Goal: Task Accomplishment & Management: Complete application form

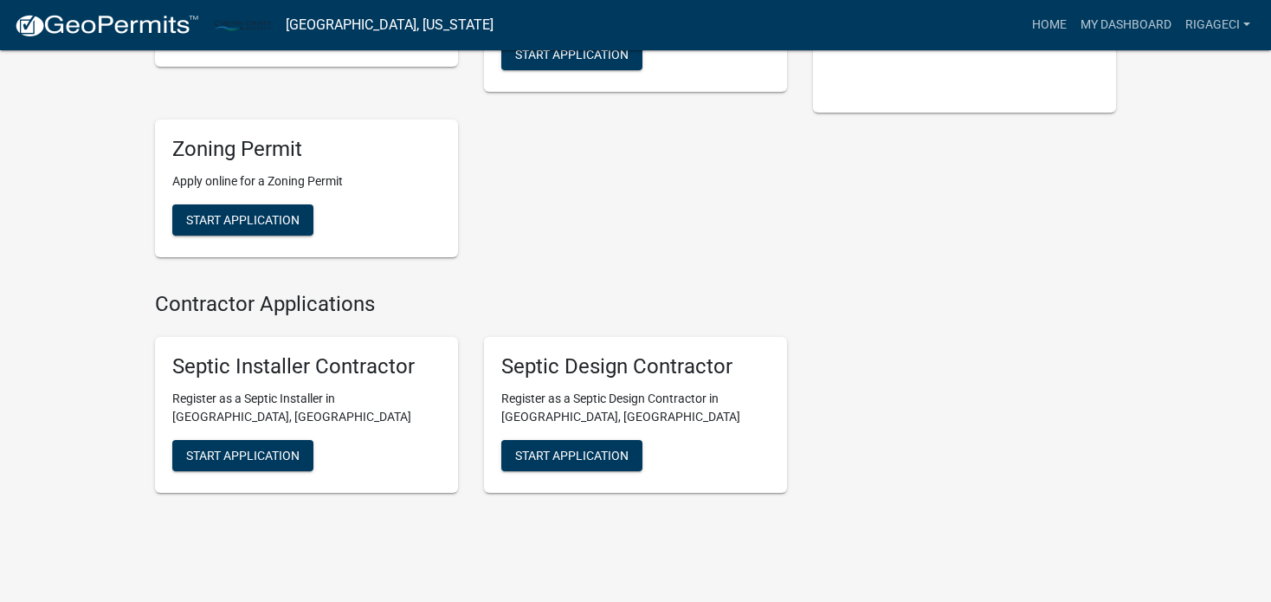
scroll to position [383, 0]
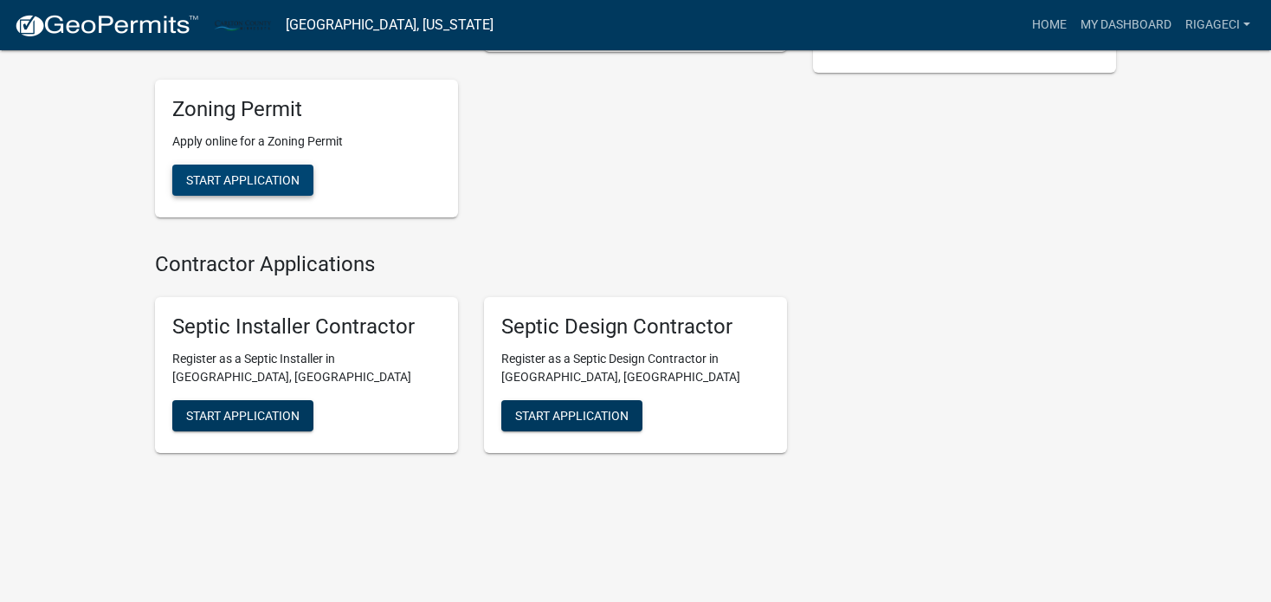
click at [281, 182] on span "Start Application" at bounding box center [242, 179] width 113 height 14
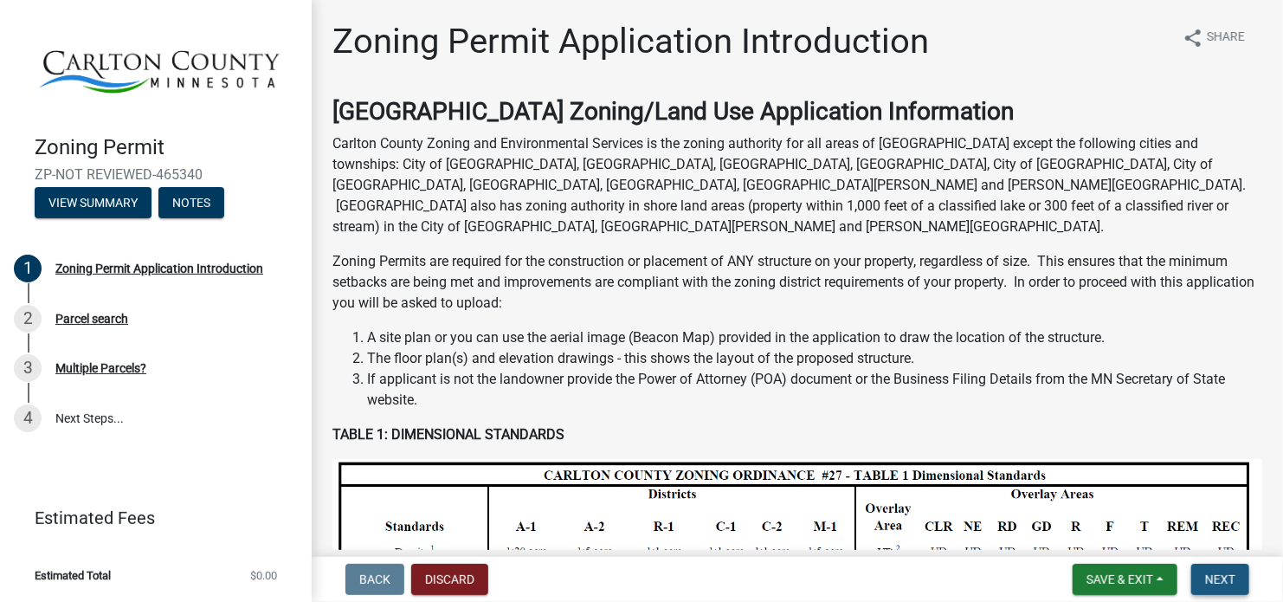
click at [1233, 575] on span "Next" at bounding box center [1221, 579] width 30 height 14
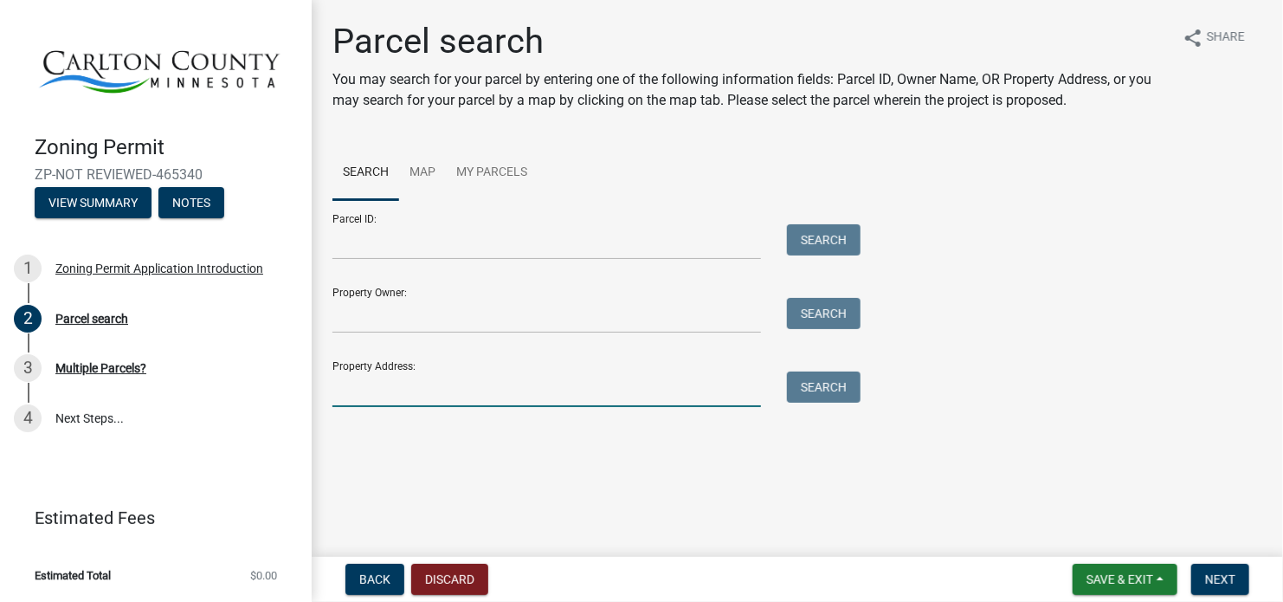
click at [612, 390] on input "Property Address:" at bounding box center [547, 390] width 429 height 36
type input "[STREET_ADDRESS]"
click at [826, 405] on div "Search" at bounding box center [819, 390] width 91 height 36
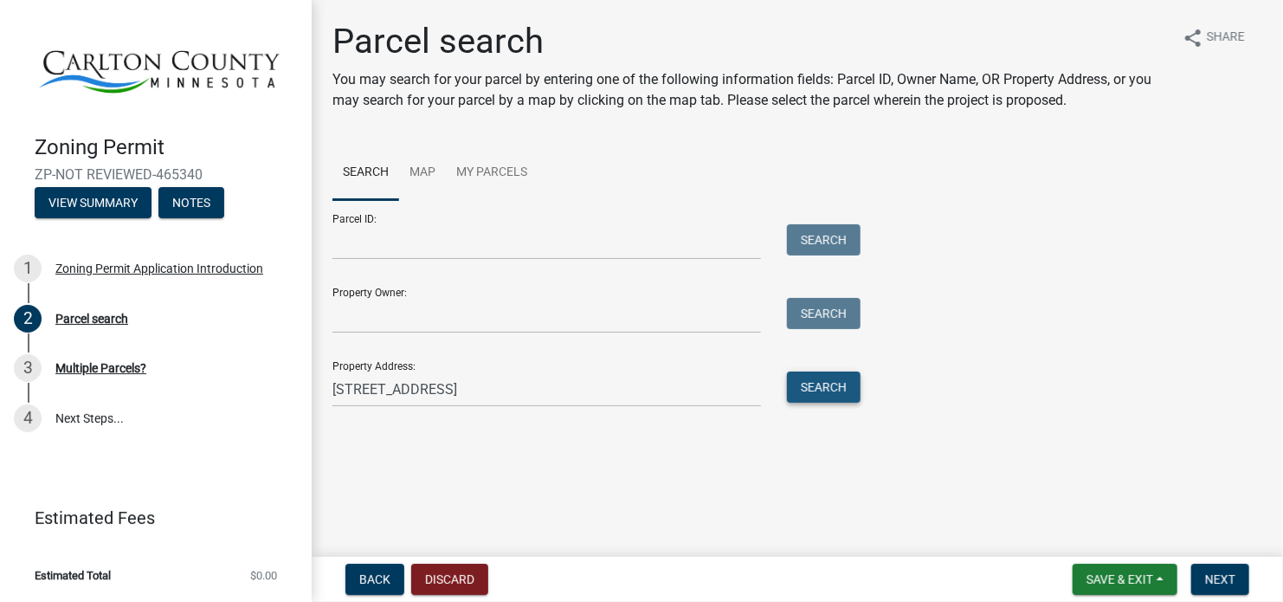
click at [828, 400] on button "Search" at bounding box center [824, 387] width 74 height 31
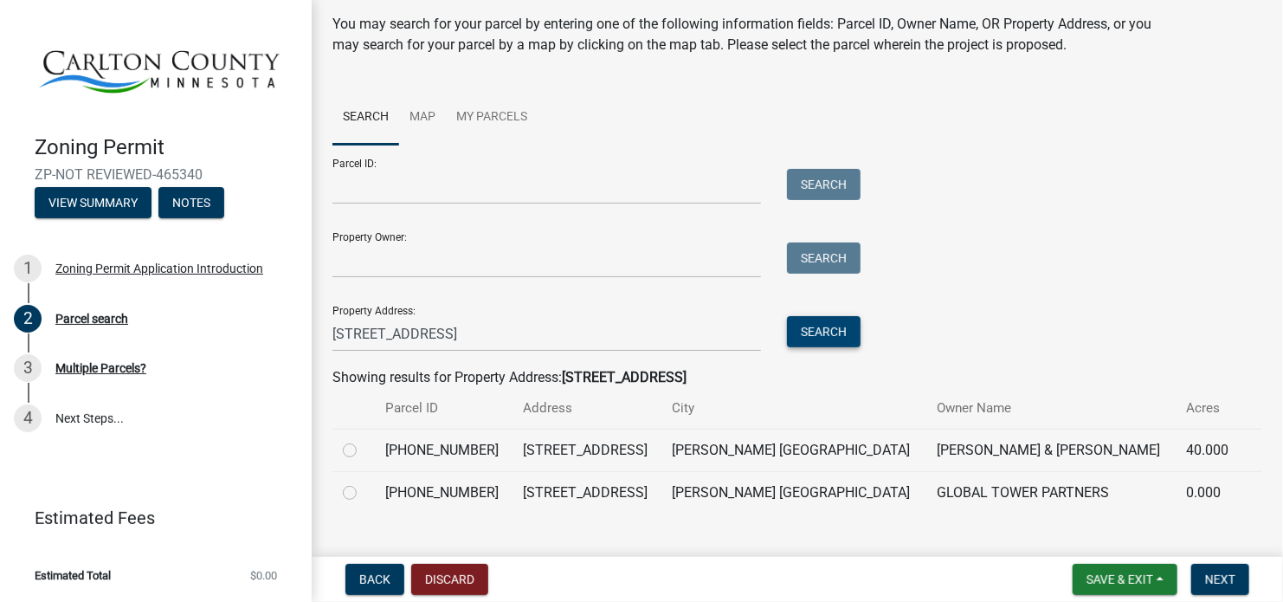
scroll to position [86, 0]
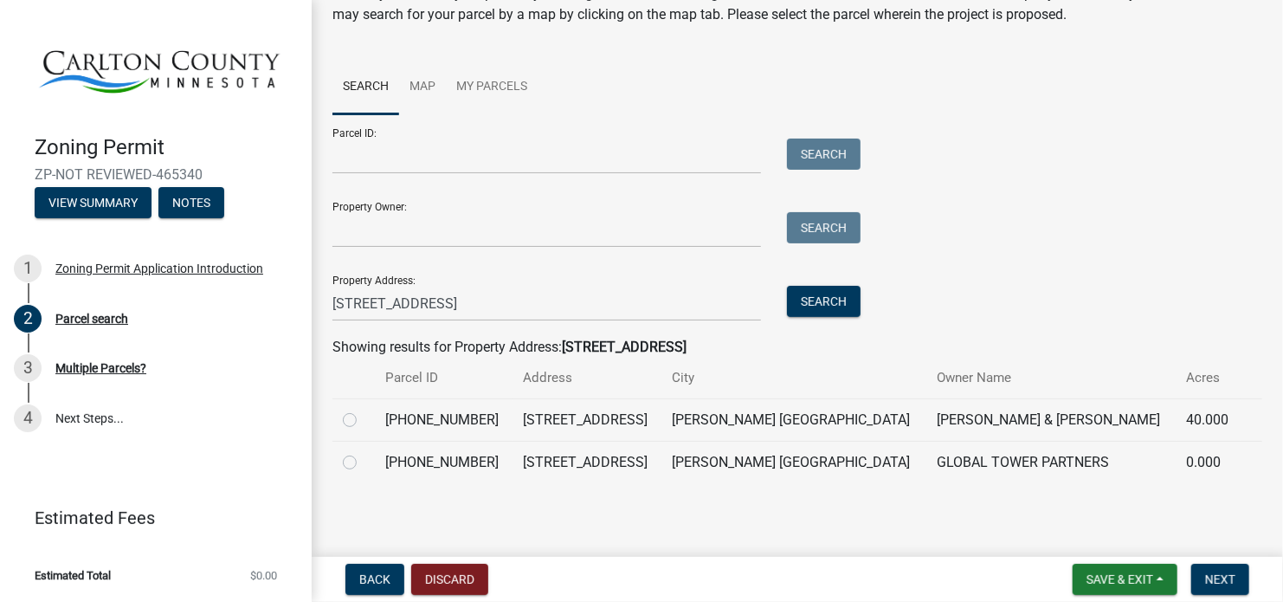
click at [364, 410] on label at bounding box center [364, 410] width 0 height 0
click at [364, 414] on input "radio" at bounding box center [369, 415] width 11 height 11
radio input "true"
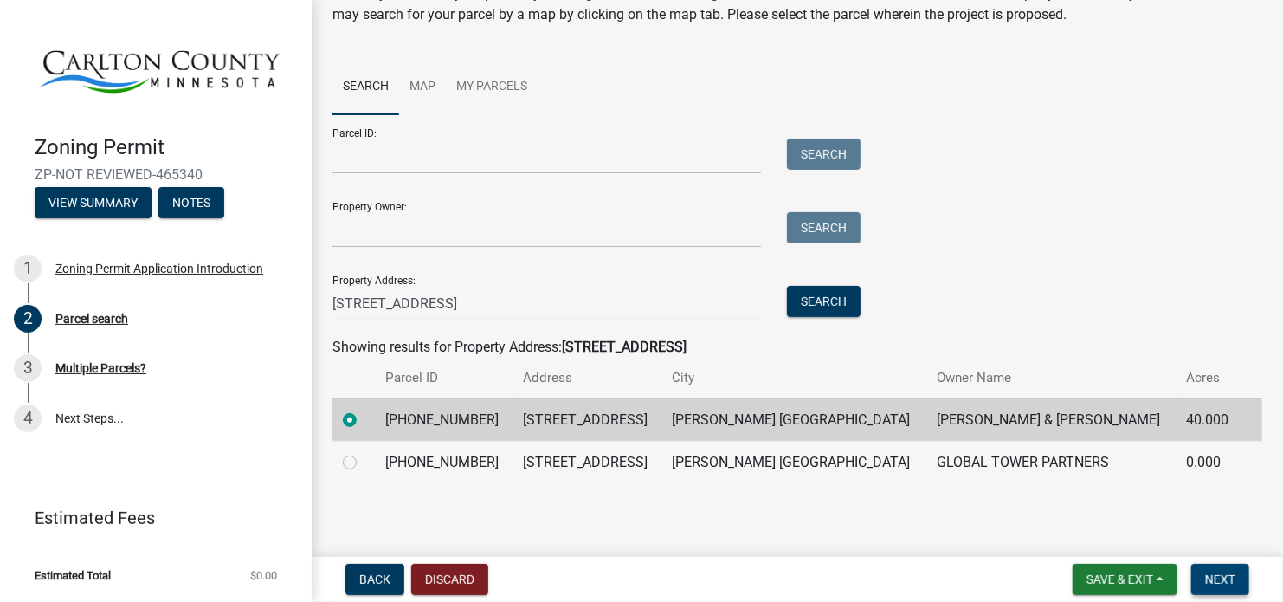
click at [1239, 579] on button "Next" at bounding box center [1221, 579] width 58 height 31
click at [1226, 582] on span "Next" at bounding box center [1221, 579] width 30 height 14
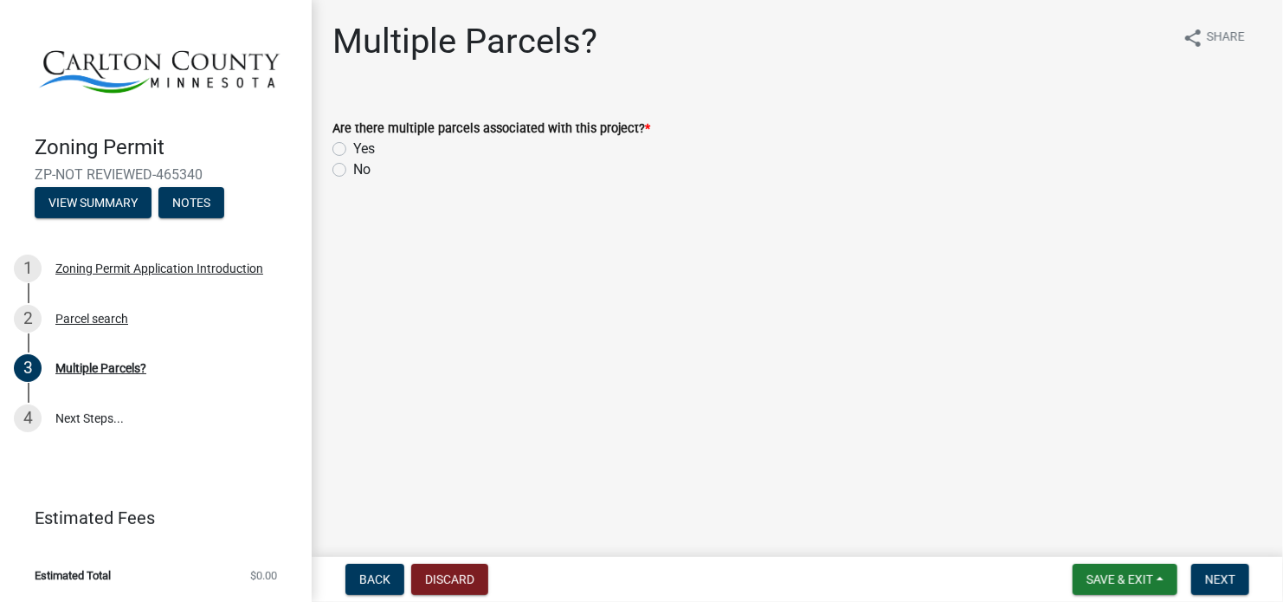
click at [347, 171] on div "No" at bounding box center [798, 169] width 930 height 21
click at [353, 172] on label "No" at bounding box center [361, 169] width 17 height 21
click at [353, 171] on input "No" at bounding box center [358, 164] width 11 height 11
radio input "true"
click at [1205, 575] on button "Next" at bounding box center [1221, 579] width 58 height 31
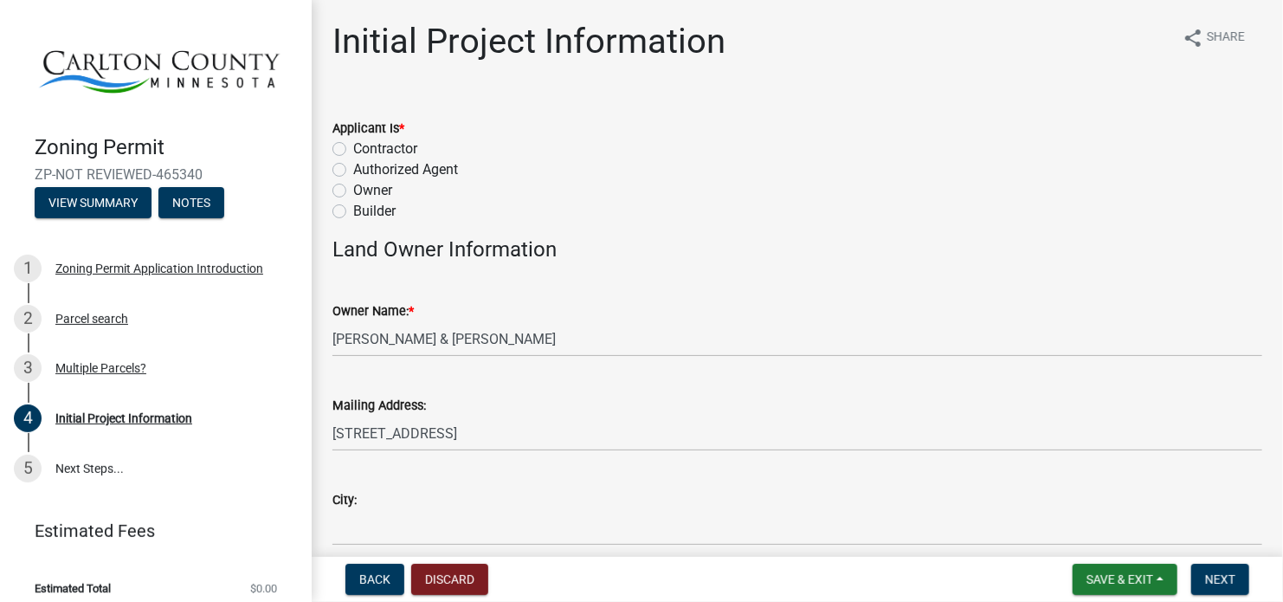
click at [353, 165] on label "Authorized Agent" at bounding box center [405, 169] width 105 height 21
click at [353, 165] on input "Authorized Agent" at bounding box center [358, 164] width 11 height 11
radio input "true"
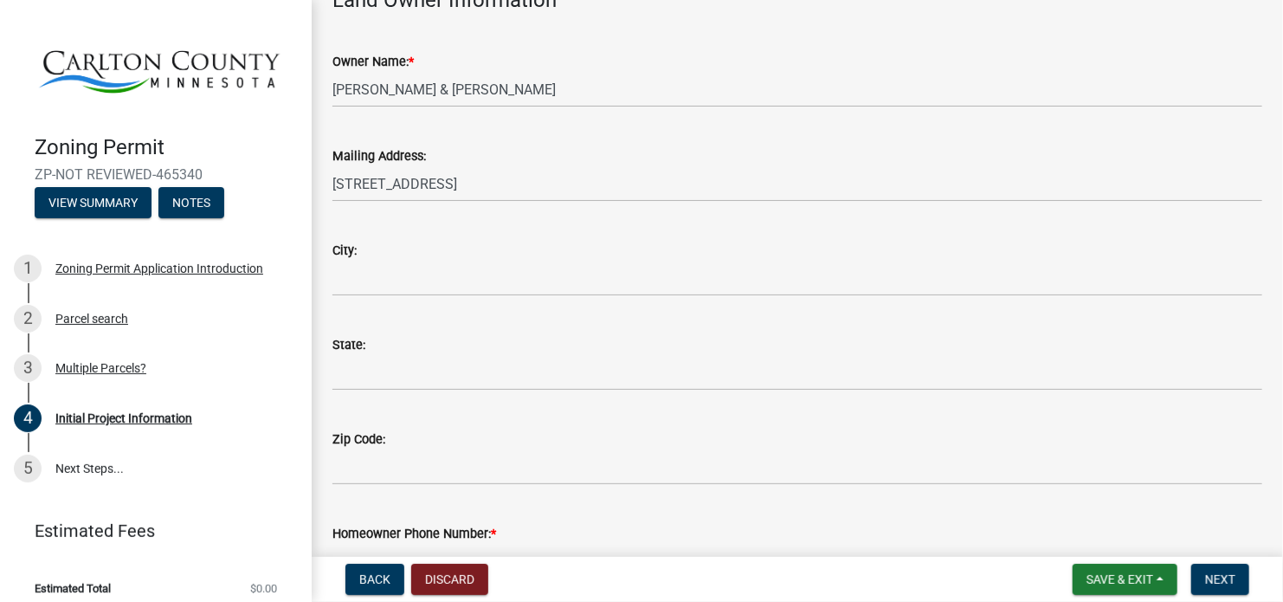
scroll to position [260, 0]
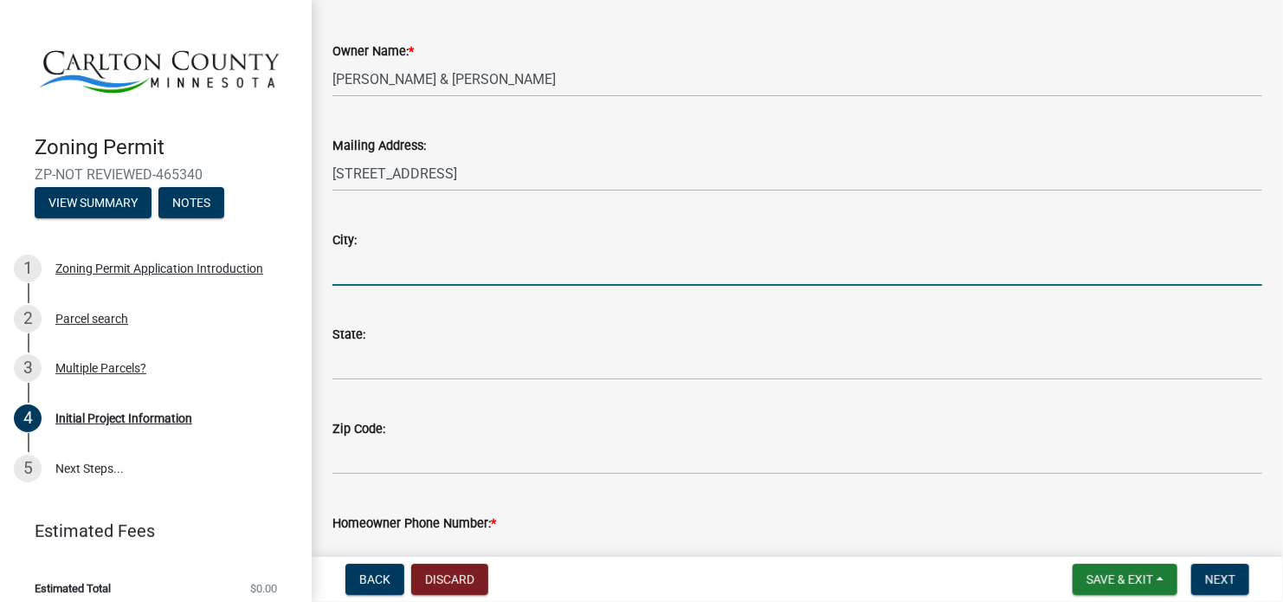
click at [425, 273] on input "City:" at bounding box center [798, 268] width 930 height 36
type input "Hibbing"
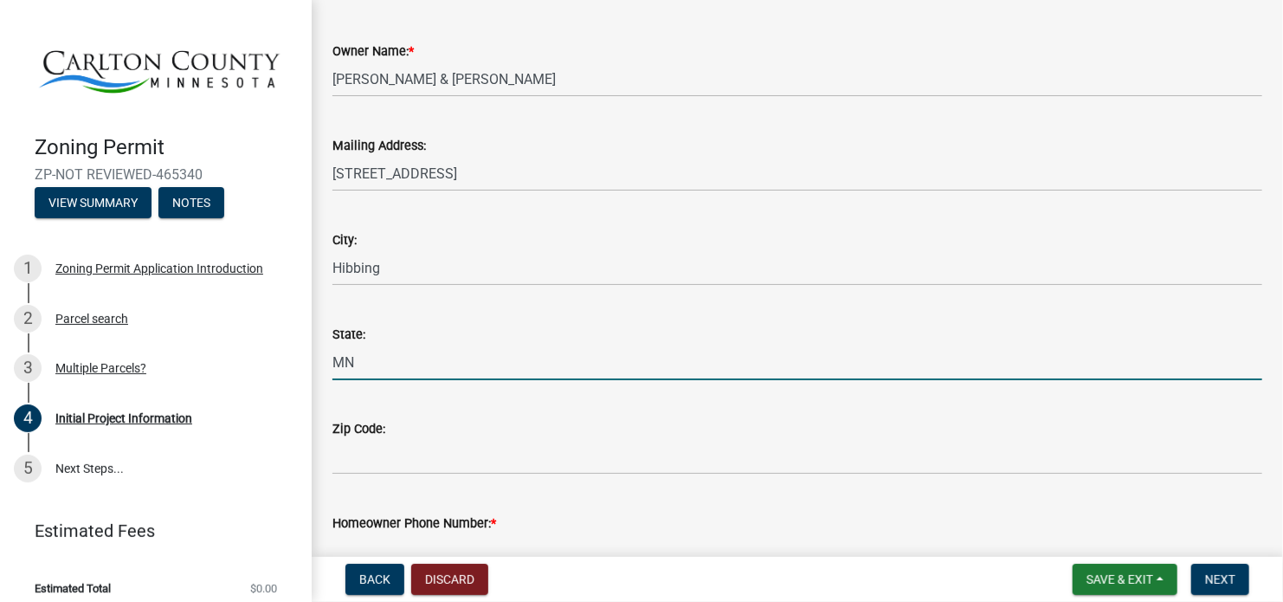
type input "MN"
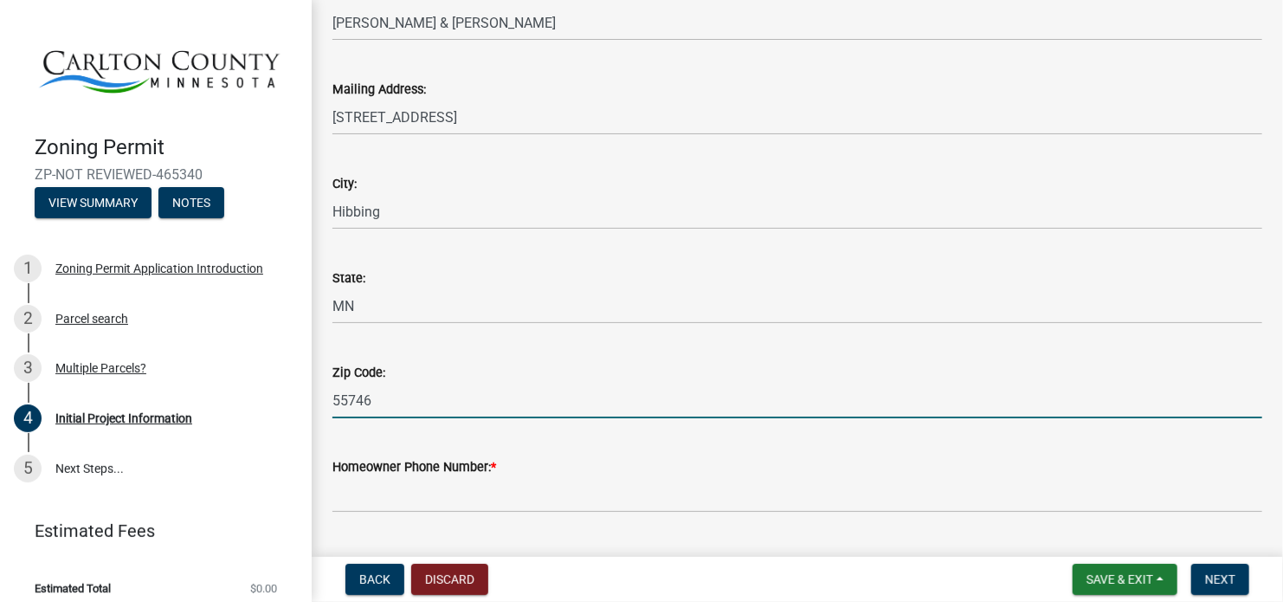
scroll to position [346, 0]
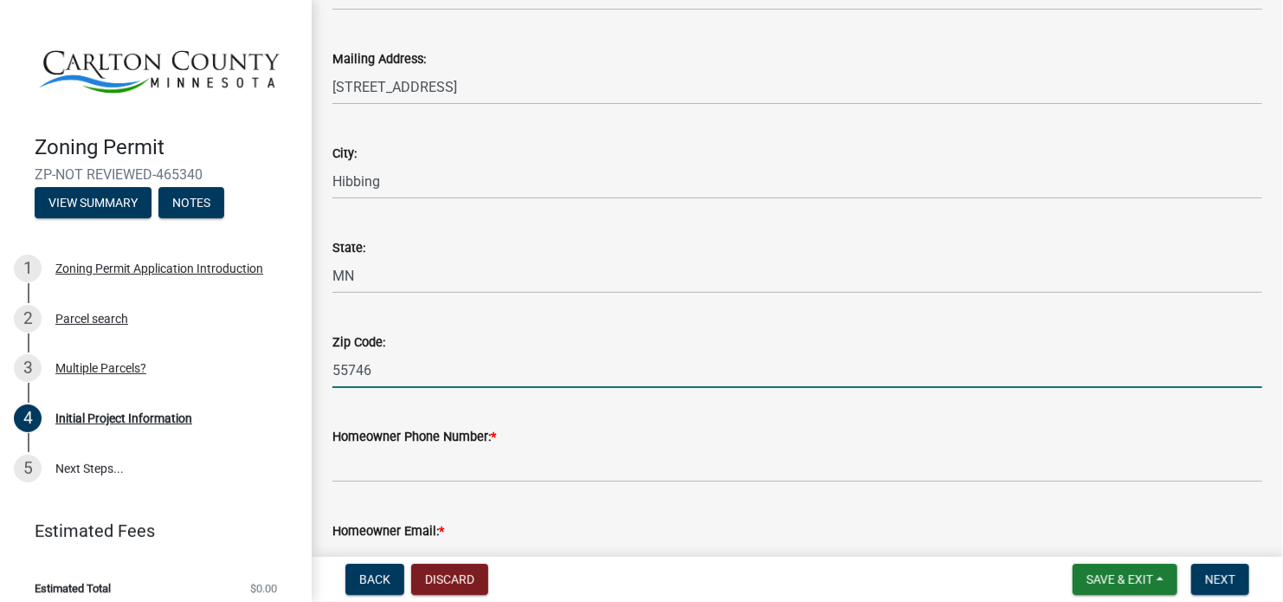
type input "55746"
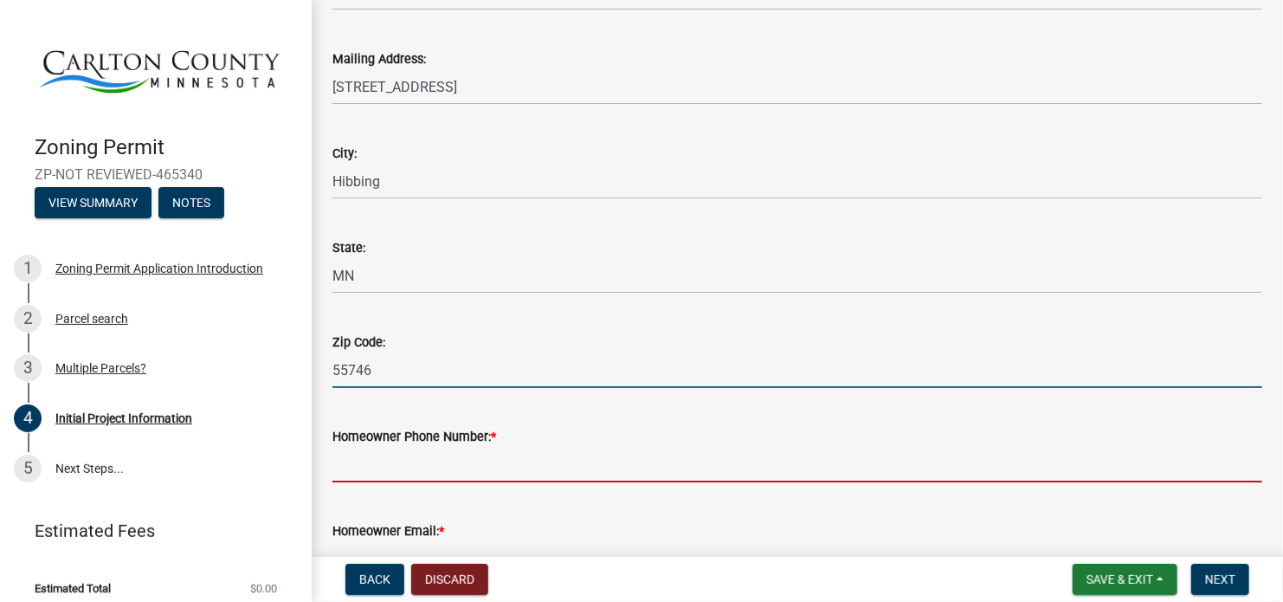
click at [496, 454] on input "Homeowner Phone Number: *" at bounding box center [798, 465] width 930 height 36
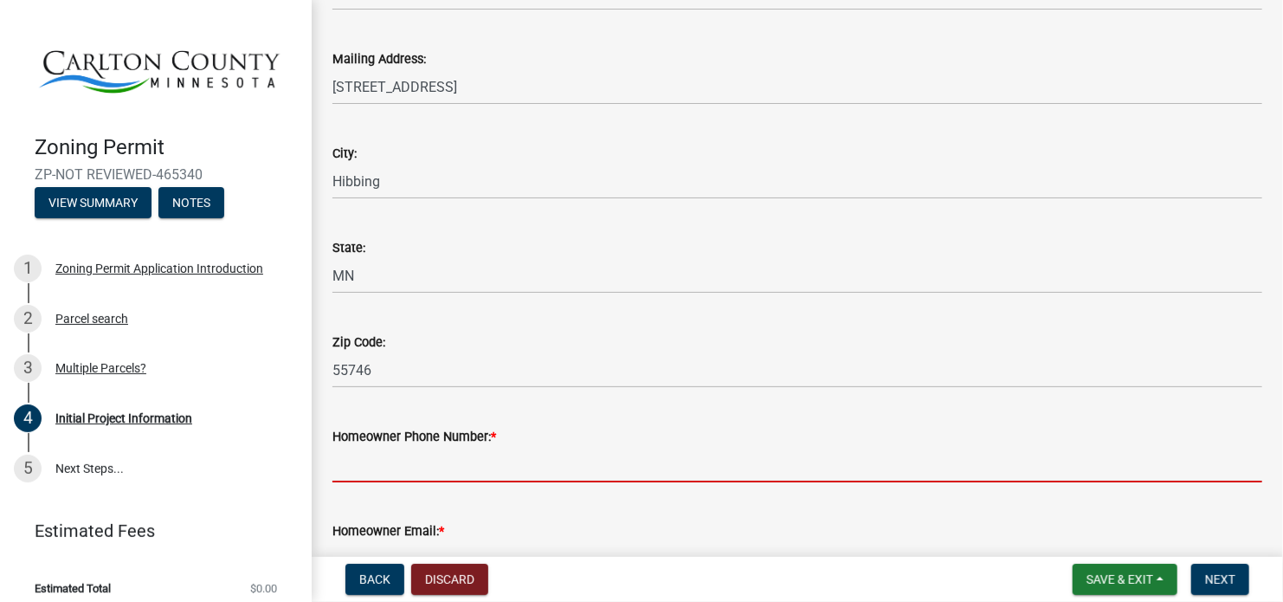
type input "000-000-0000"
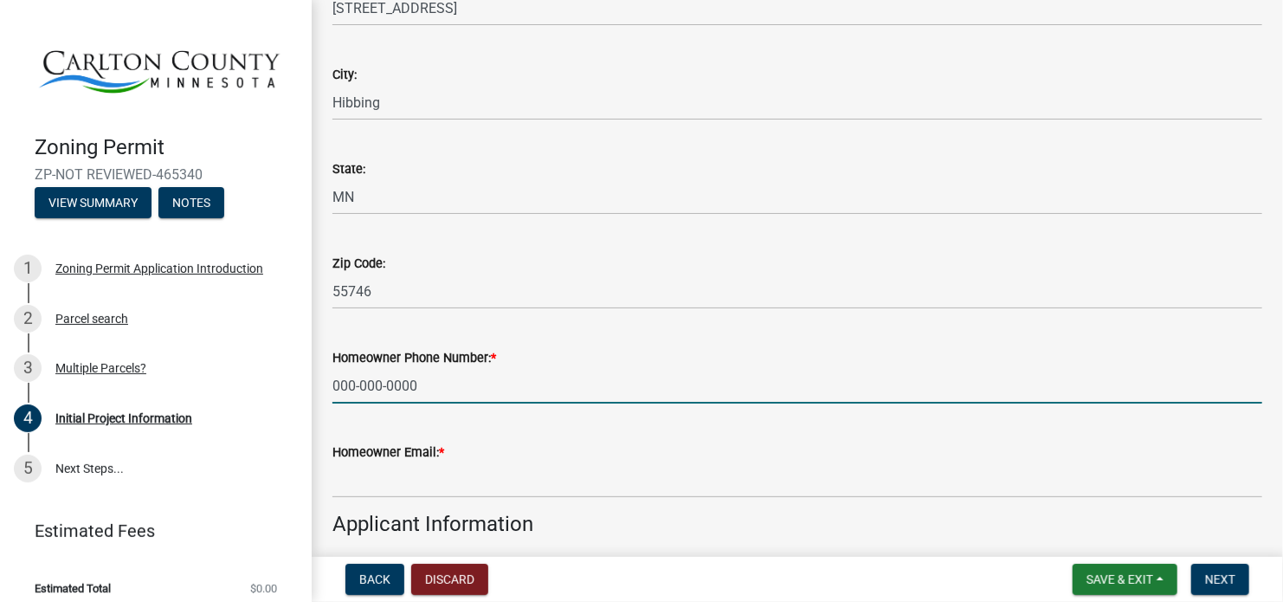
scroll to position [520, 0]
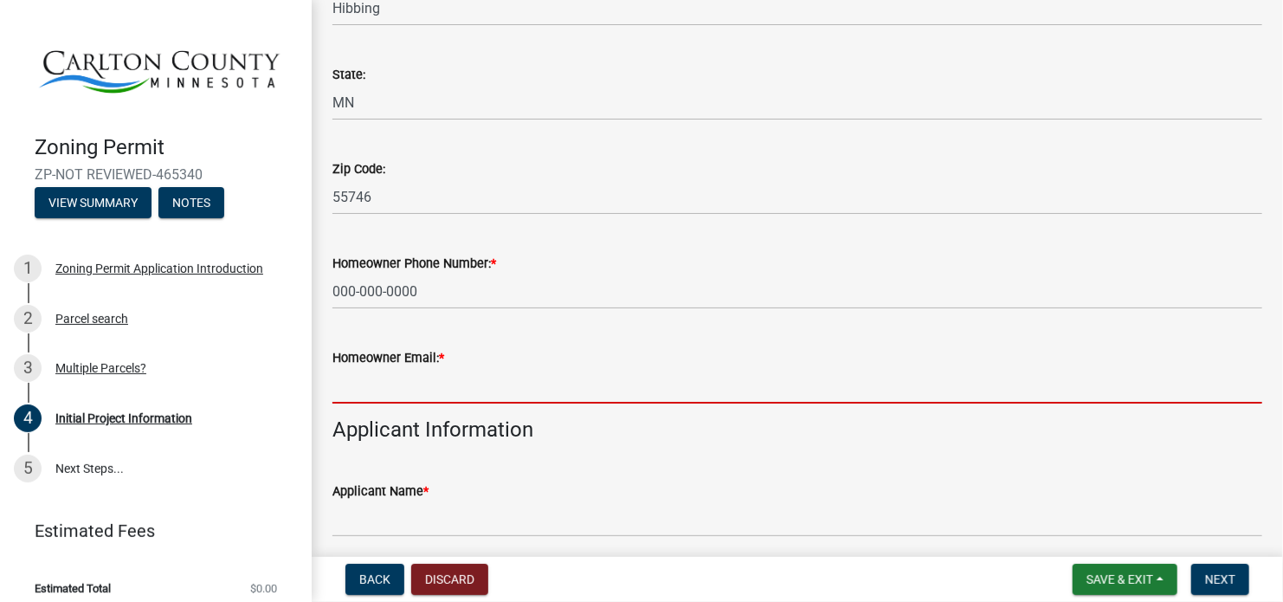
click at [481, 395] on input "Homeowner Email: *" at bounding box center [798, 386] width 930 height 36
type input "[EMAIL_ADDRESS][DOMAIN_NAME]"
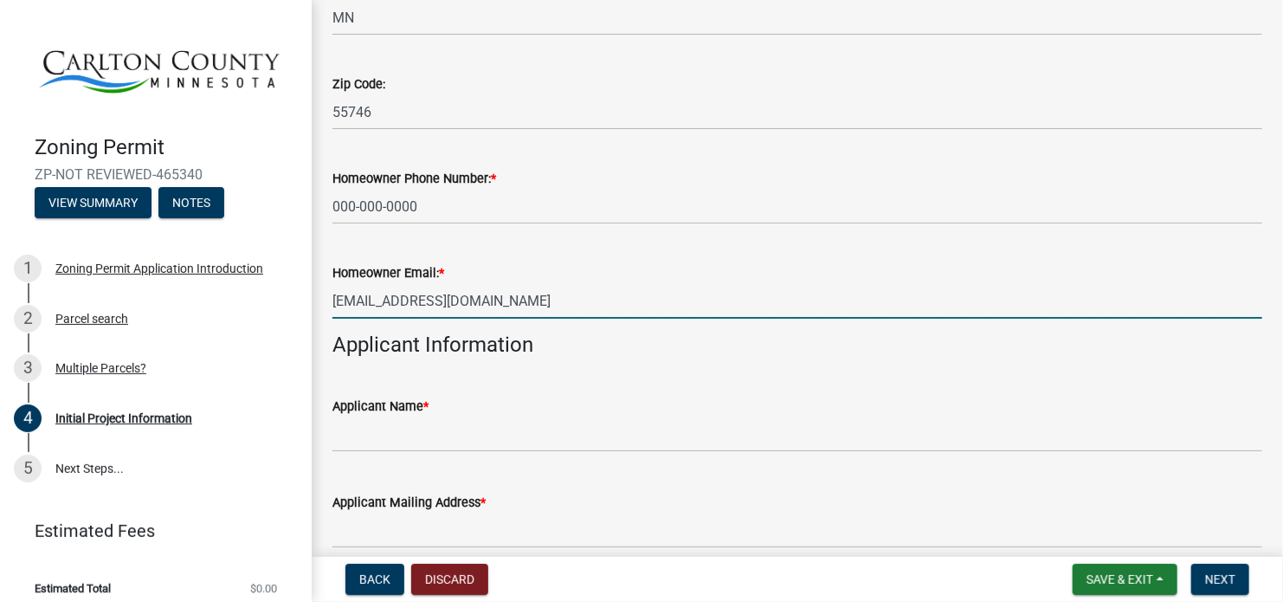
scroll to position [779, 0]
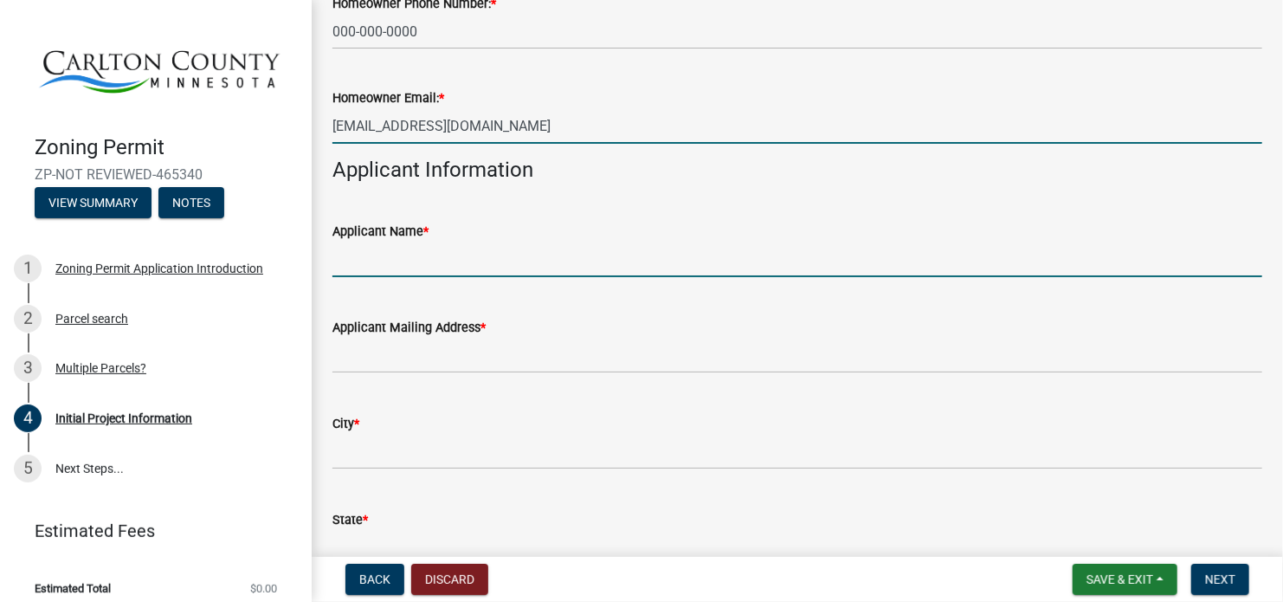
click at [437, 262] on input "Applicant Name *" at bounding box center [798, 260] width 930 height 36
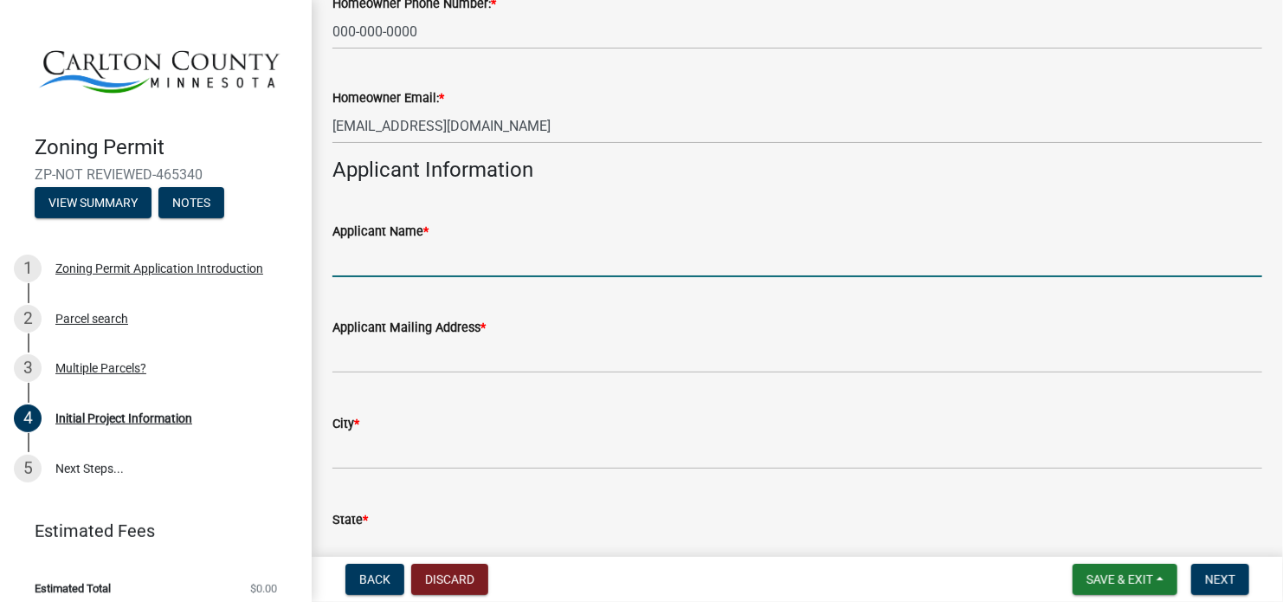
type input "Riga Geci"
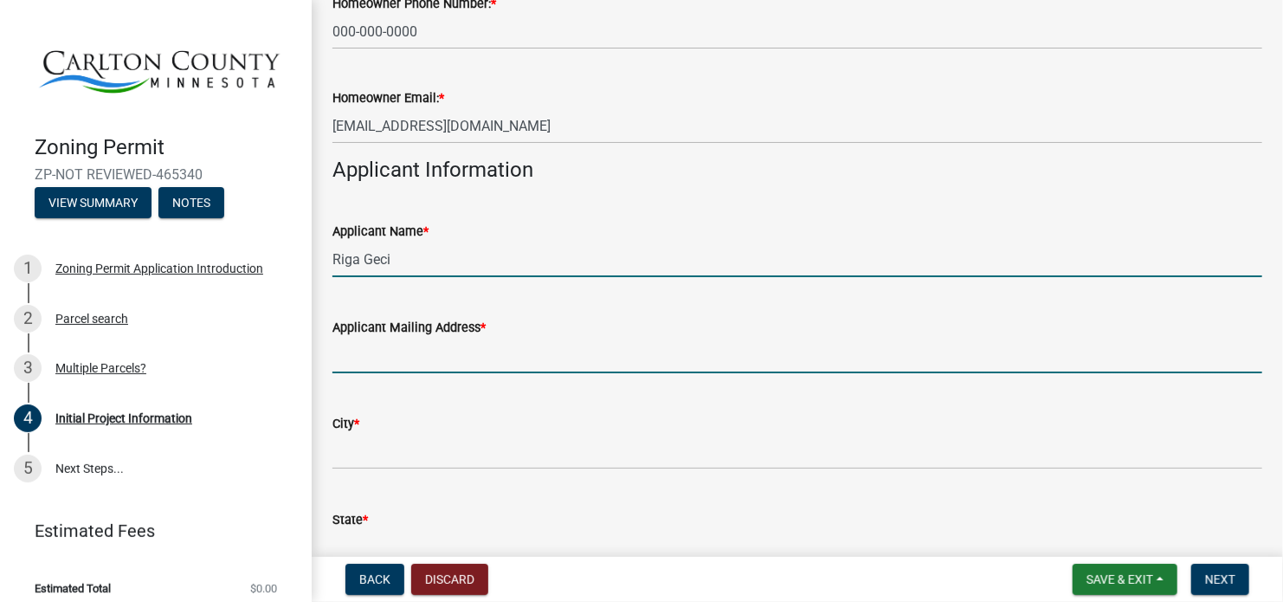
click at [405, 346] on input "Applicant Mailing Address *" at bounding box center [798, 356] width 930 height 36
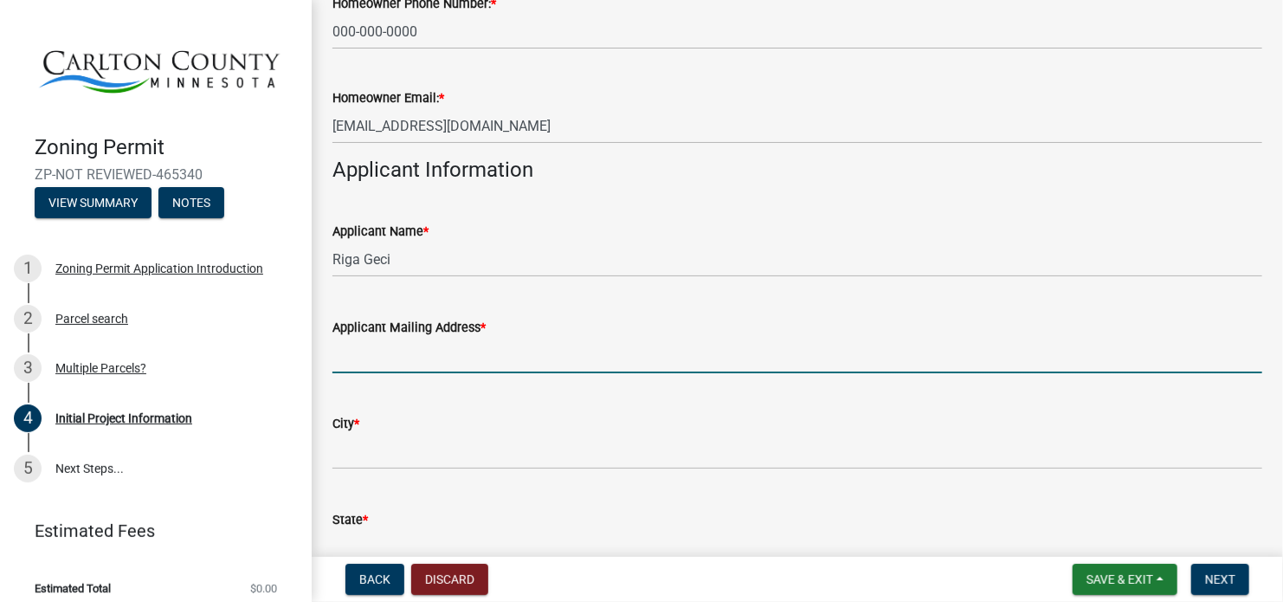
type input "[STREET_ADDRESS]"
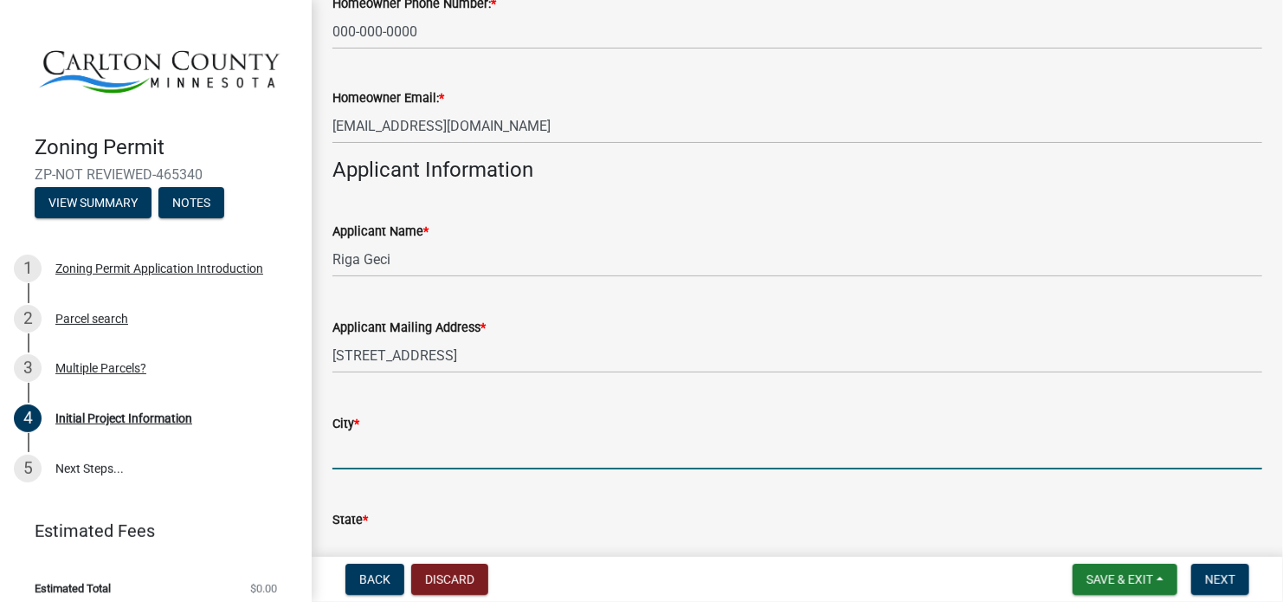
click at [448, 450] on input "City *" at bounding box center [798, 452] width 930 height 36
type input "[GEOGRAPHIC_DATA]"
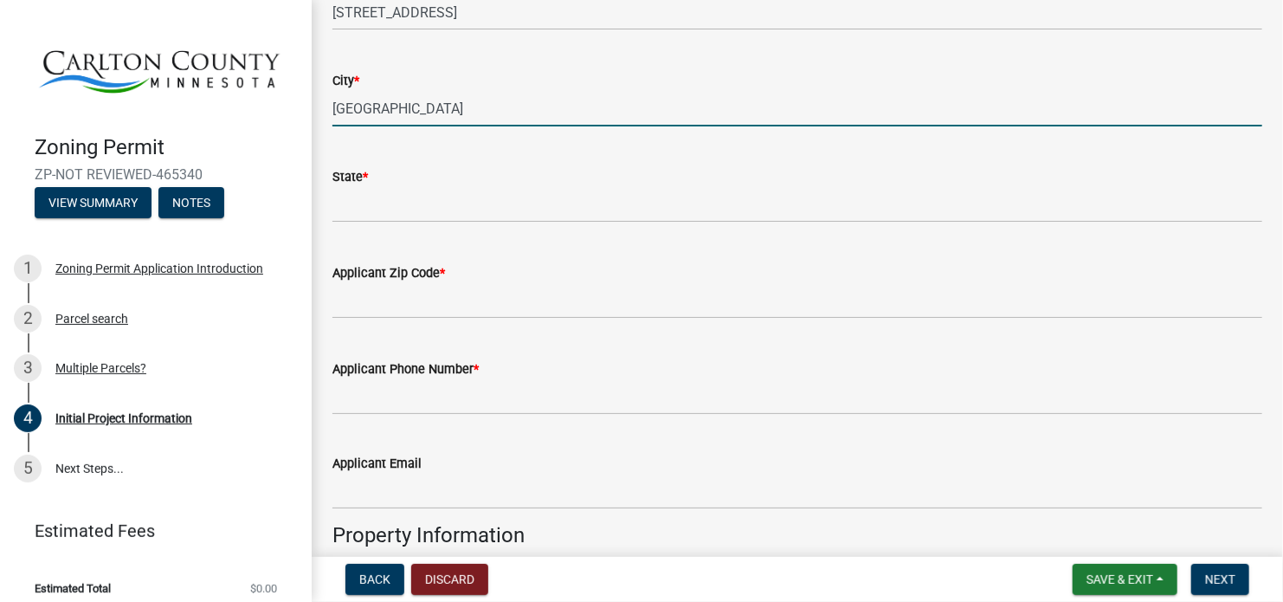
scroll to position [1126, 0]
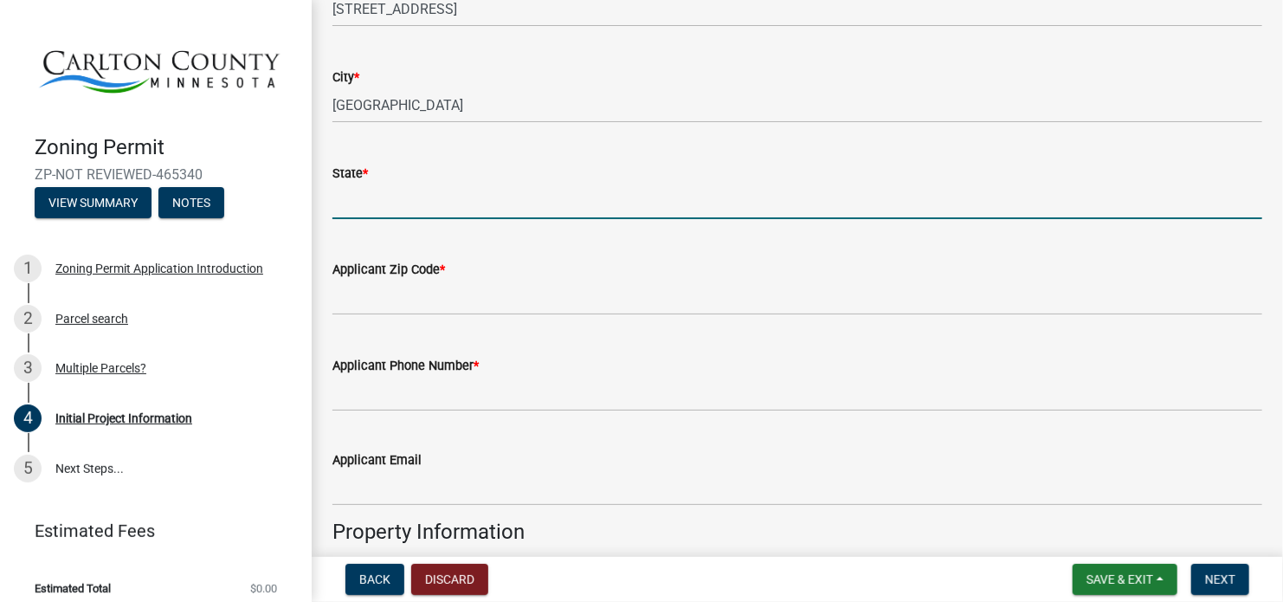
click at [385, 211] on input "State *" at bounding box center [798, 202] width 930 height 36
type input "IL"
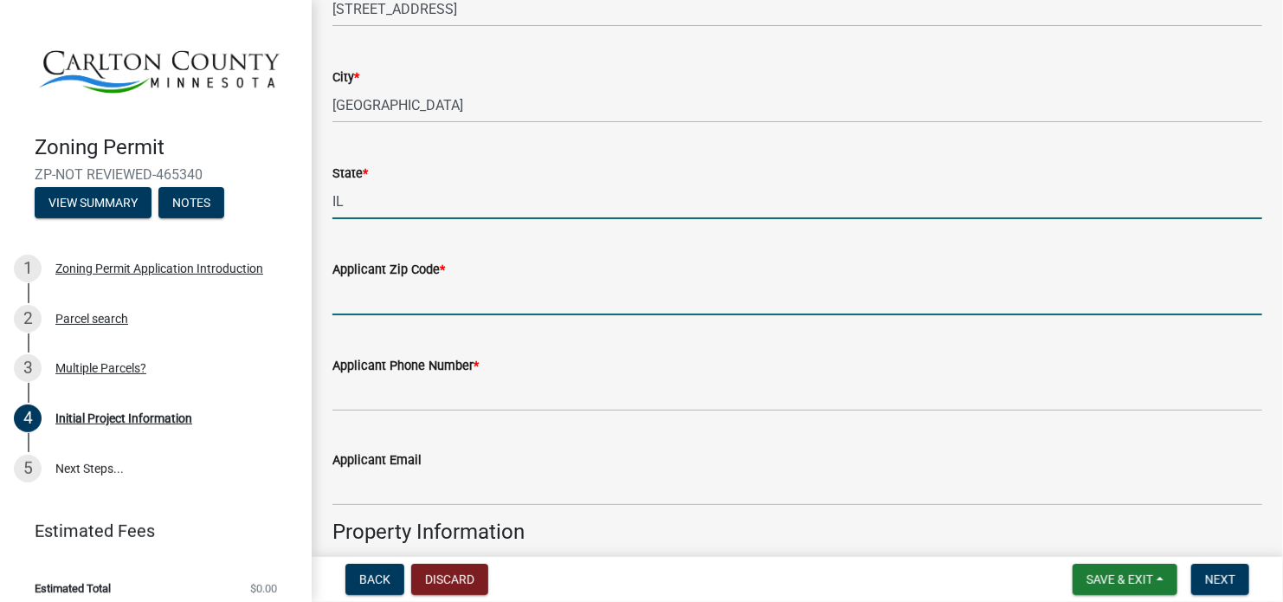
click at [413, 291] on input "Applicant Zip Code *" at bounding box center [798, 298] width 930 height 36
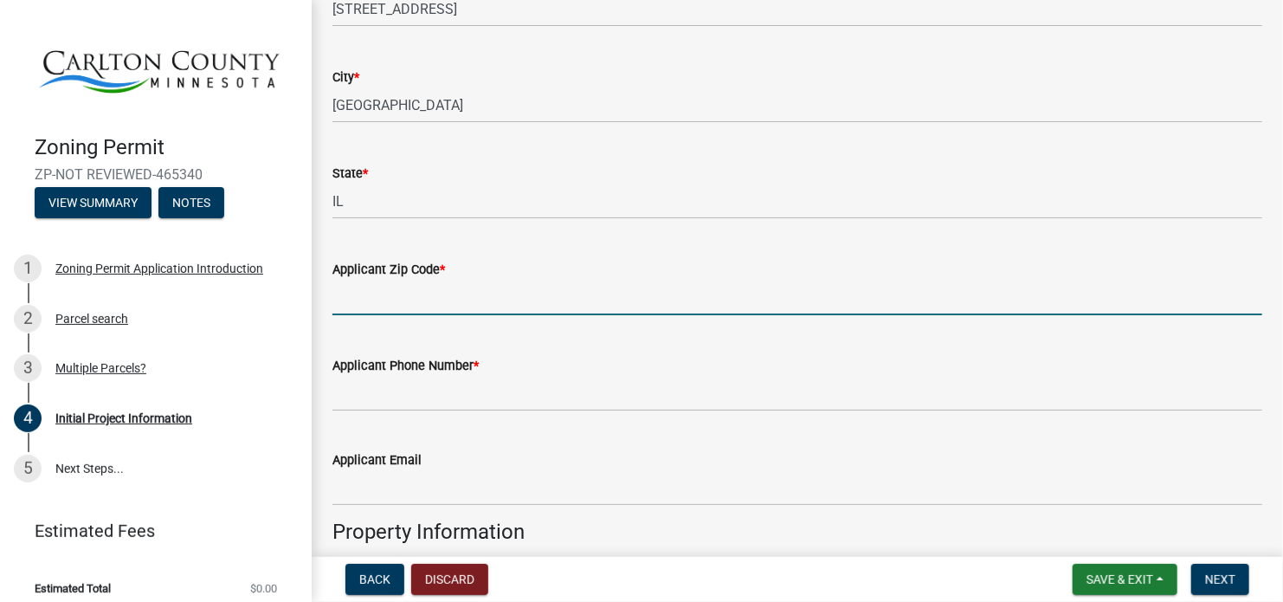
type input "60173"
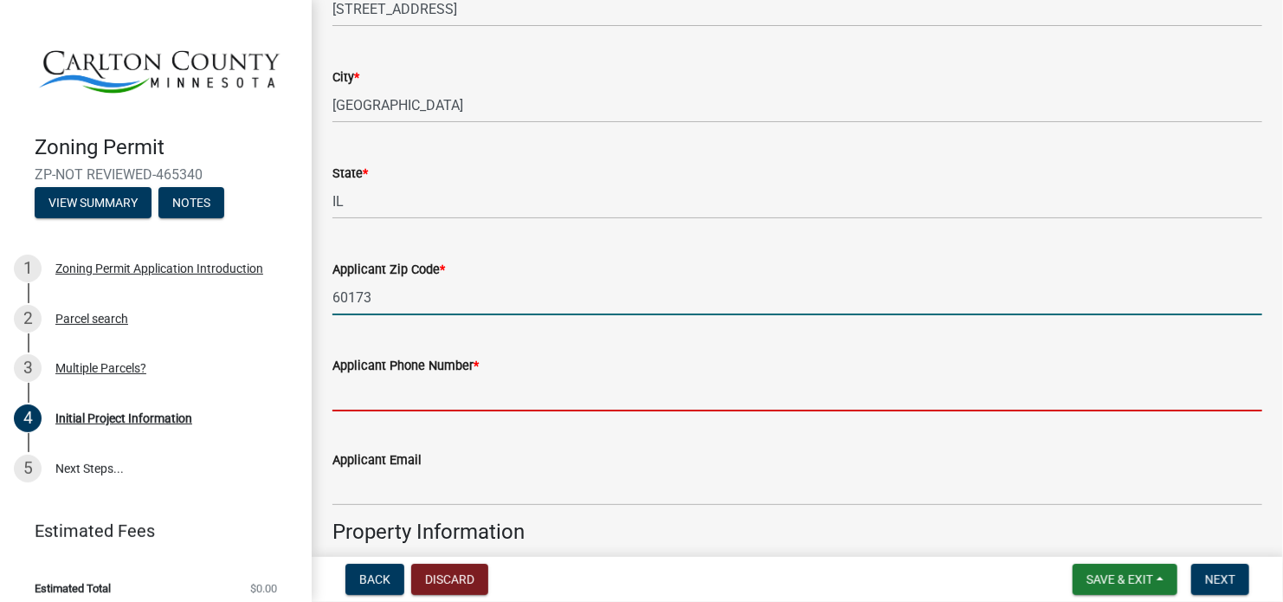
click at [432, 386] on input "Applicant Phone Number *" at bounding box center [798, 394] width 930 height 36
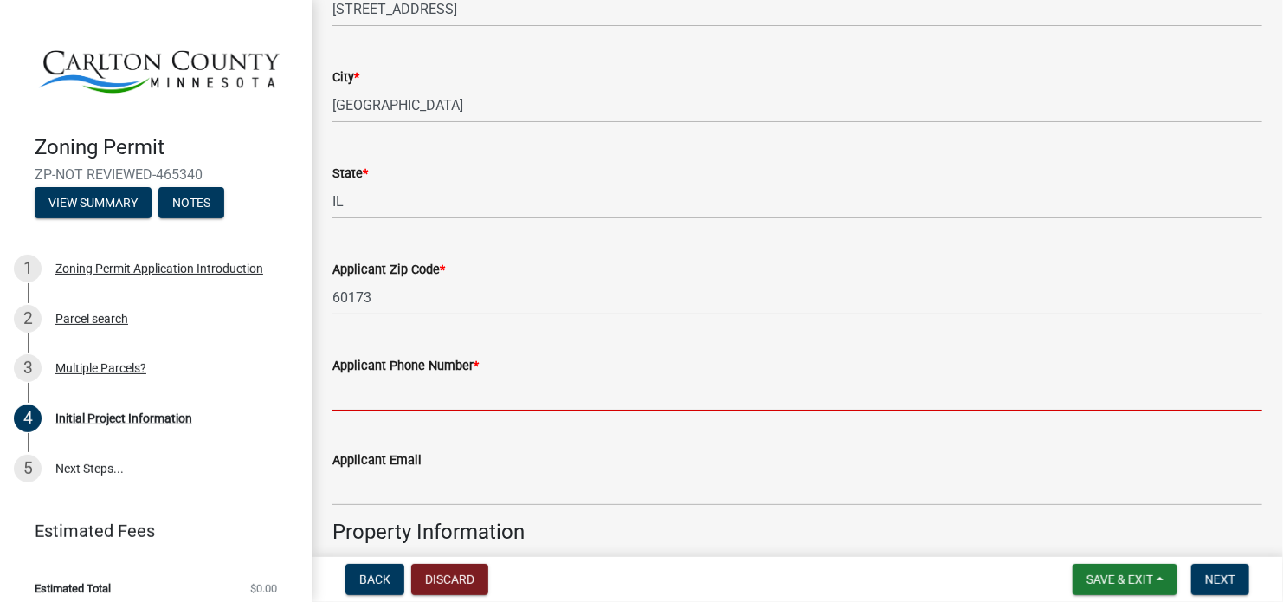
type input "[PHONE_NUMBER]"
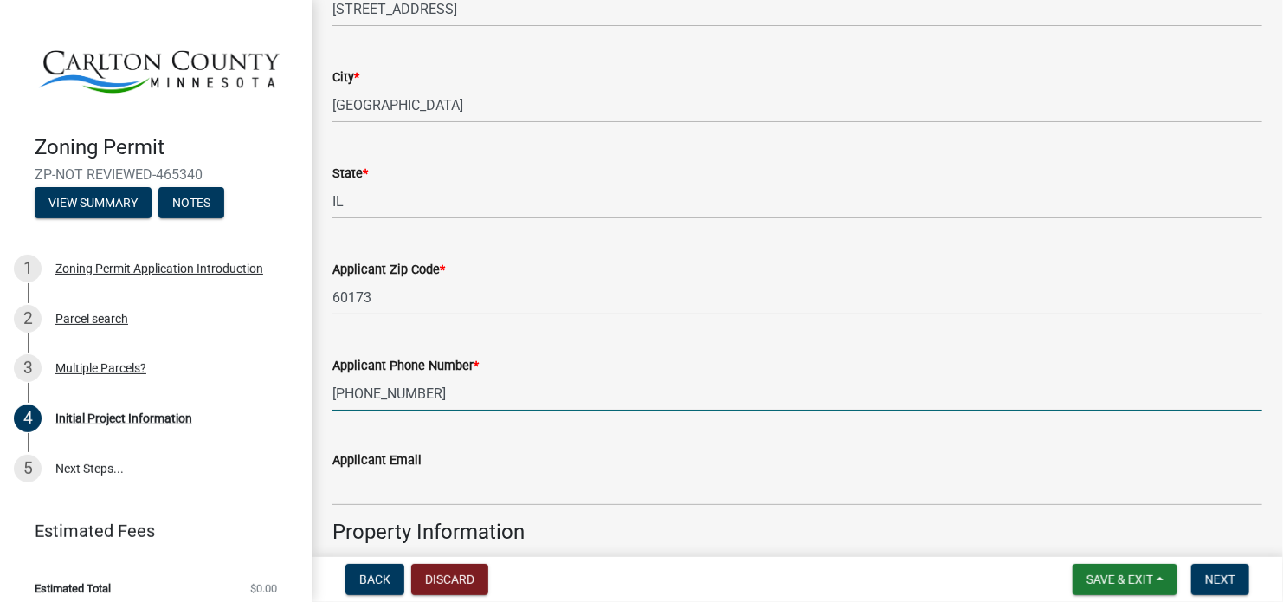
scroll to position [1299, 0]
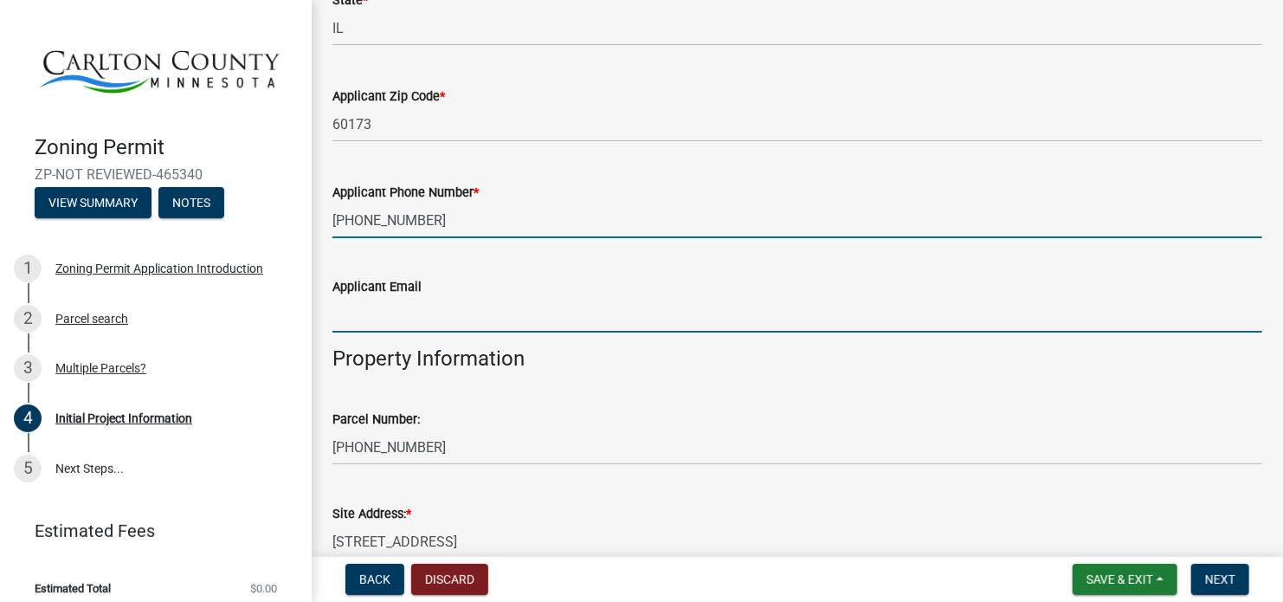
click at [409, 321] on input "Applicant Email" at bounding box center [798, 315] width 930 height 36
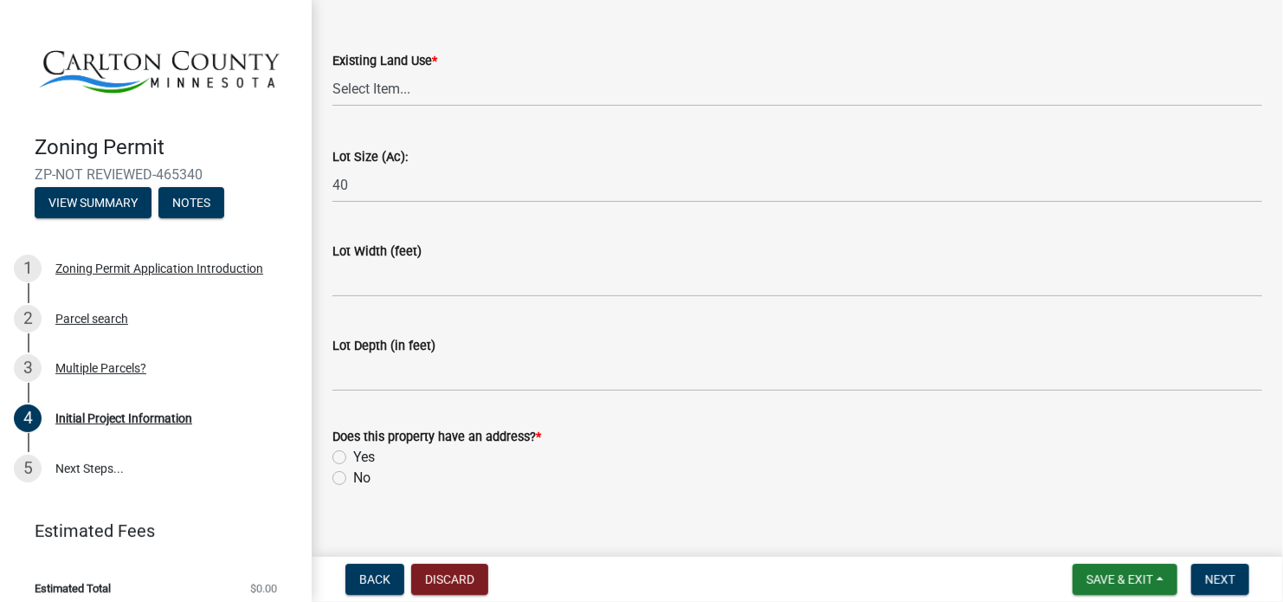
scroll to position [2408, 0]
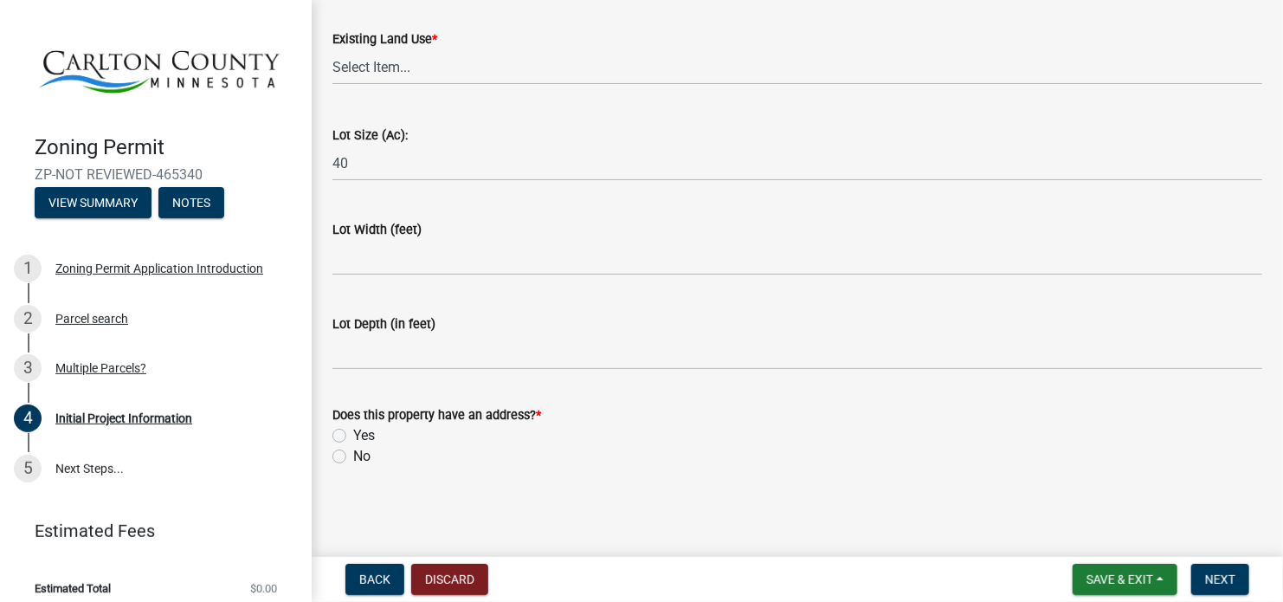
type input "[EMAIL_ADDRESS][DOMAIN_NAME]"
click at [353, 430] on label "Yes" at bounding box center [364, 435] width 22 height 21
click at [353, 430] on input "Yes" at bounding box center [358, 430] width 11 height 11
radio input "true"
click at [1238, 585] on button "Next" at bounding box center [1221, 579] width 58 height 31
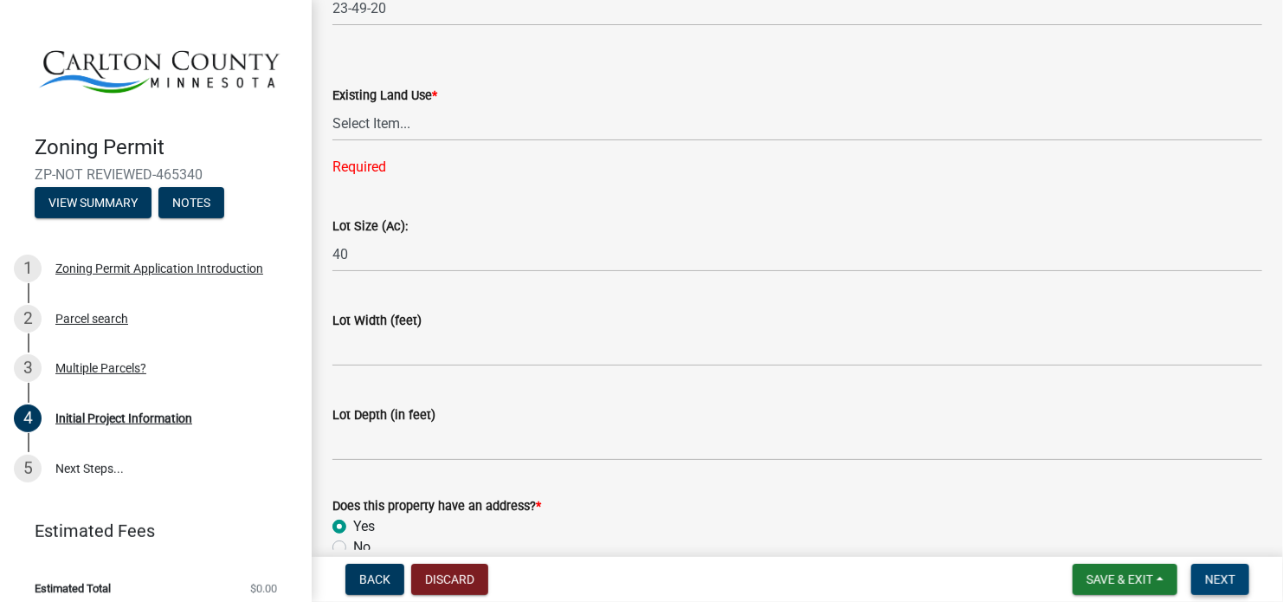
scroll to position [2321, 0]
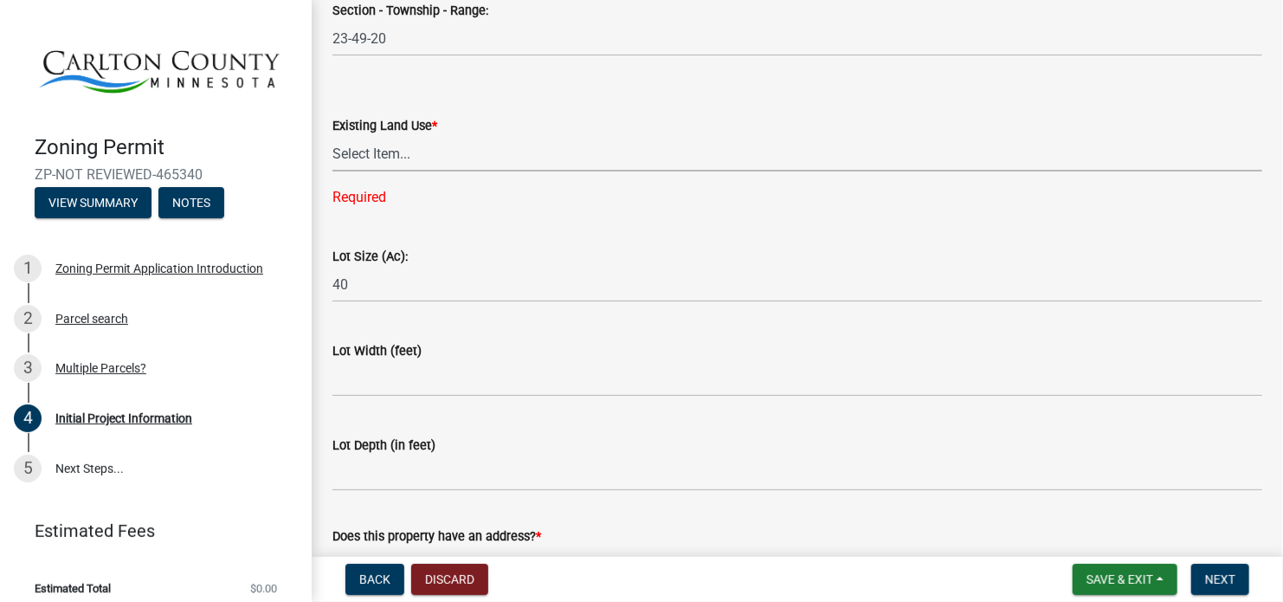
click at [439, 158] on select "Select Item... Residential Commercial Recreational/hunting Agricultural" at bounding box center [798, 154] width 930 height 36
click at [333, 136] on select "Select Item... Residential Commercial Recreational/hunting Agricultural" at bounding box center [798, 154] width 930 height 36
select select "9b442bb4-a0b4-4a0c-aab0-dfe7fca116e4"
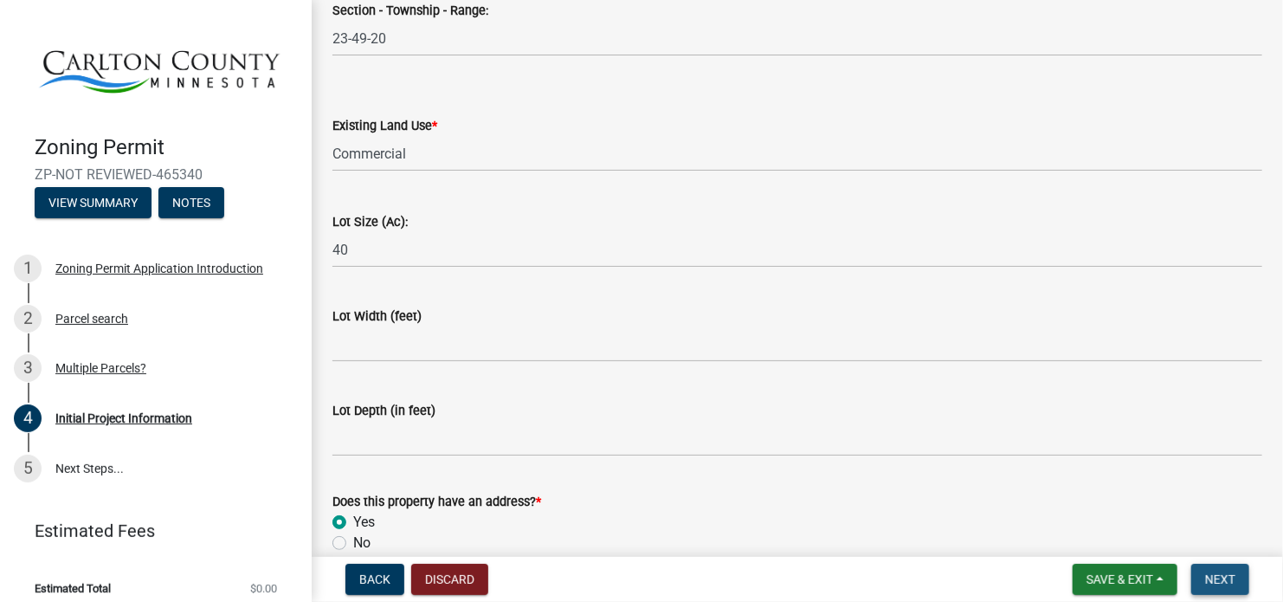
click at [1225, 573] on span "Next" at bounding box center [1221, 579] width 30 height 14
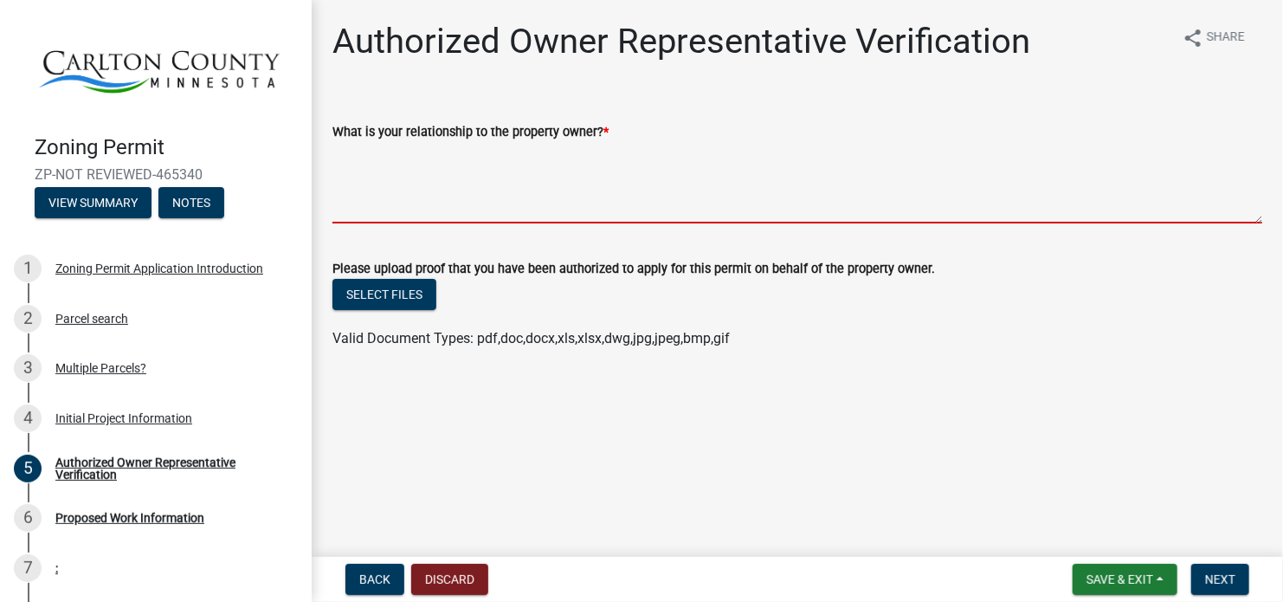
click at [591, 195] on textarea "What is your relationship to the property owner? *" at bounding box center [798, 182] width 930 height 81
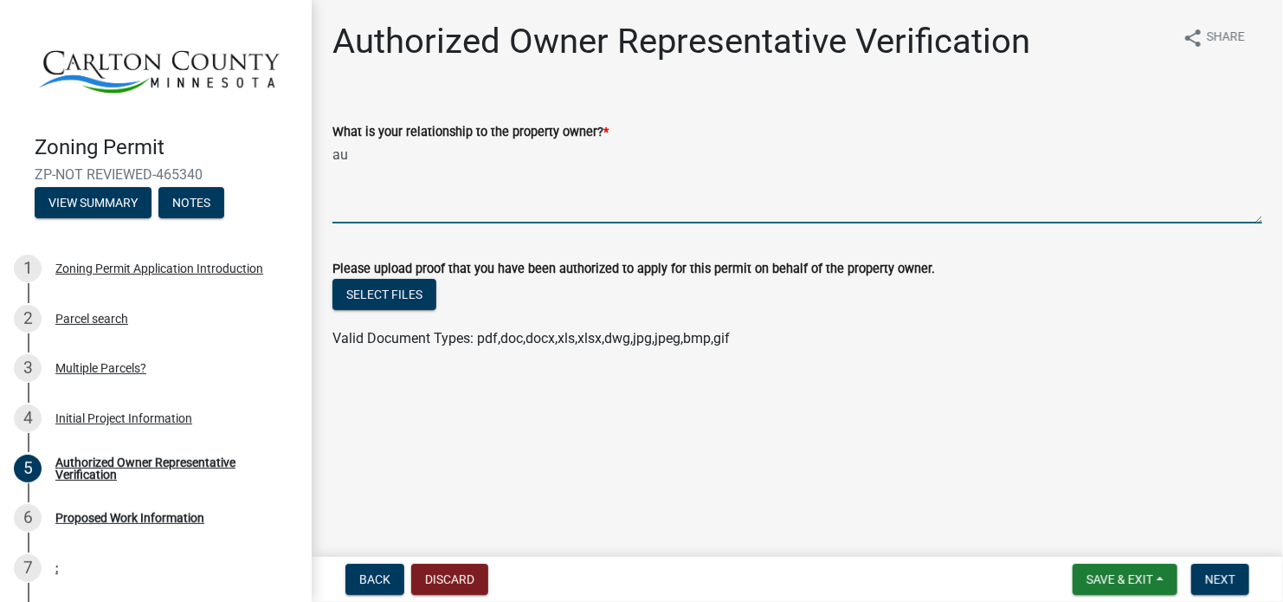
type textarea "a"
type textarea "Authorized agent"
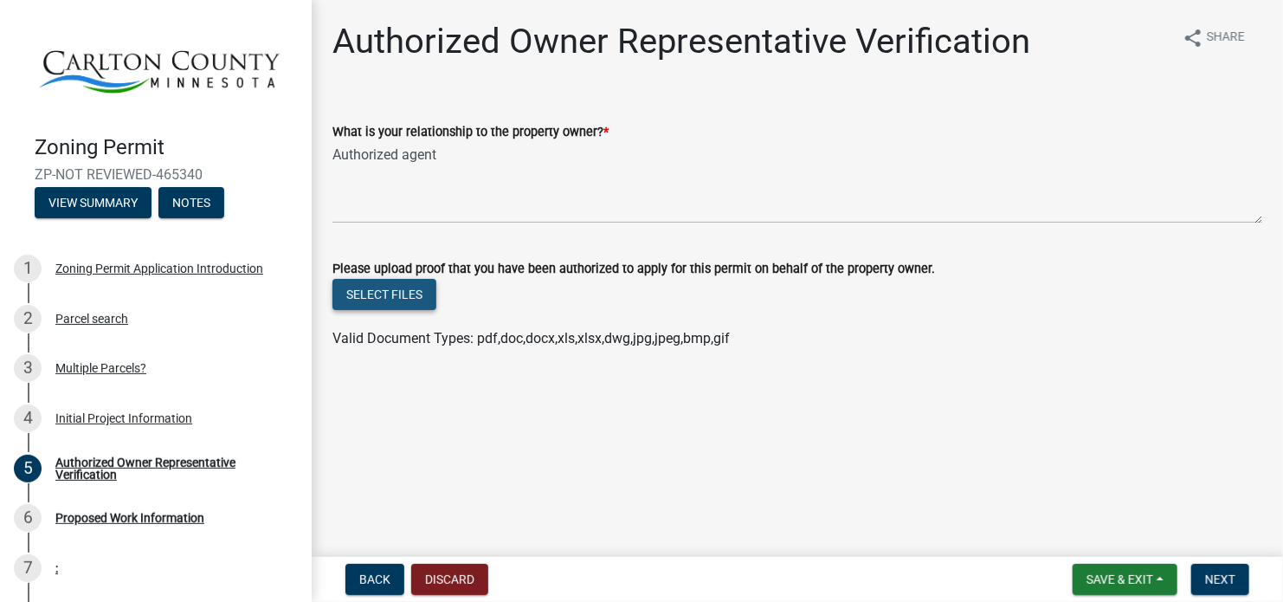
click at [399, 297] on button "Select files" at bounding box center [385, 294] width 104 height 31
click at [398, 277] on div "Please upload proof that you have been authorized to apply for this permit on b…" at bounding box center [798, 268] width 930 height 21
click at [400, 290] on button "Select files" at bounding box center [385, 294] width 104 height 31
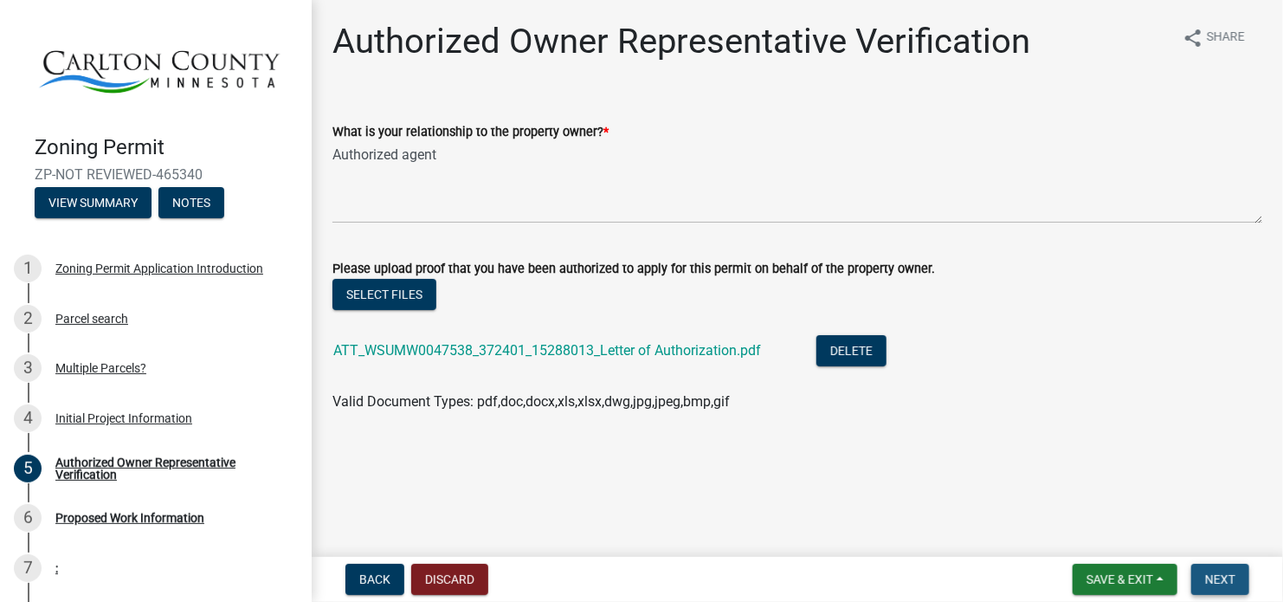
click at [1223, 573] on span "Next" at bounding box center [1221, 579] width 30 height 14
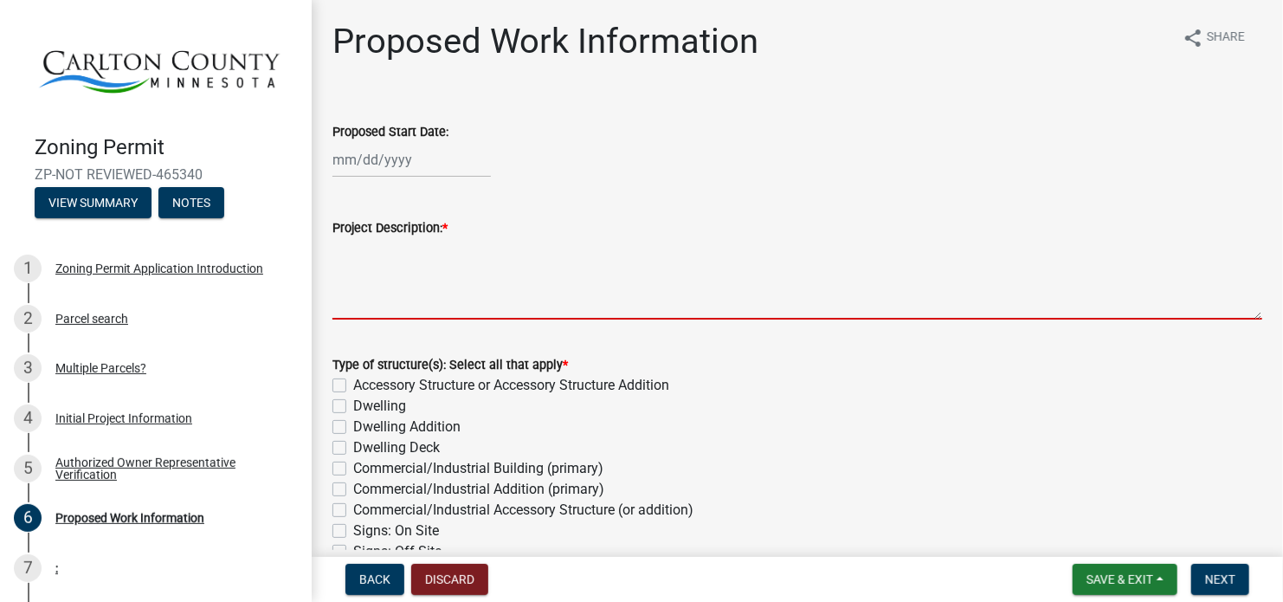
click at [394, 277] on textarea "Project Description: *" at bounding box center [798, 278] width 930 height 81
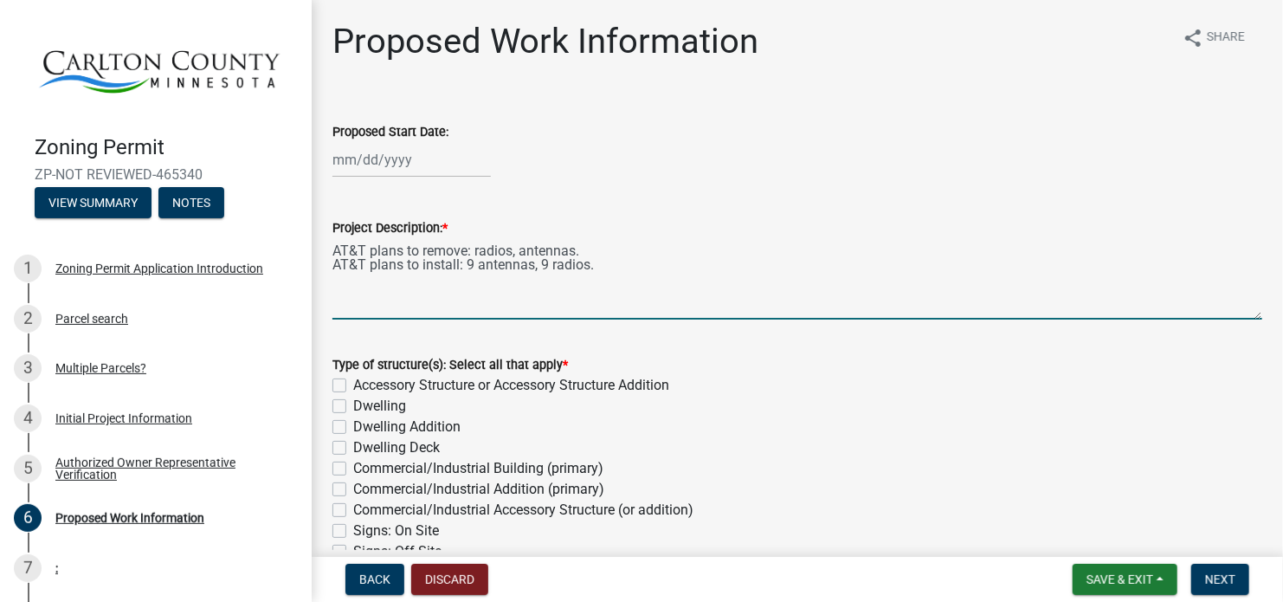
click at [476, 255] on textarea "AT&T plans to remove: radios, antennas. AT&T plans to install: 9 antennas, 9 ra…" at bounding box center [798, 278] width 930 height 81
click at [522, 249] on textarea "AT&T plans to remove: 9 radios, antennas. AT&T plans to install: 9 antennas, 9 …" at bounding box center [798, 278] width 930 height 81
click at [528, 249] on textarea "AT&T plans to remove: 9 radios, antennas. AT&T plans to install: 9 antennas, 9 …" at bounding box center [798, 278] width 930 height 81
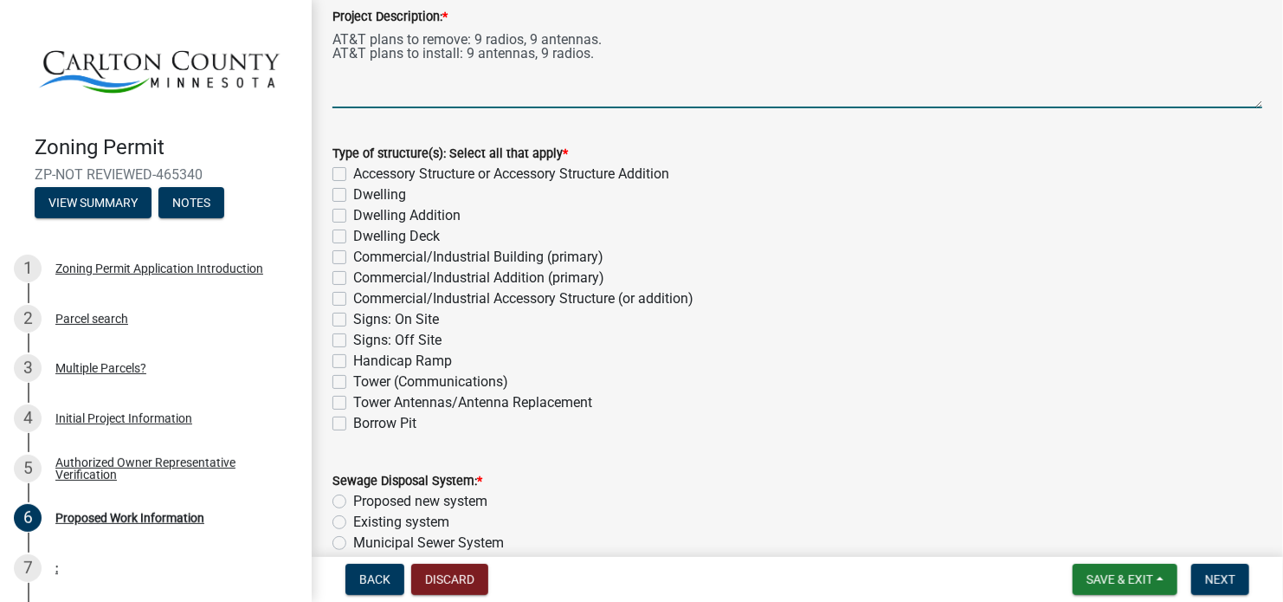
scroll to position [260, 0]
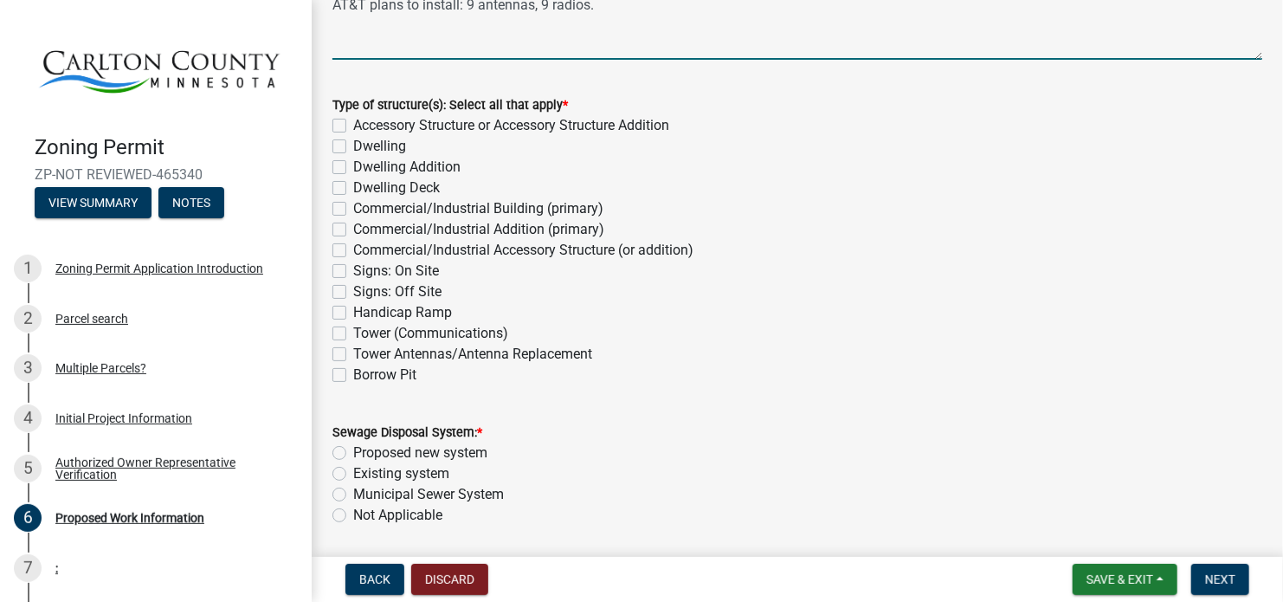
type textarea "AT&T plans to remove: 9 radios, 9 antennas. AT&T plans to install: 9 antennas, …"
click at [408, 330] on label "Tower (Communications)" at bounding box center [430, 333] width 155 height 21
click at [365, 330] on input "Tower (Communications)" at bounding box center [358, 328] width 11 height 11
checkbox input "true"
checkbox input "false"
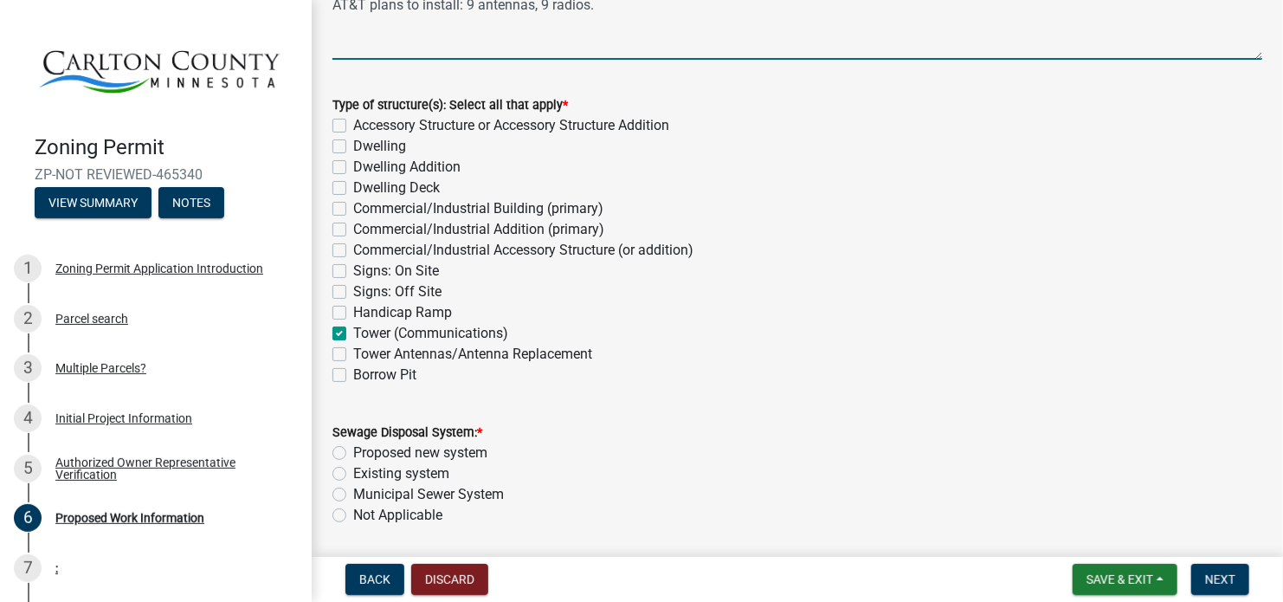
checkbox input "false"
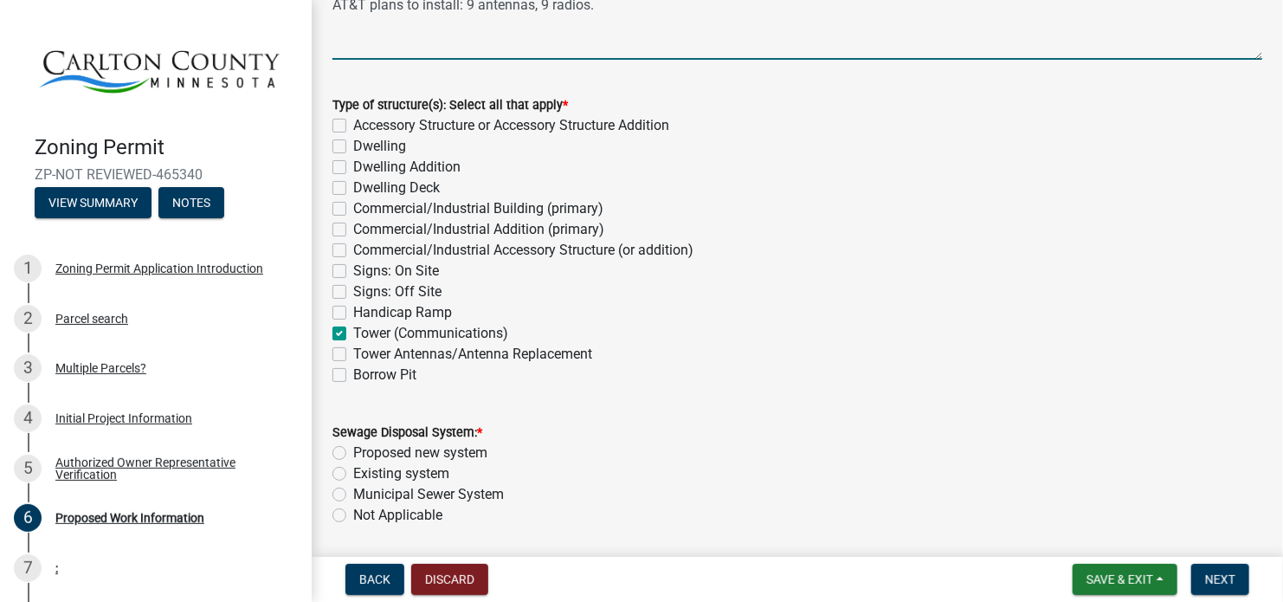
checkbox input "false"
checkbox input "true"
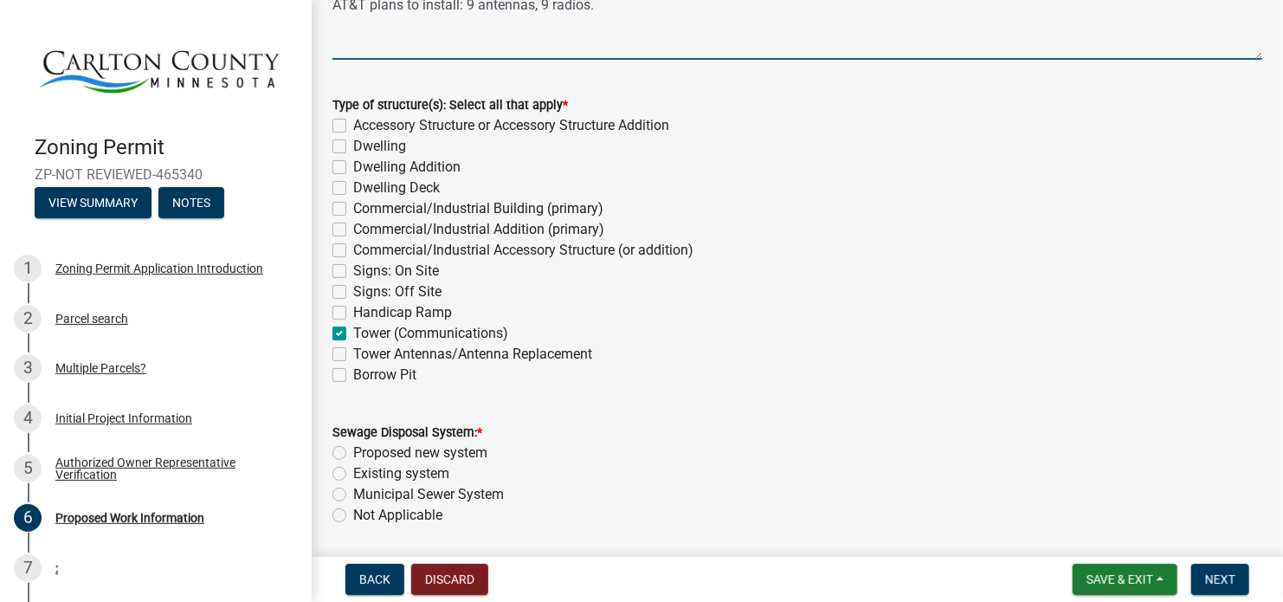
checkbox input "false"
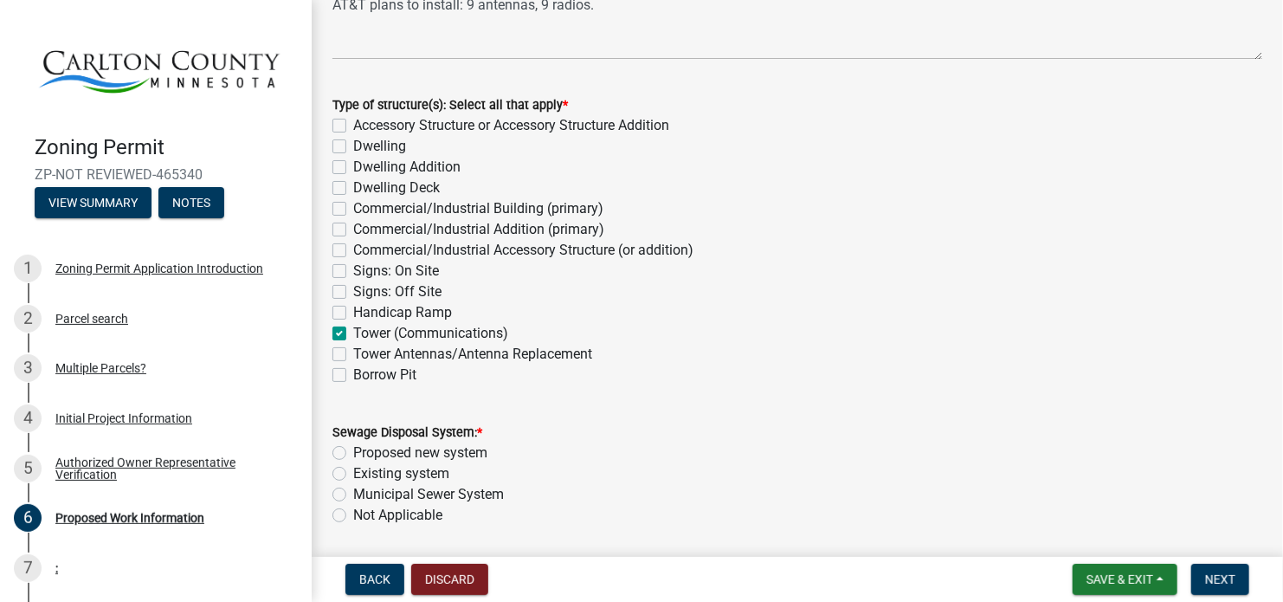
click at [370, 351] on label "Tower Antennas/Antenna Replacement" at bounding box center [472, 354] width 239 height 21
click at [365, 351] on input "Tower Antennas/Antenna Replacement" at bounding box center [358, 349] width 11 height 11
checkbox input "true"
checkbox input "false"
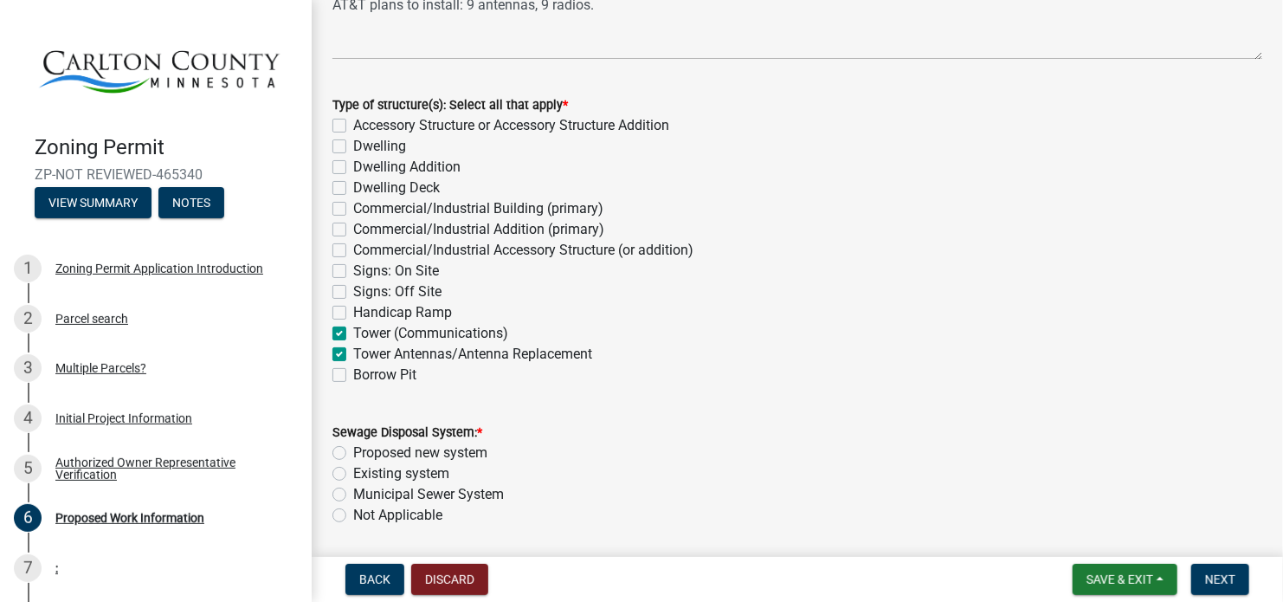
checkbox input "false"
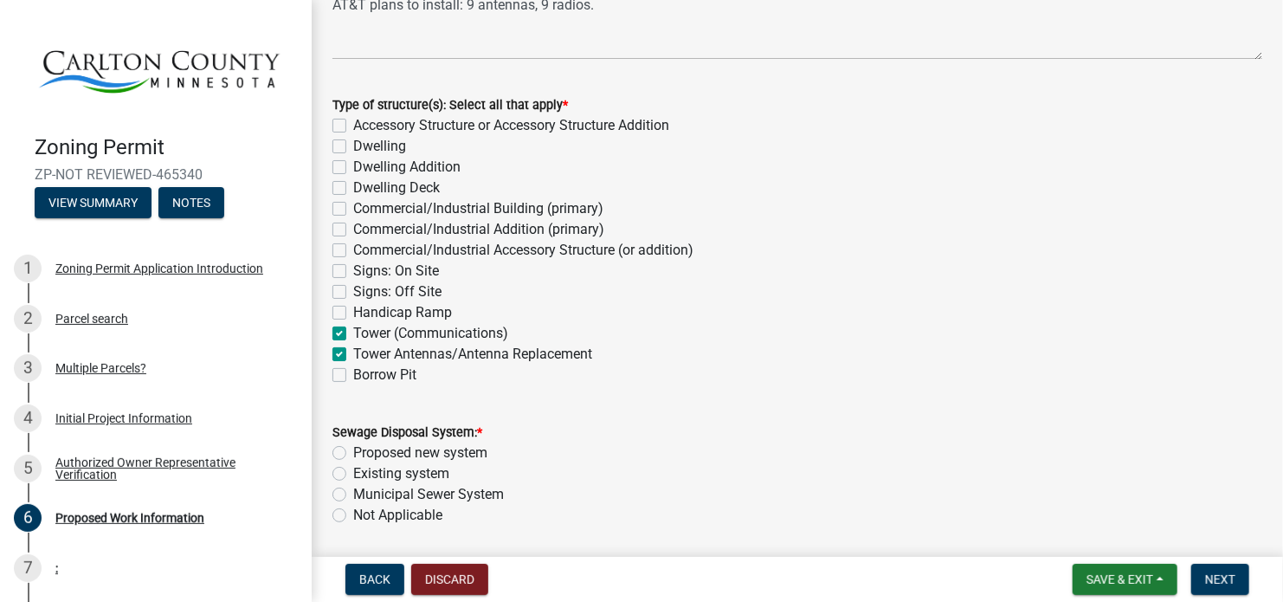
checkbox input "false"
checkbox input "true"
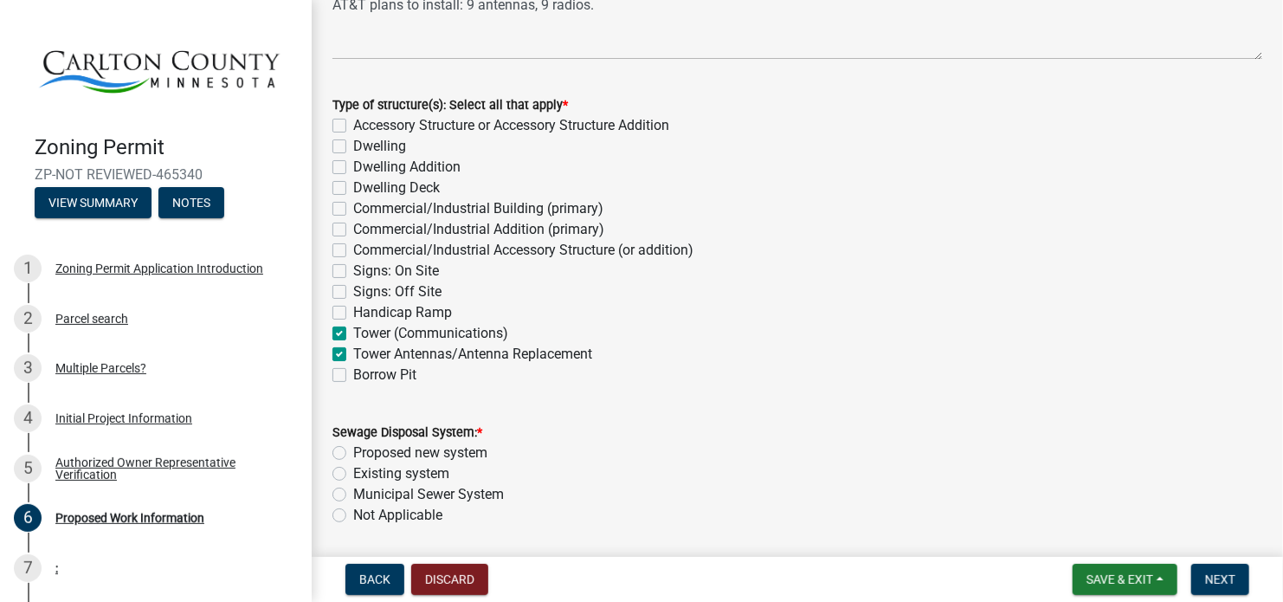
checkbox input "false"
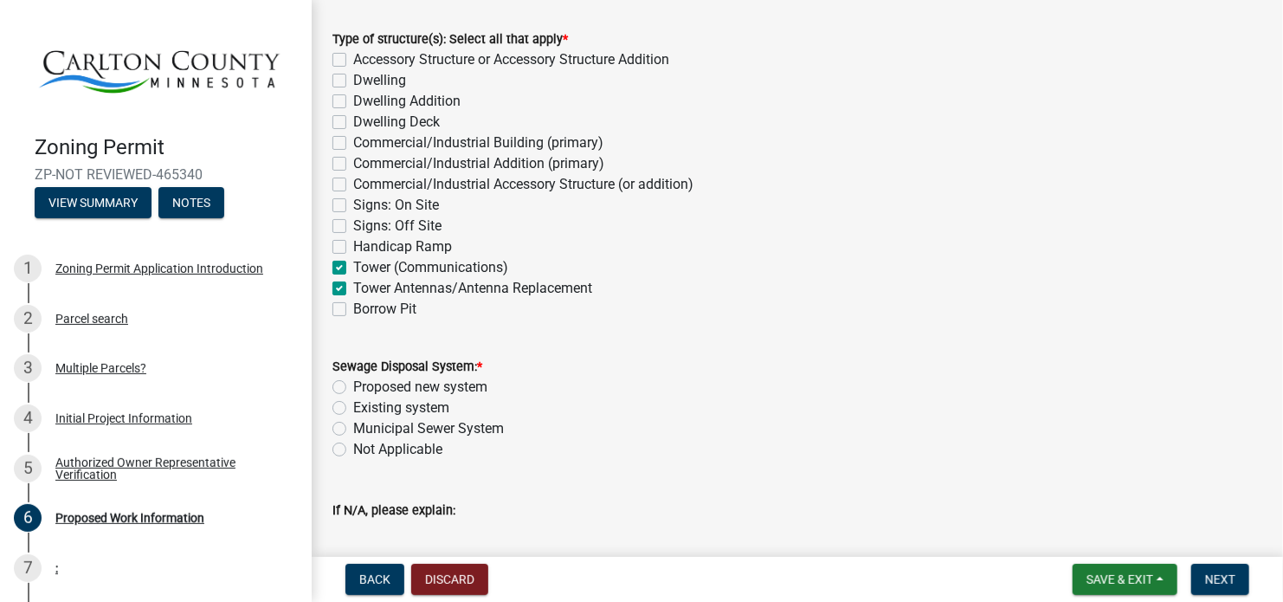
scroll to position [433, 0]
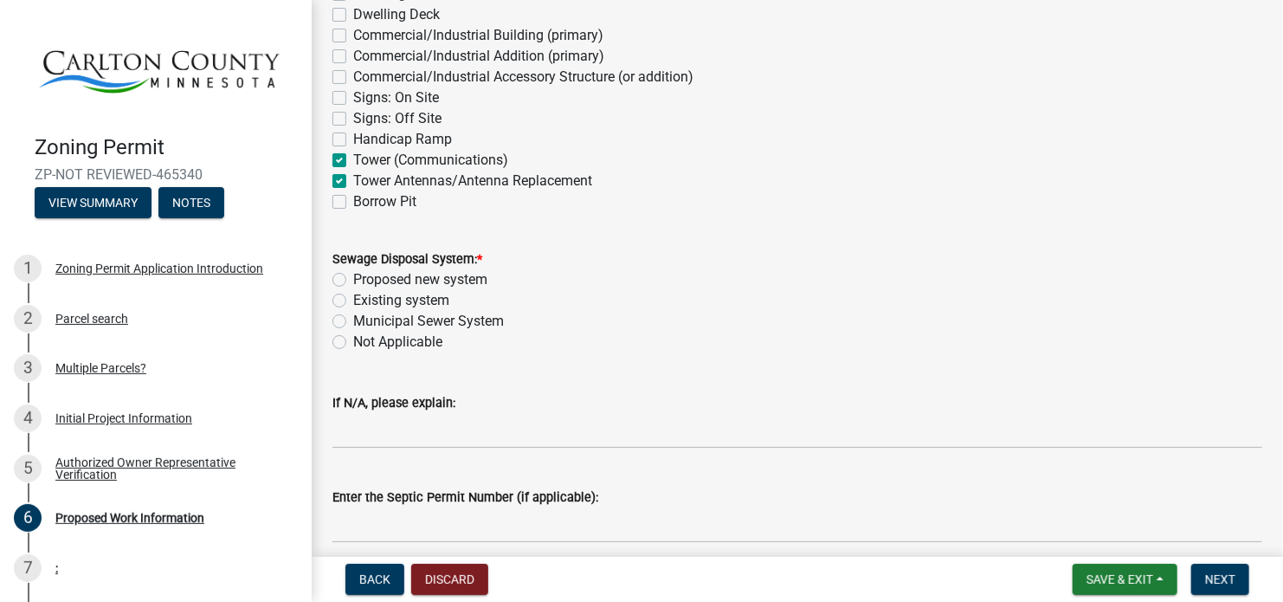
click at [365, 344] on label "Not Applicable" at bounding box center [397, 342] width 89 height 21
click at [365, 343] on input "Not Applicable" at bounding box center [358, 337] width 11 height 11
radio input "true"
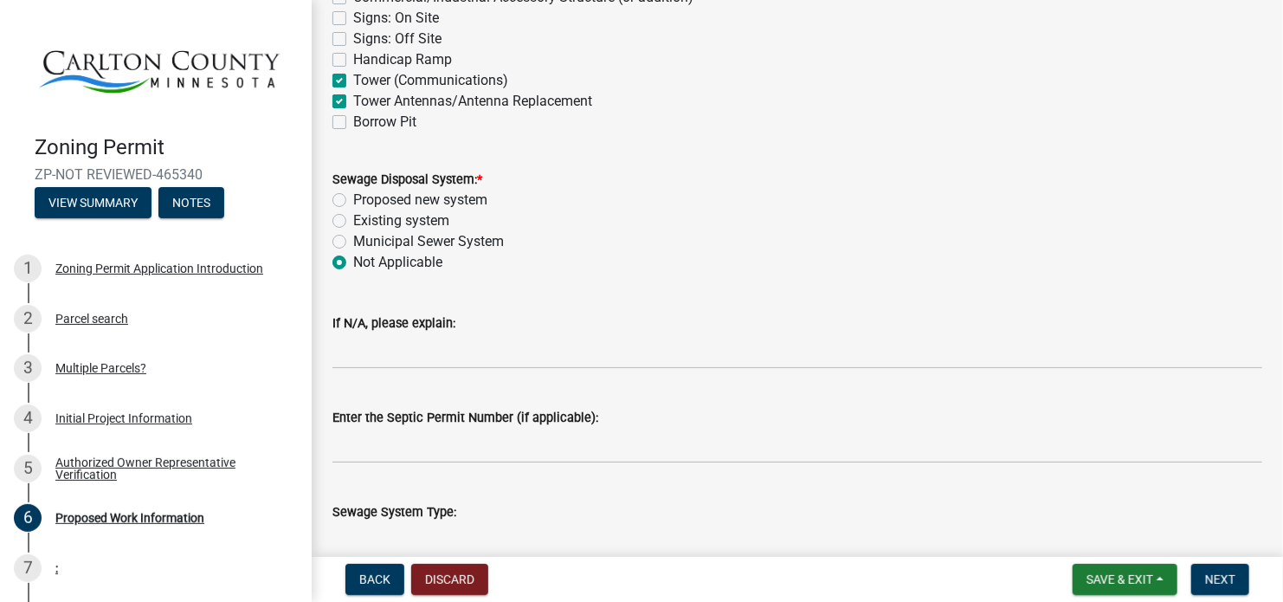
scroll to position [606, 0]
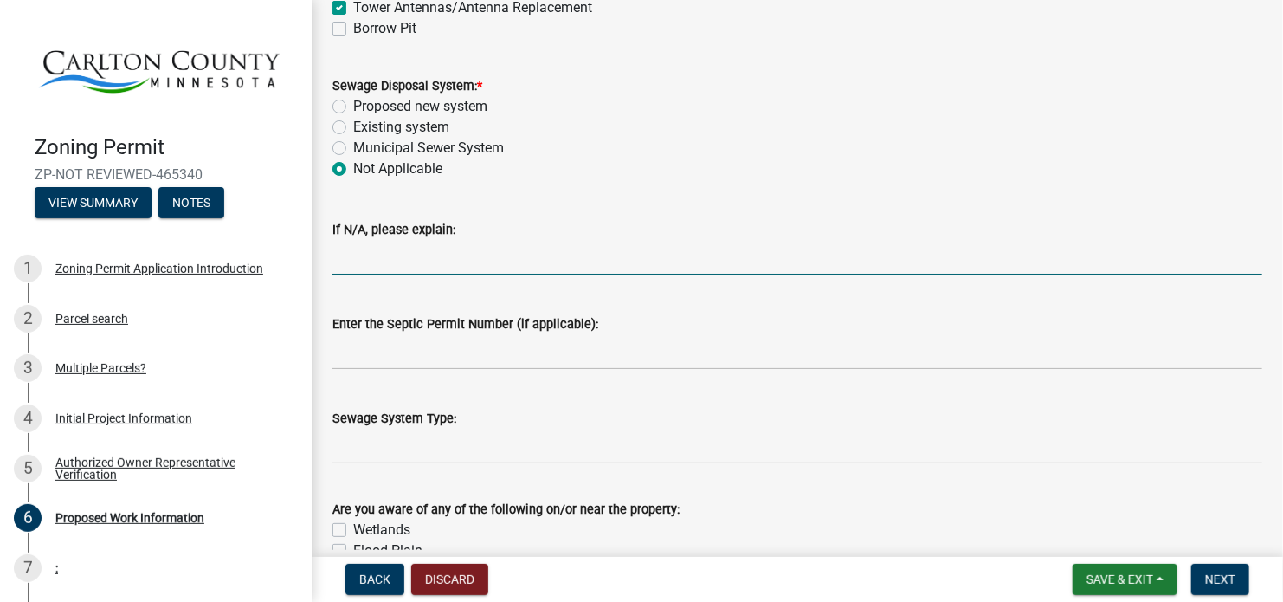
click at [451, 260] on input "If N/A, please explain:" at bounding box center [798, 258] width 930 height 36
type input "This is an existing telecommunication tower"
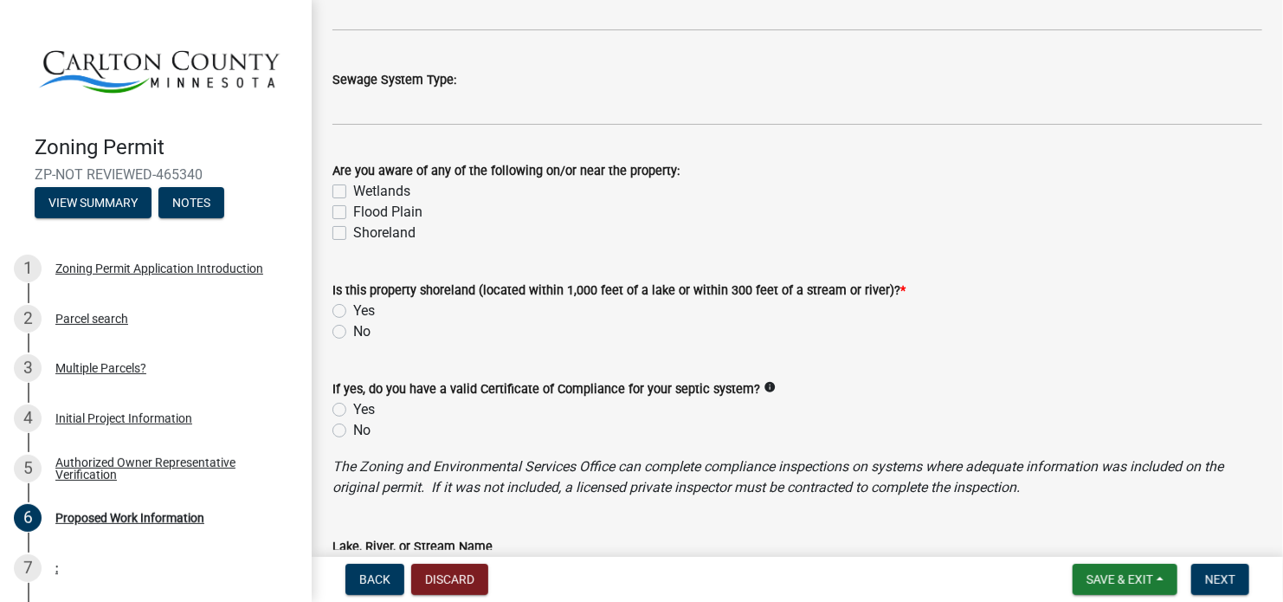
scroll to position [1039, 0]
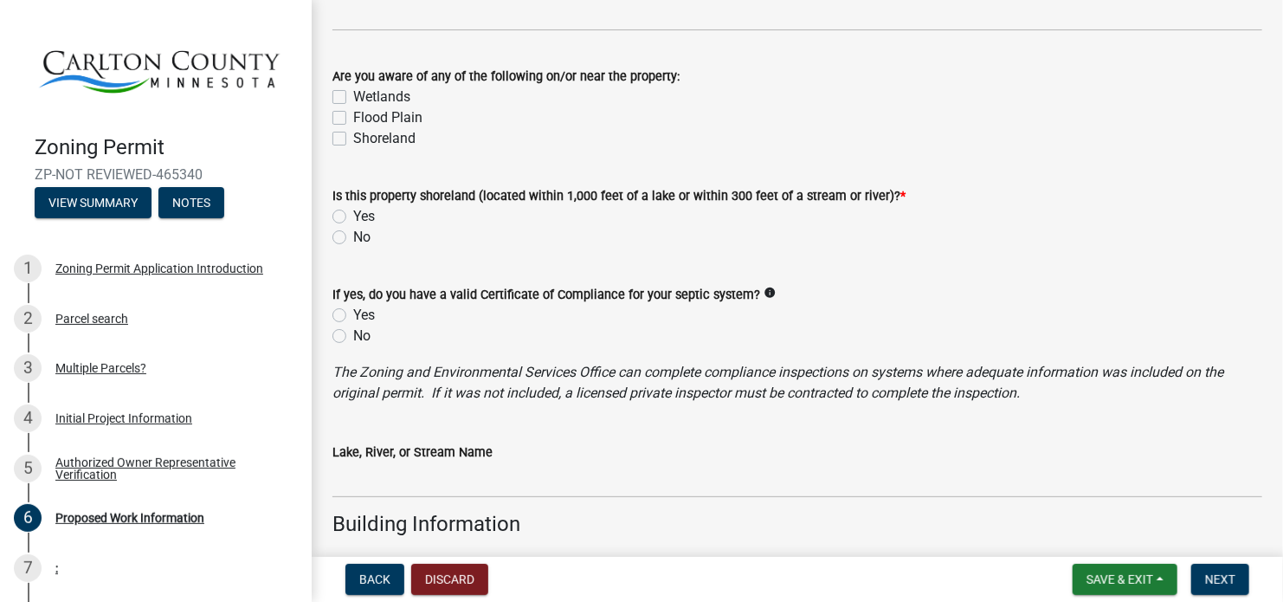
click at [366, 239] on label "No" at bounding box center [361, 237] width 17 height 21
click at [365, 238] on input "No" at bounding box center [358, 232] width 11 height 11
radio input "true"
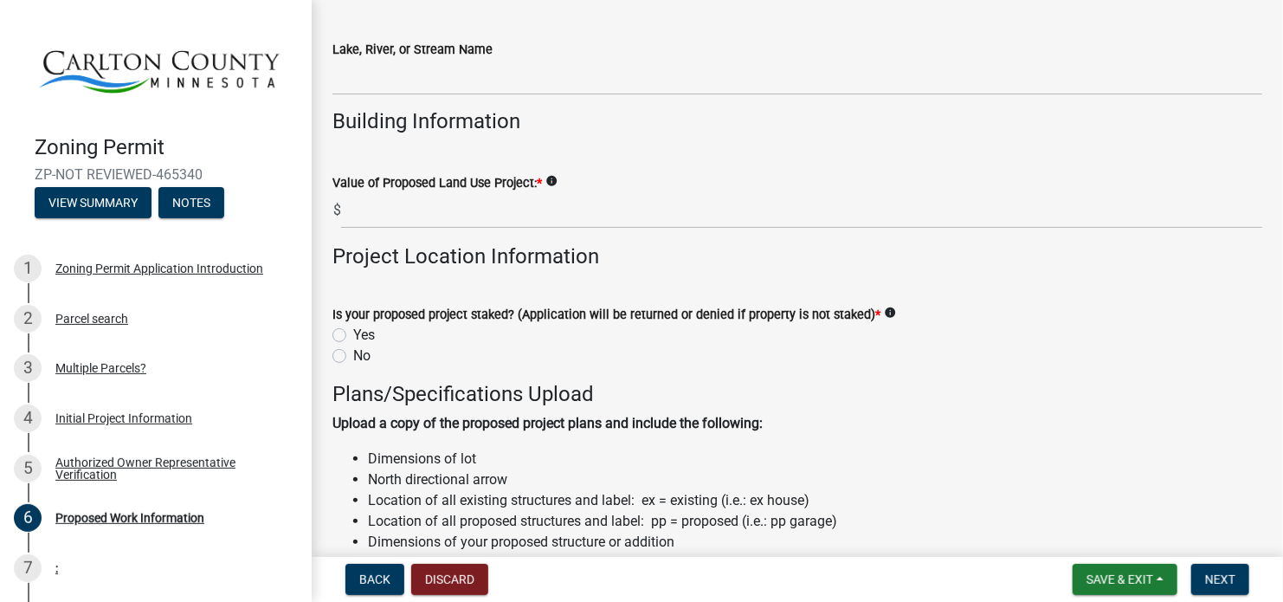
scroll to position [1472, 0]
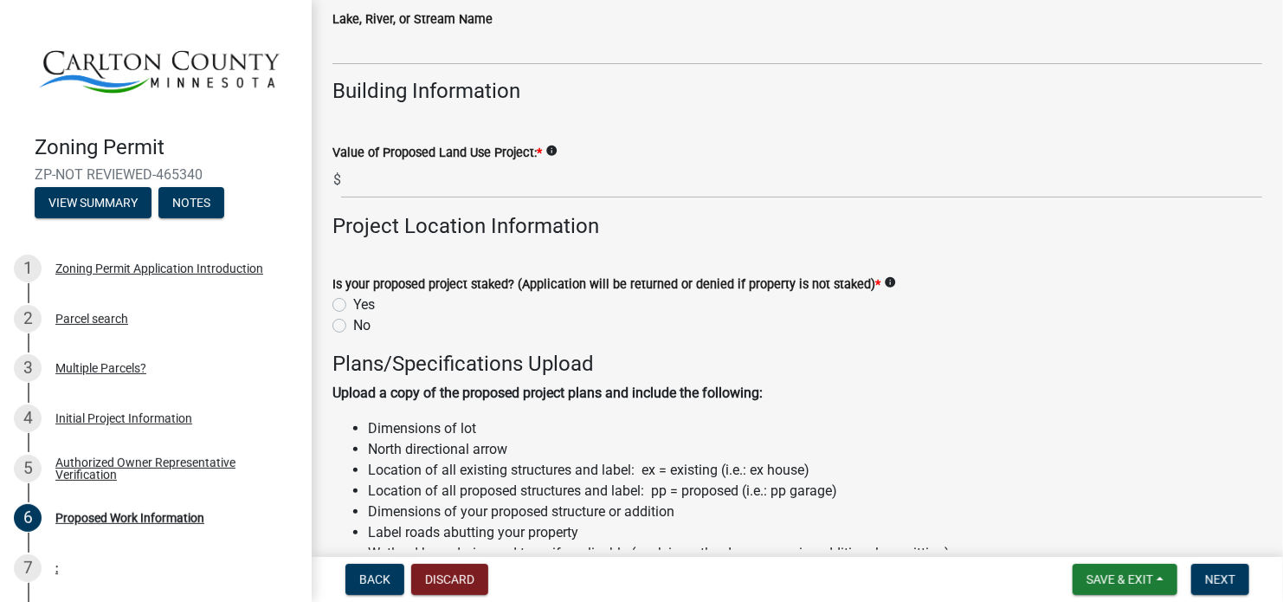
click at [425, 201] on wm-data-entity-input "Value of Proposed Land Use Project: * info $" at bounding box center [798, 166] width 930 height 96
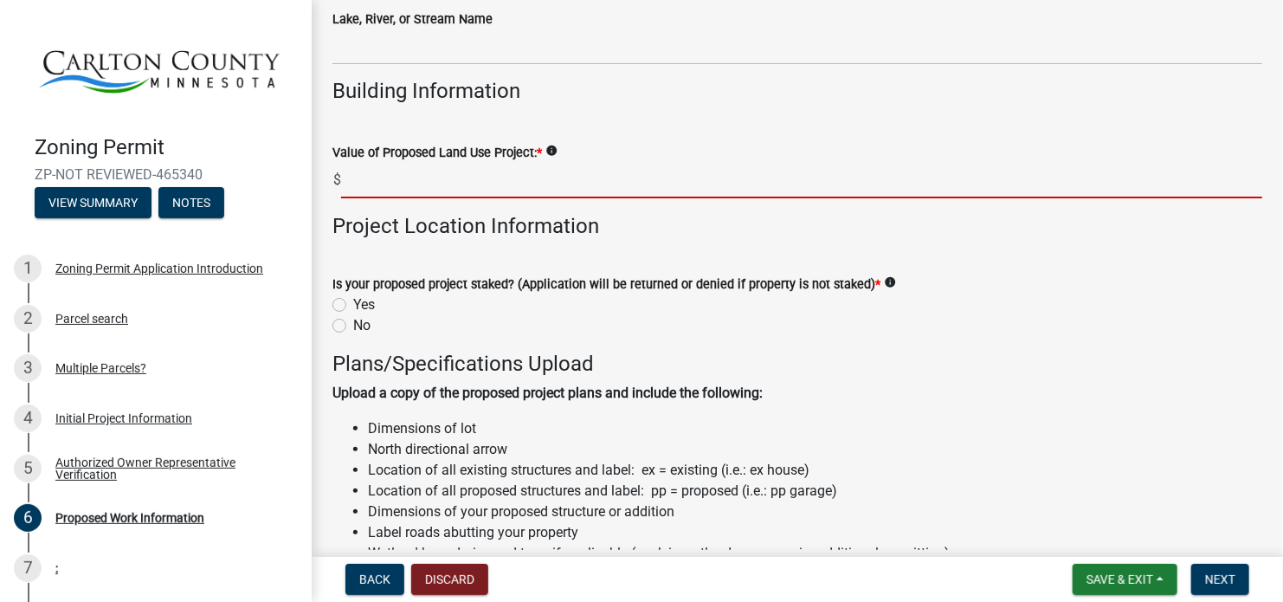
click at [437, 186] on input "text" at bounding box center [801, 181] width 921 height 36
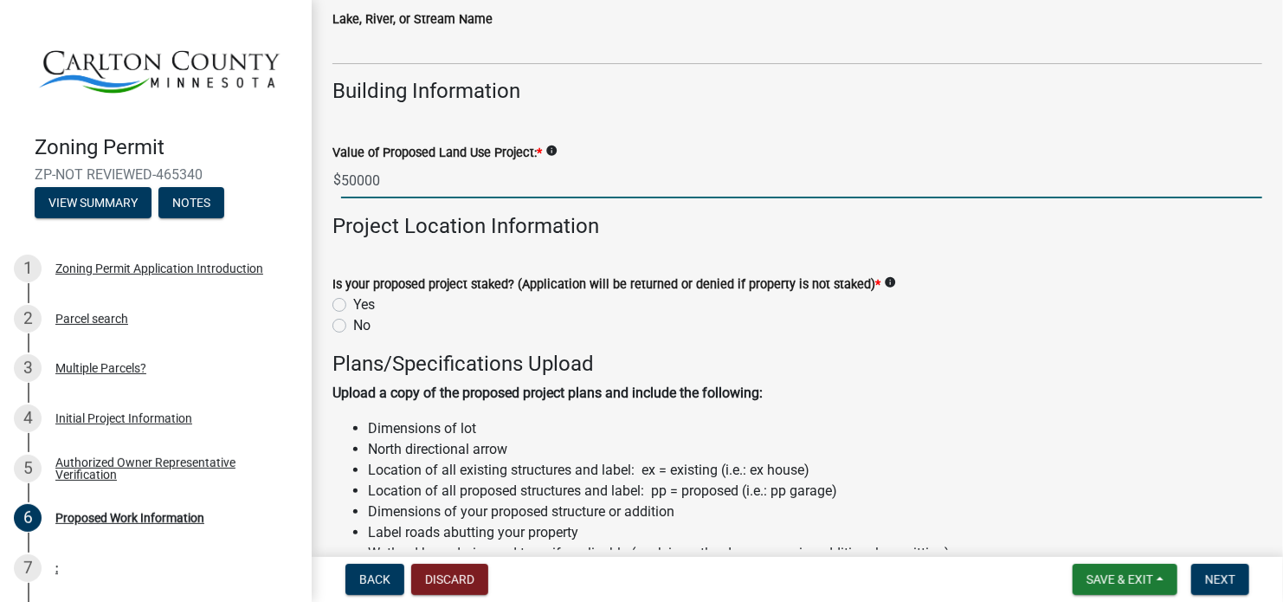
drag, startPoint x: 399, startPoint y: 177, endPoint x: 355, endPoint y: 180, distance: 44.3
click at [355, 180] on input "50000" at bounding box center [801, 181] width 921 height 36
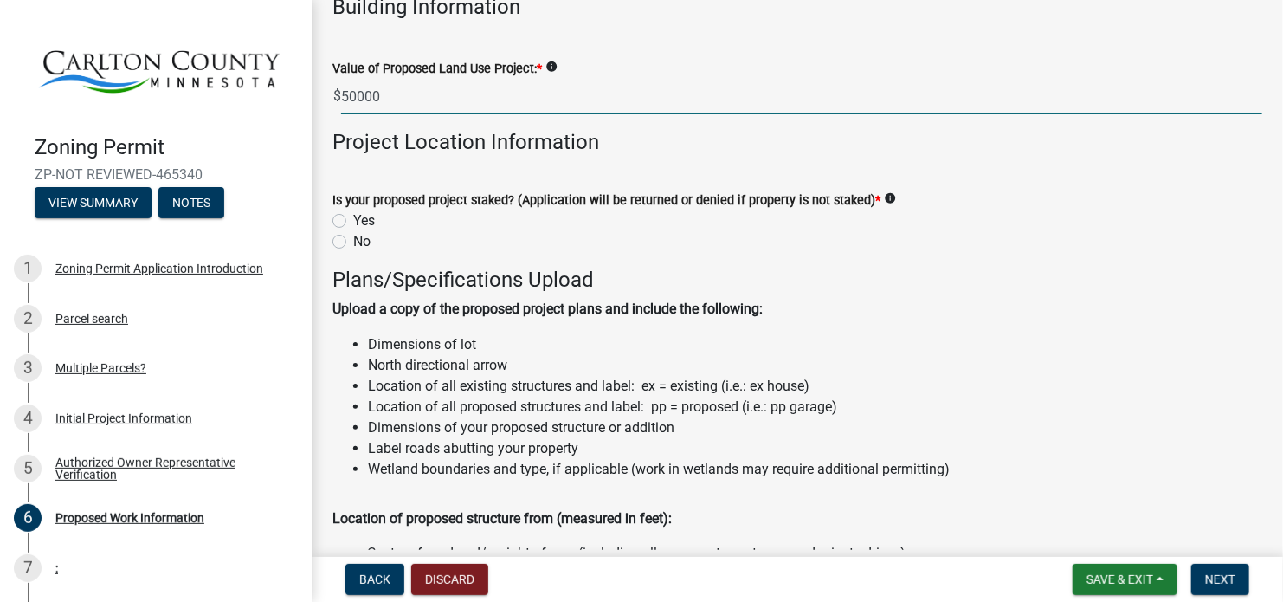
scroll to position [1645, 0]
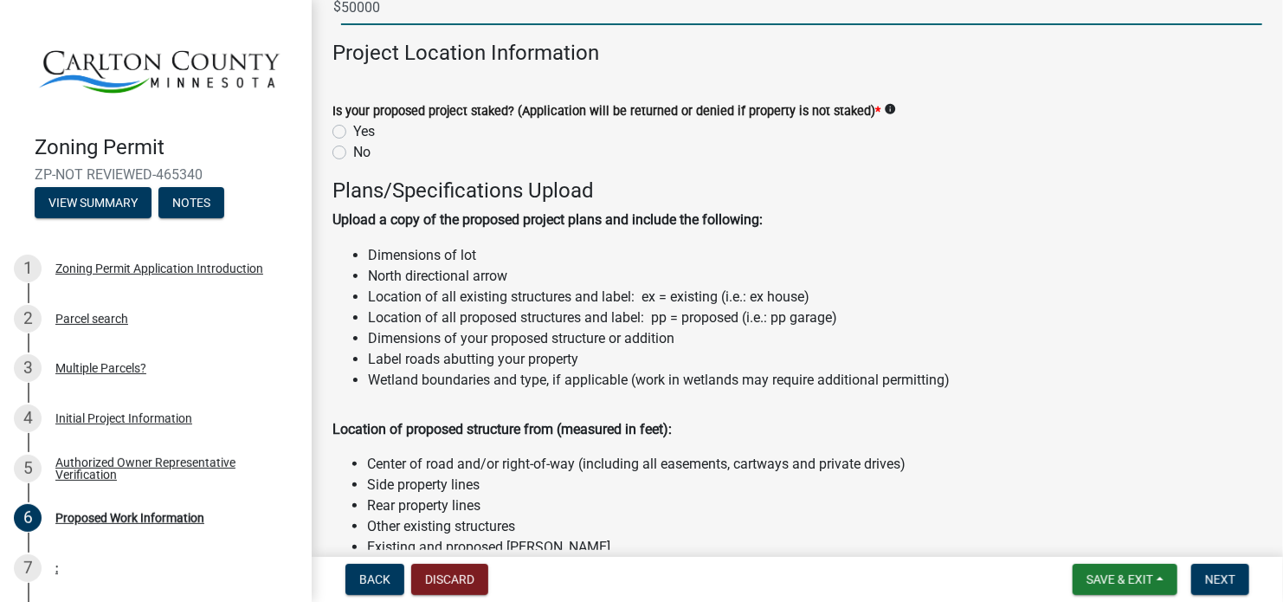
type input "50000"
click at [359, 135] on label "Yes" at bounding box center [364, 131] width 22 height 21
click at [359, 133] on input "Yes" at bounding box center [358, 126] width 11 height 11
radio input "true"
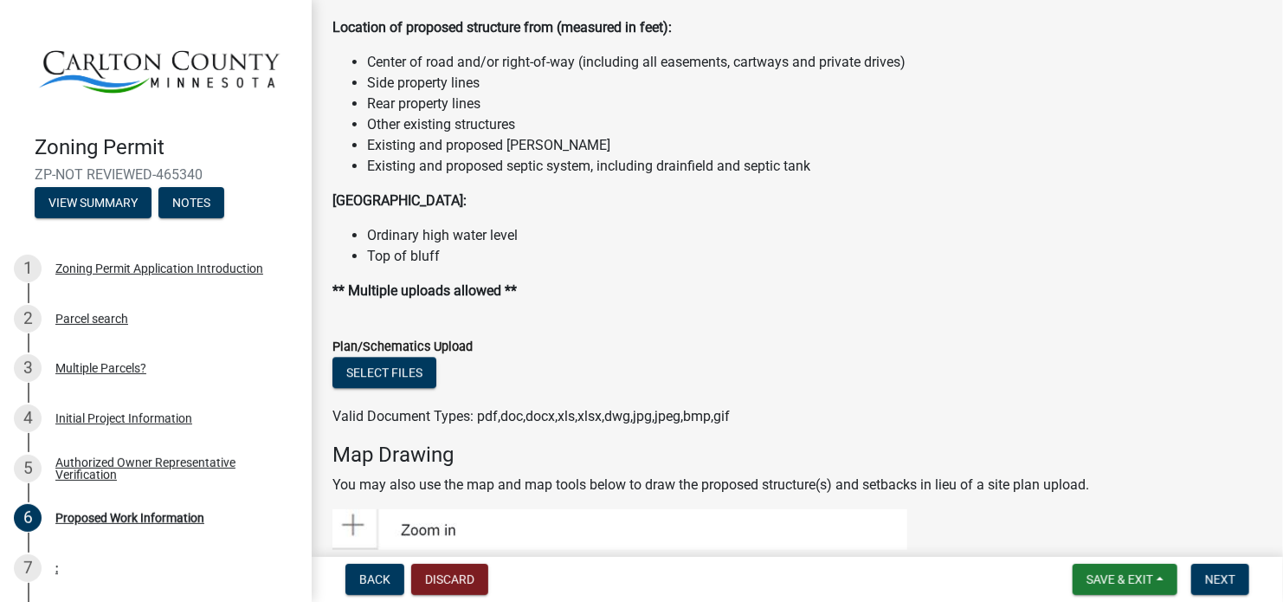
scroll to position [2165, 0]
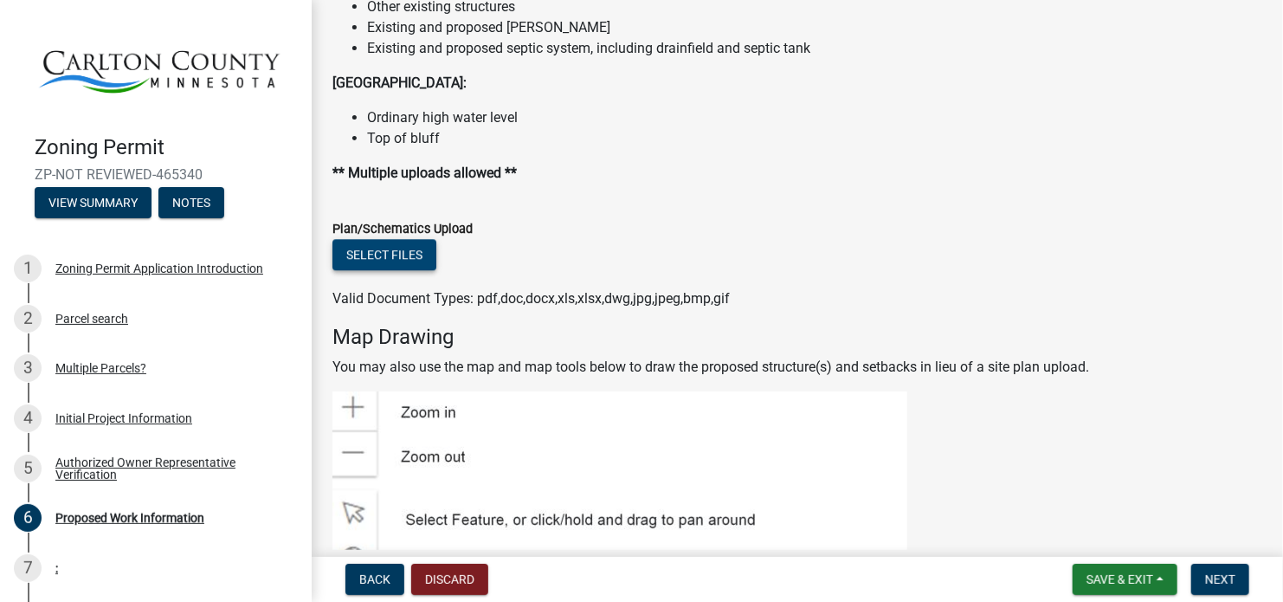
click at [418, 255] on button "Select files" at bounding box center [385, 254] width 104 height 31
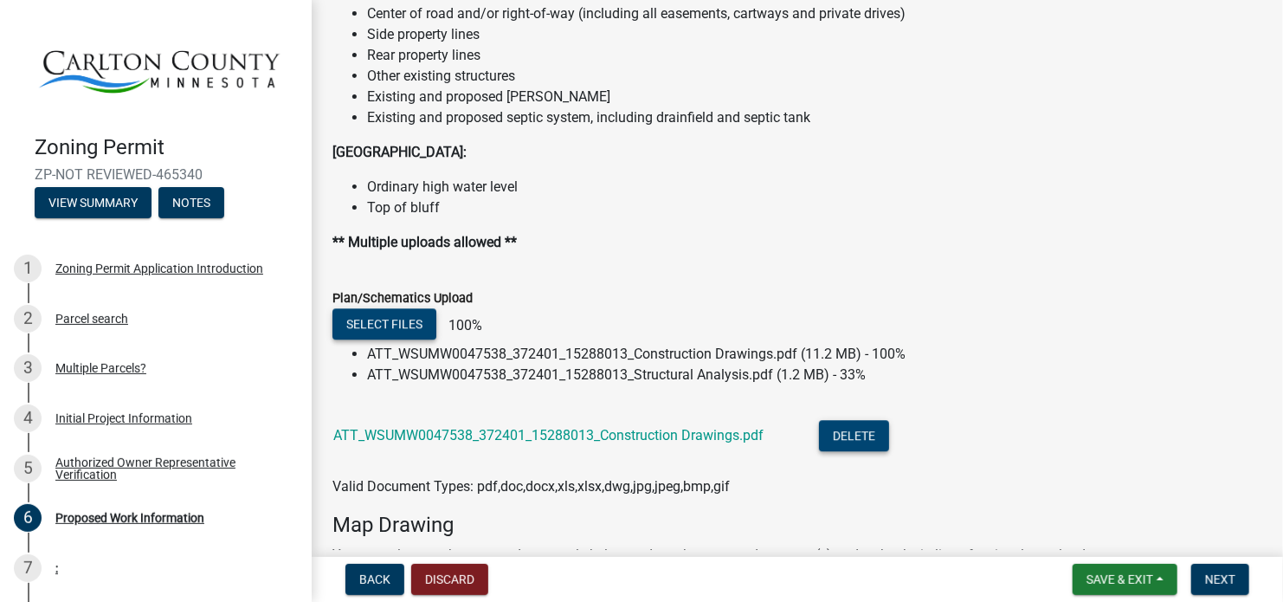
scroll to position [2168, 0]
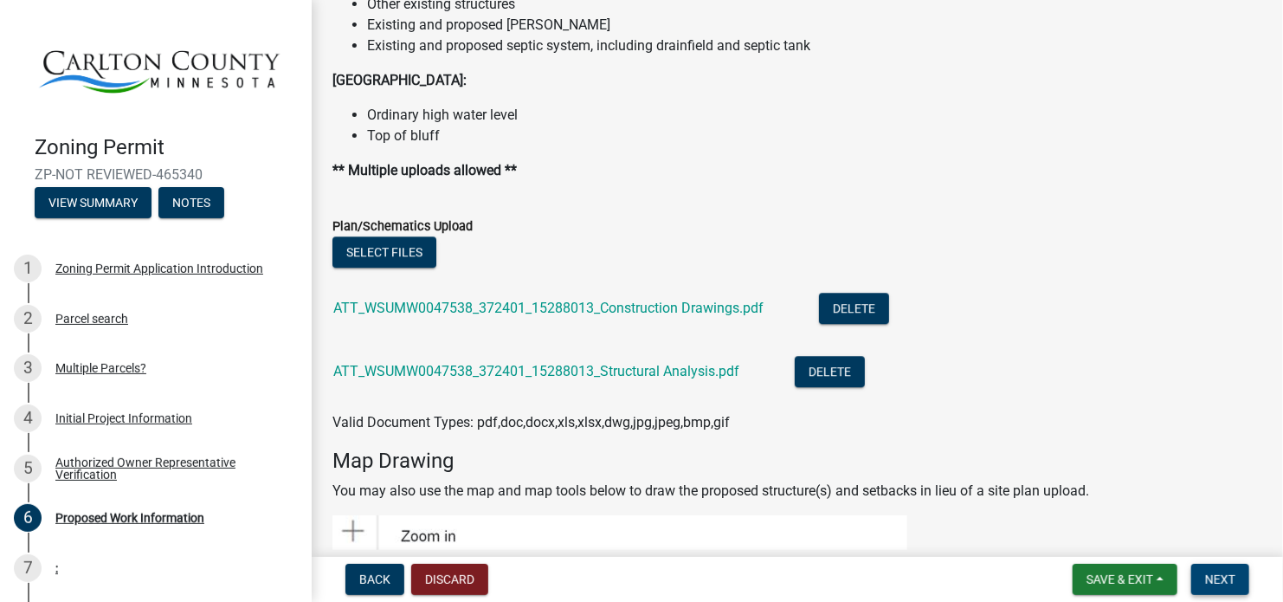
click at [1214, 581] on span "Next" at bounding box center [1221, 579] width 30 height 14
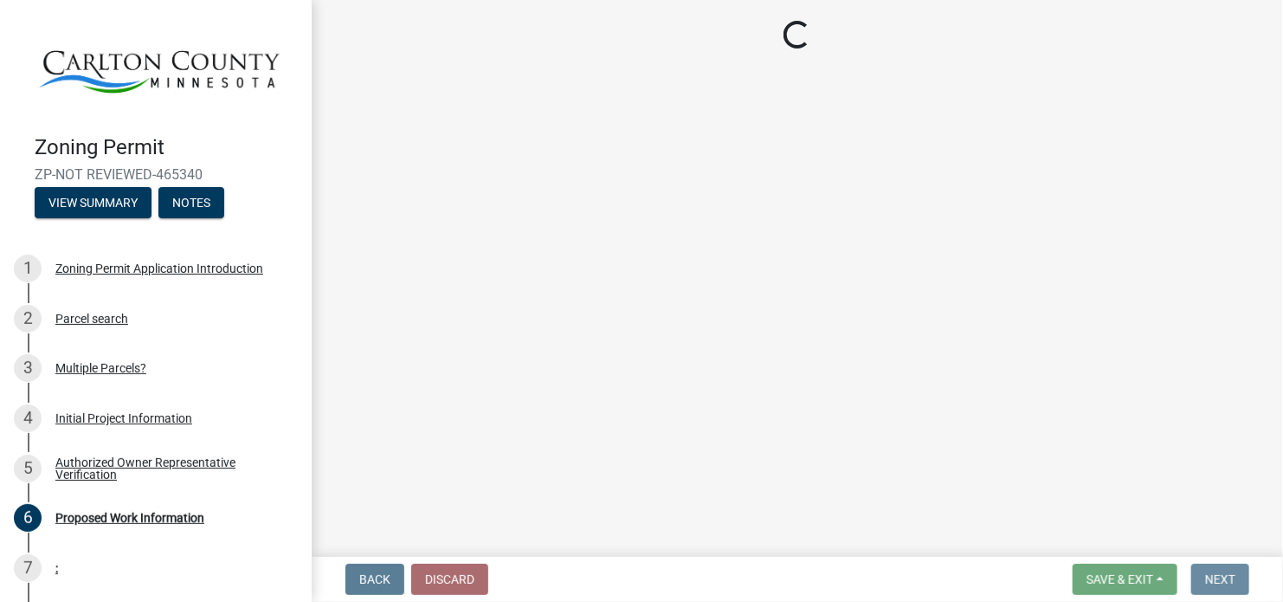
scroll to position [0, 0]
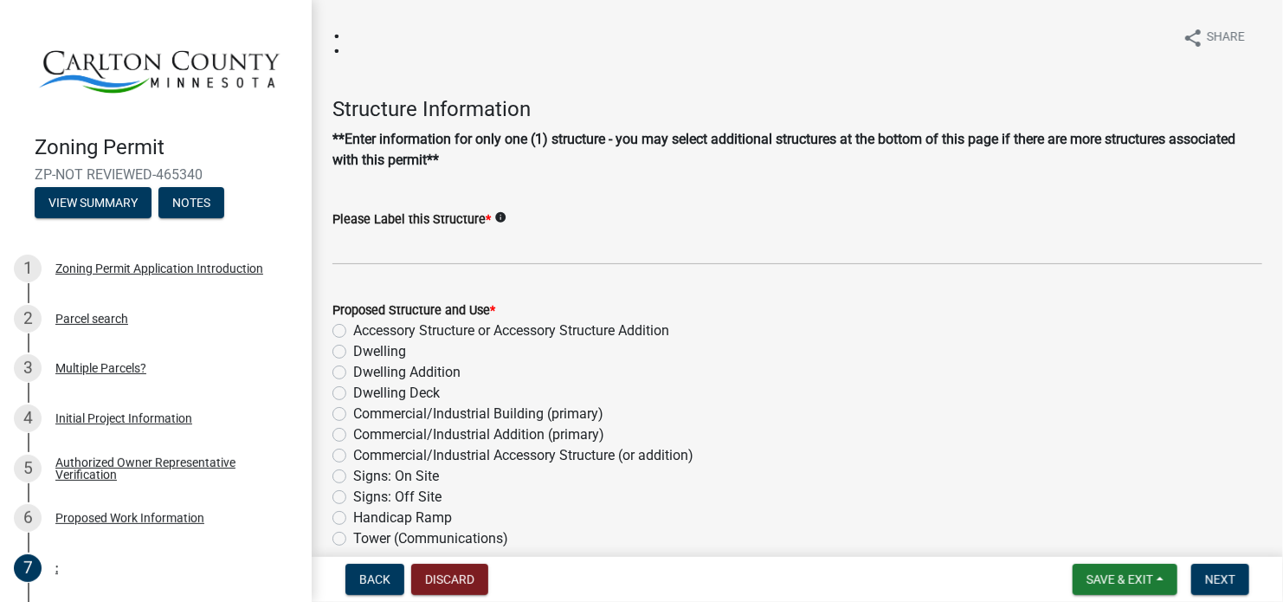
click at [605, 224] on div "Please Label this Structure * info" at bounding box center [798, 219] width 930 height 21
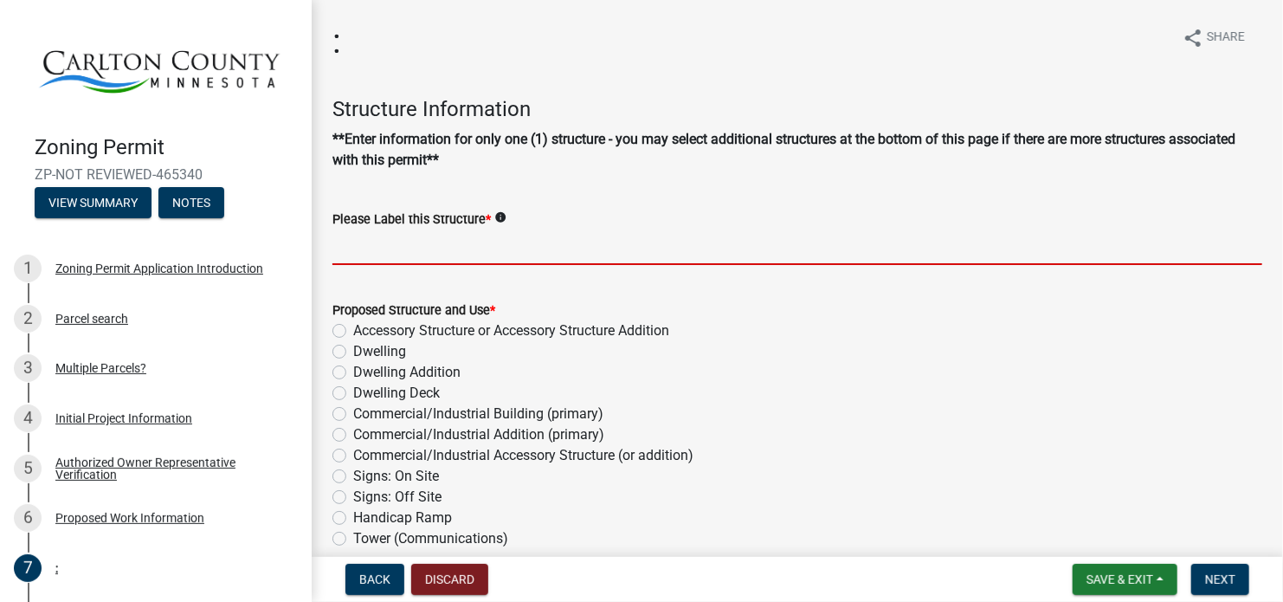
click at [588, 239] on input "Please Label this Structure *" at bounding box center [798, 247] width 930 height 36
type input "Telecommunication Tower"
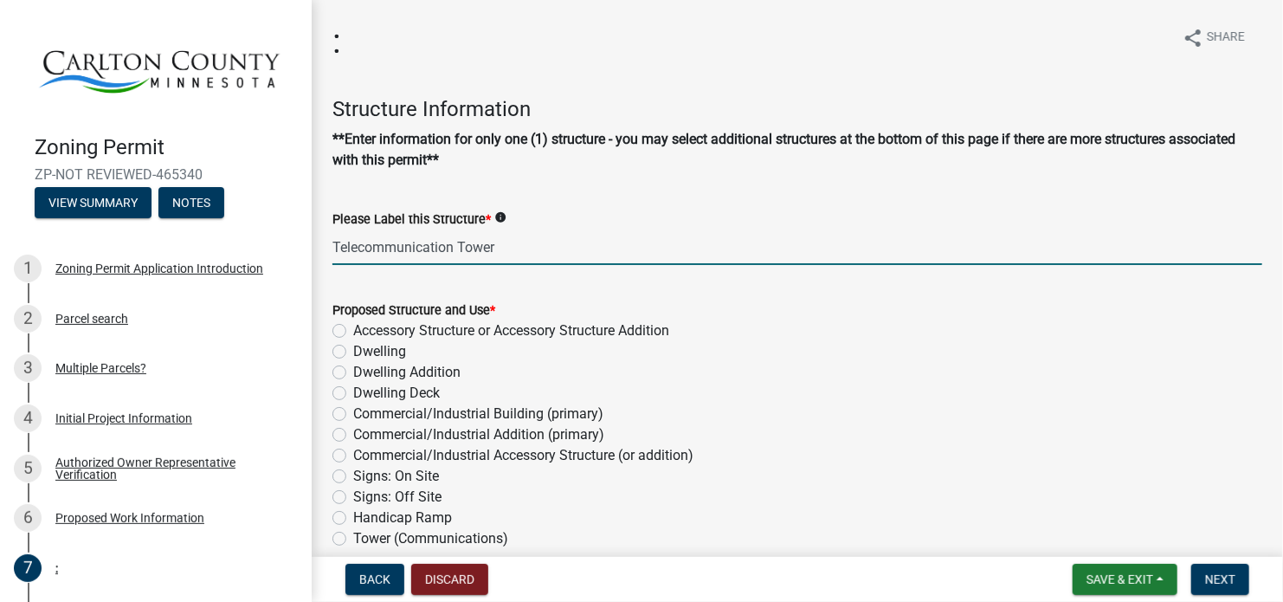
scroll to position [173, 0]
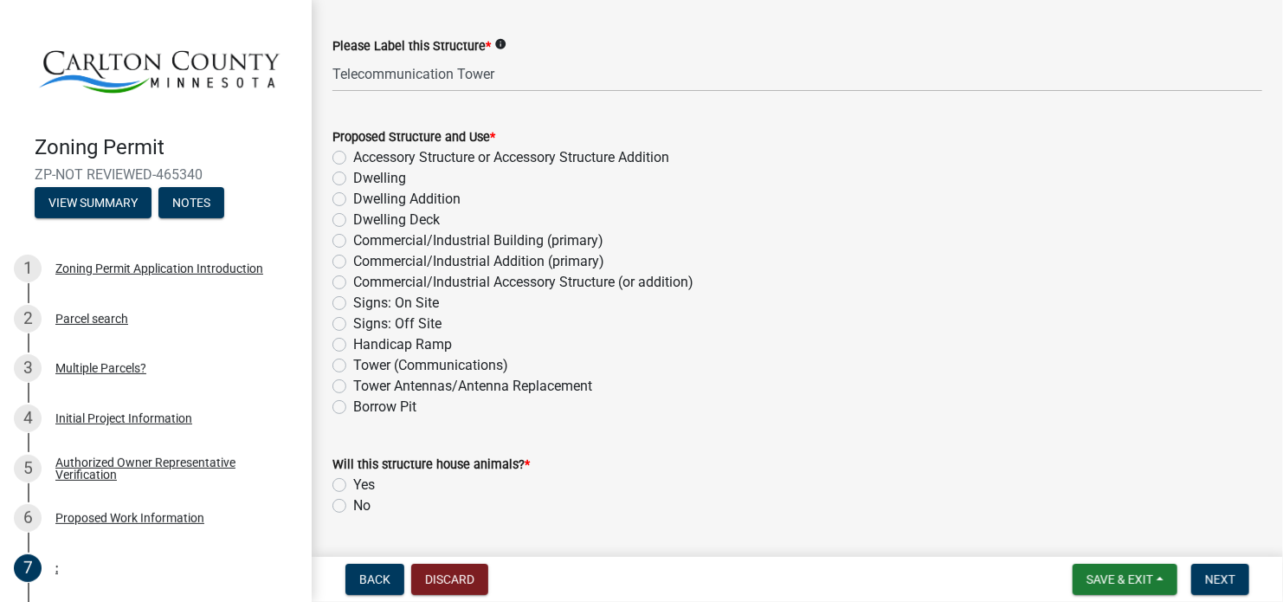
click at [385, 386] on label "Tower Antennas/Antenna Replacement" at bounding box center [472, 386] width 239 height 21
click at [365, 386] on input "Tower Antennas/Antenna Replacement" at bounding box center [358, 381] width 11 height 11
radio input "true"
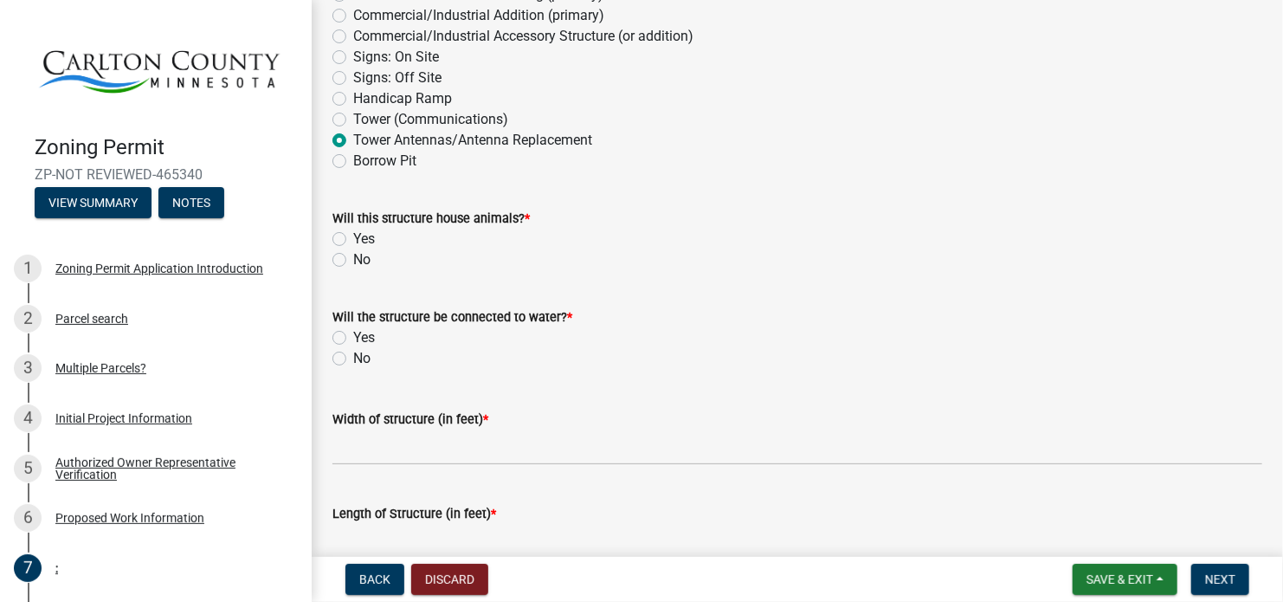
scroll to position [433, 0]
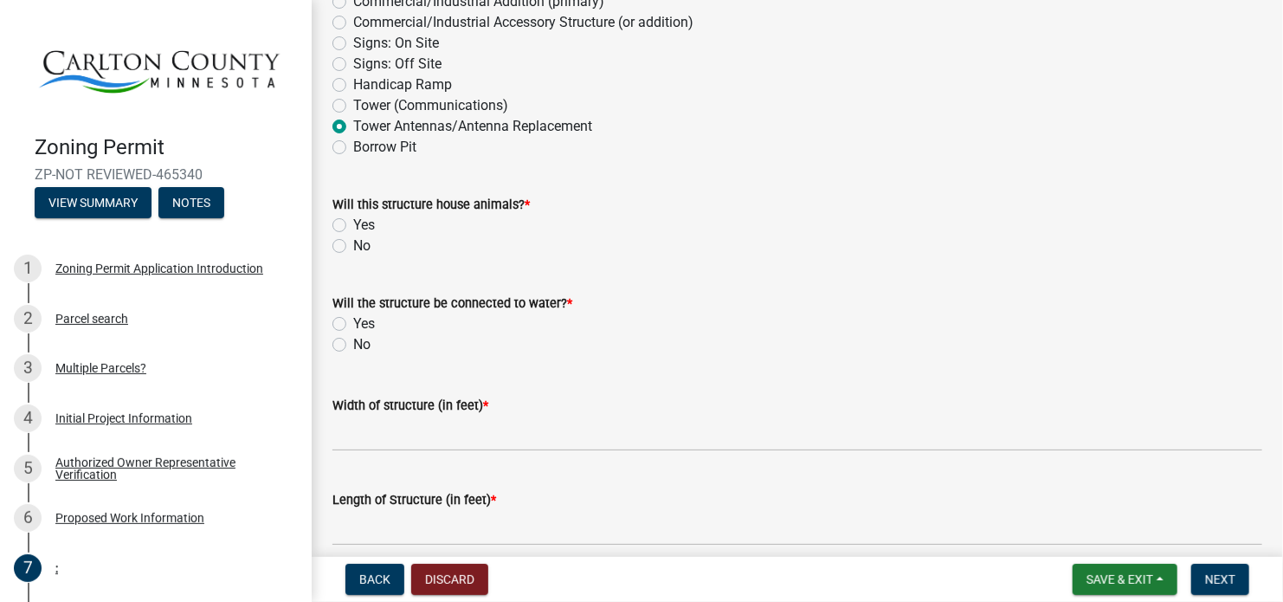
click at [358, 246] on label "No" at bounding box center [361, 246] width 17 height 21
click at [358, 246] on input "No" at bounding box center [358, 241] width 11 height 11
radio input "true"
click at [359, 346] on label "No" at bounding box center [361, 344] width 17 height 21
click at [359, 346] on input "No" at bounding box center [358, 339] width 11 height 11
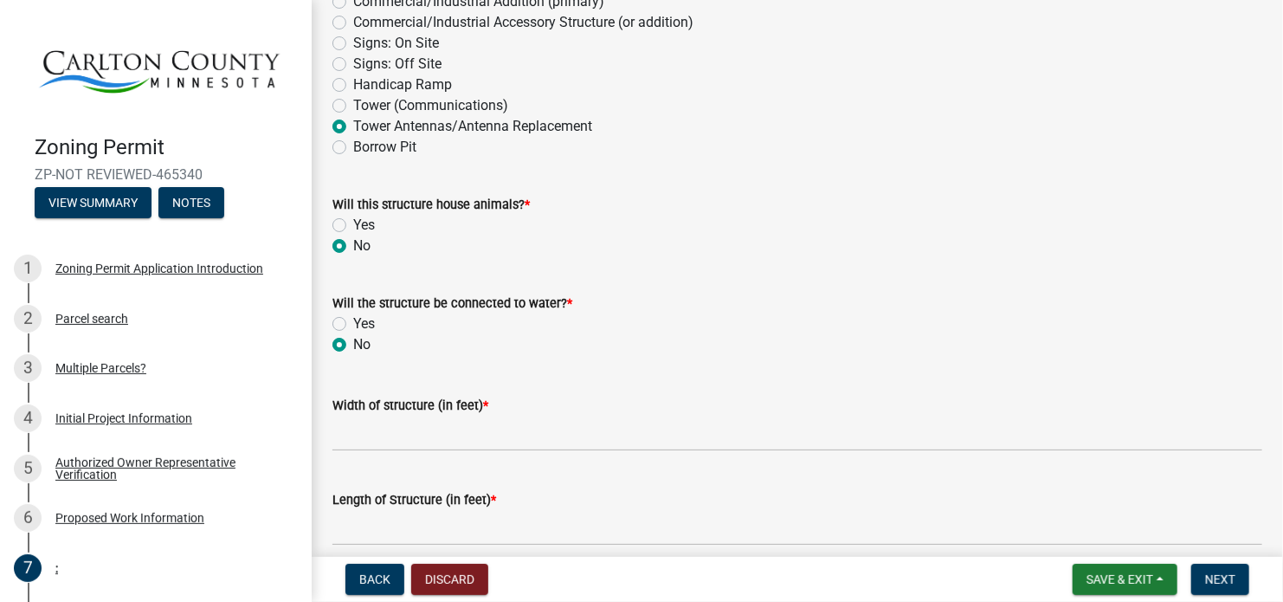
radio input "true"
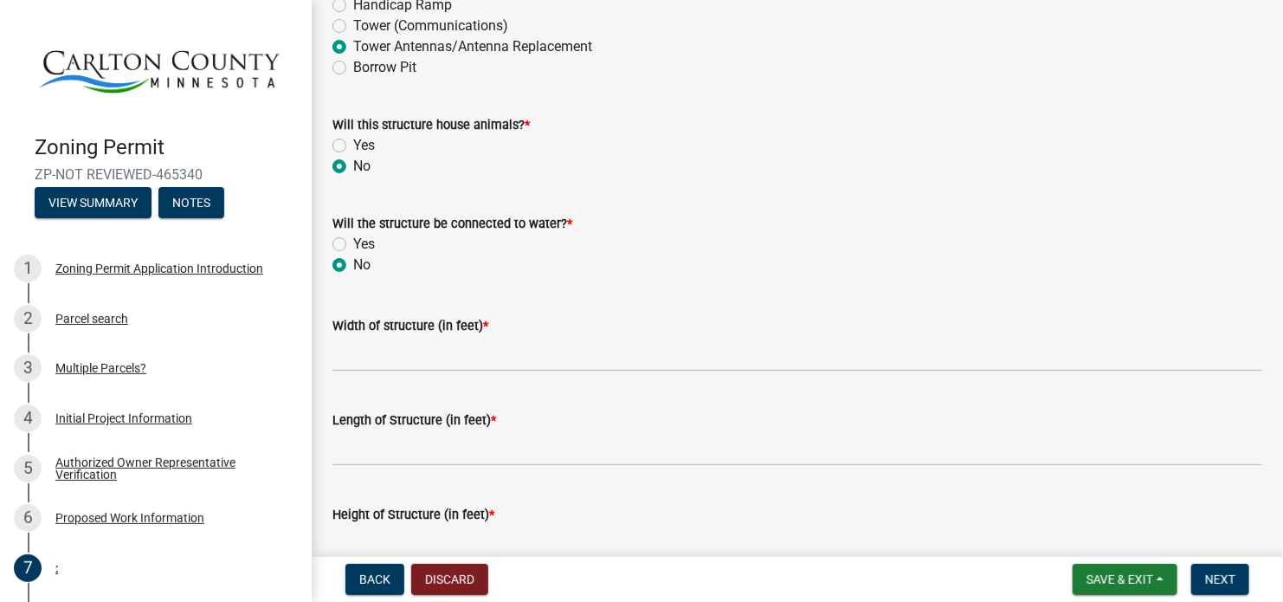
scroll to position [606, 0]
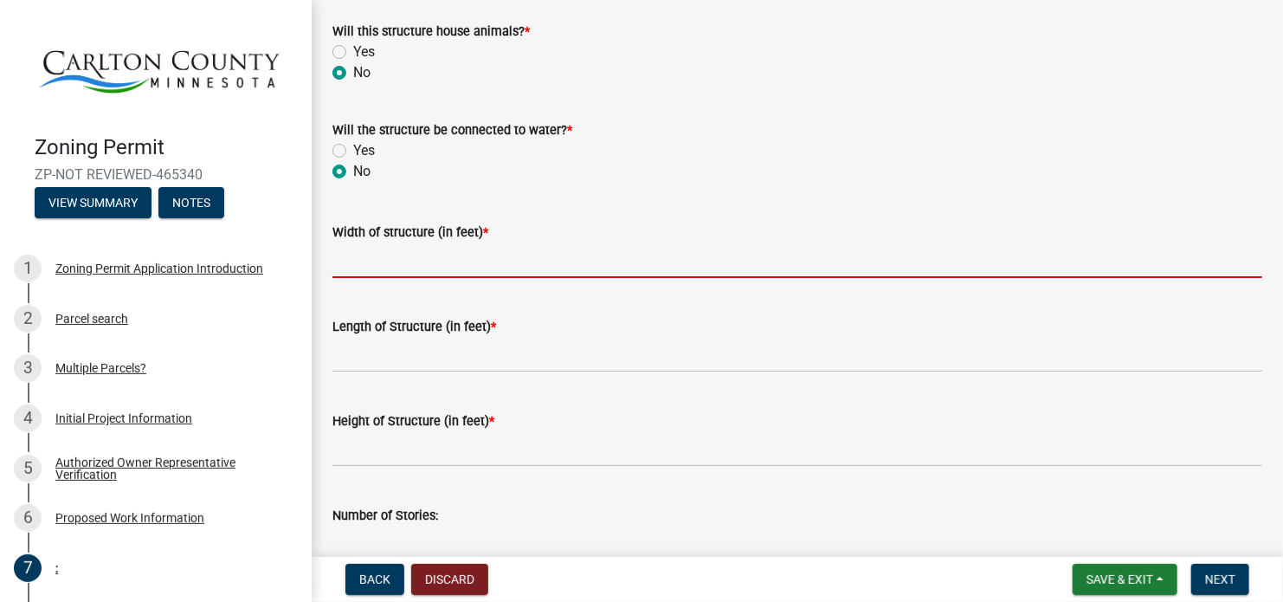
click at [469, 250] on input "Width of structure (in feet) *" at bounding box center [798, 260] width 930 height 36
type input "0"
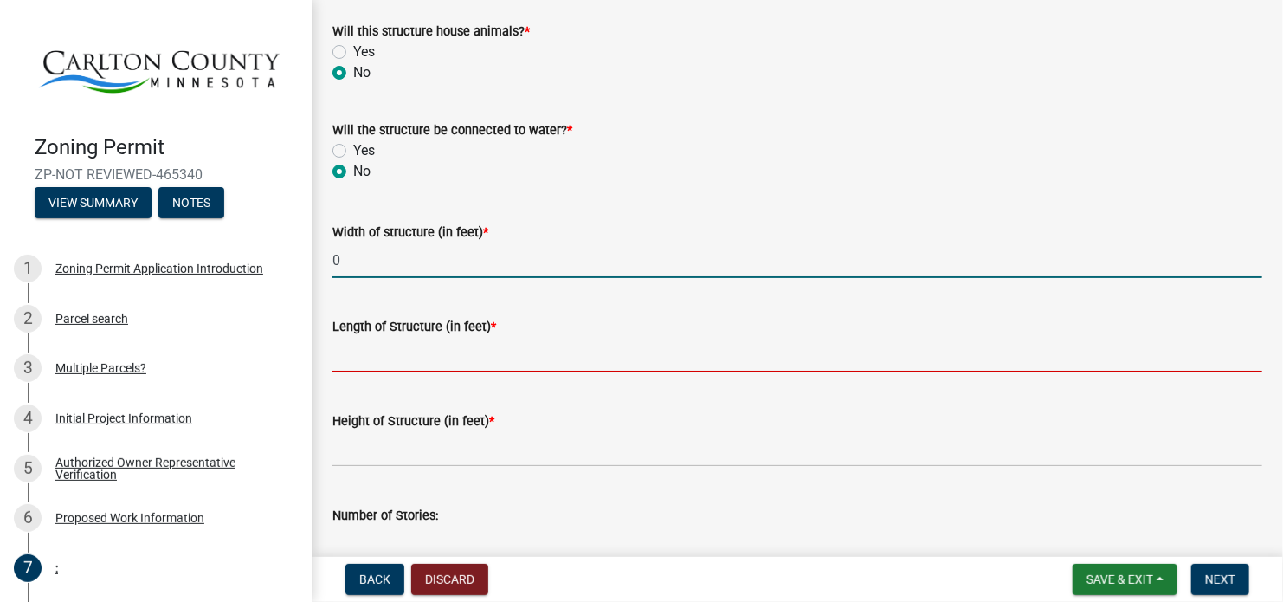
click at [456, 350] on input "Length of Structure (in feet) *" at bounding box center [798, 355] width 930 height 36
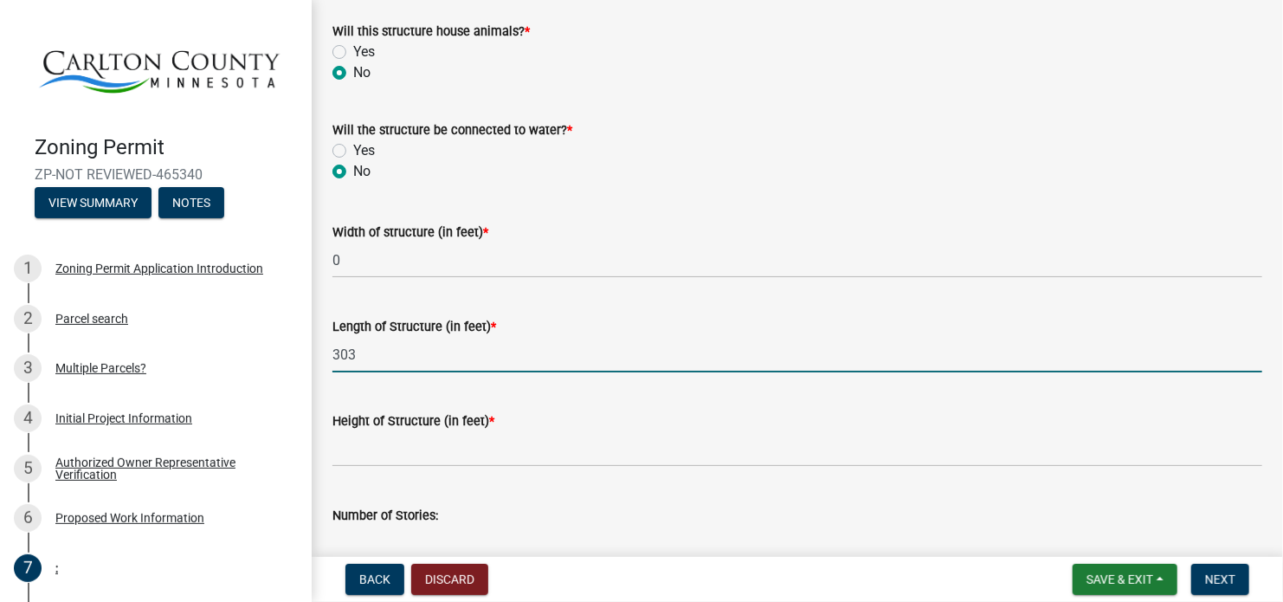
type input "303"
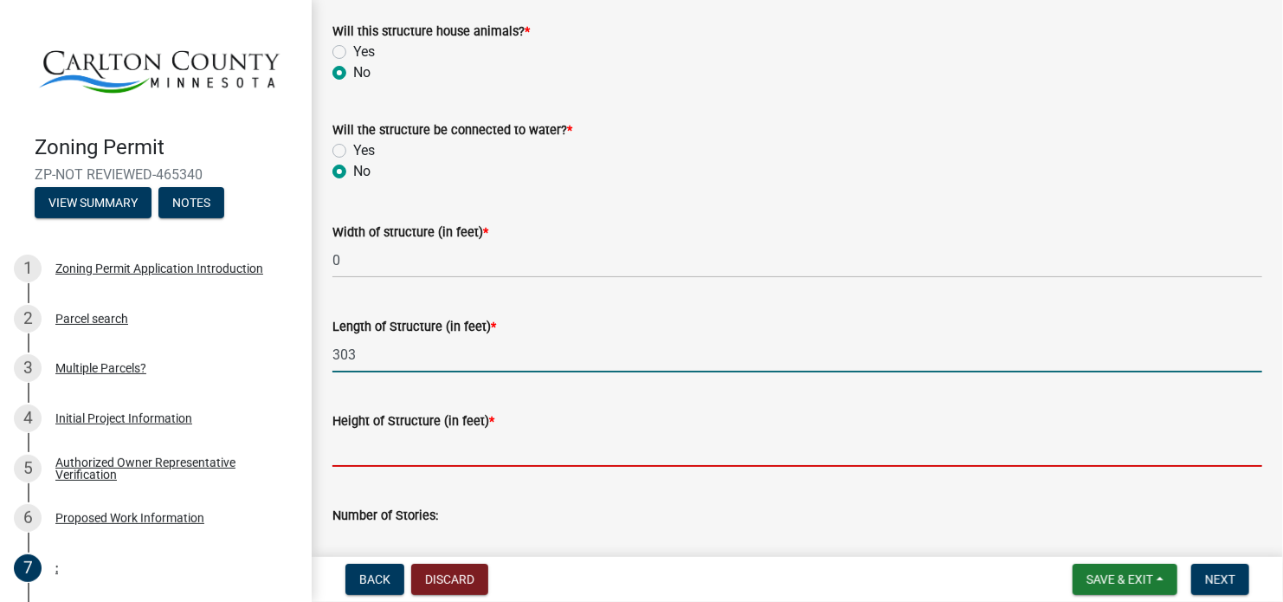
click at [411, 457] on input "Height of Structure (in feet) *" at bounding box center [798, 449] width 930 height 36
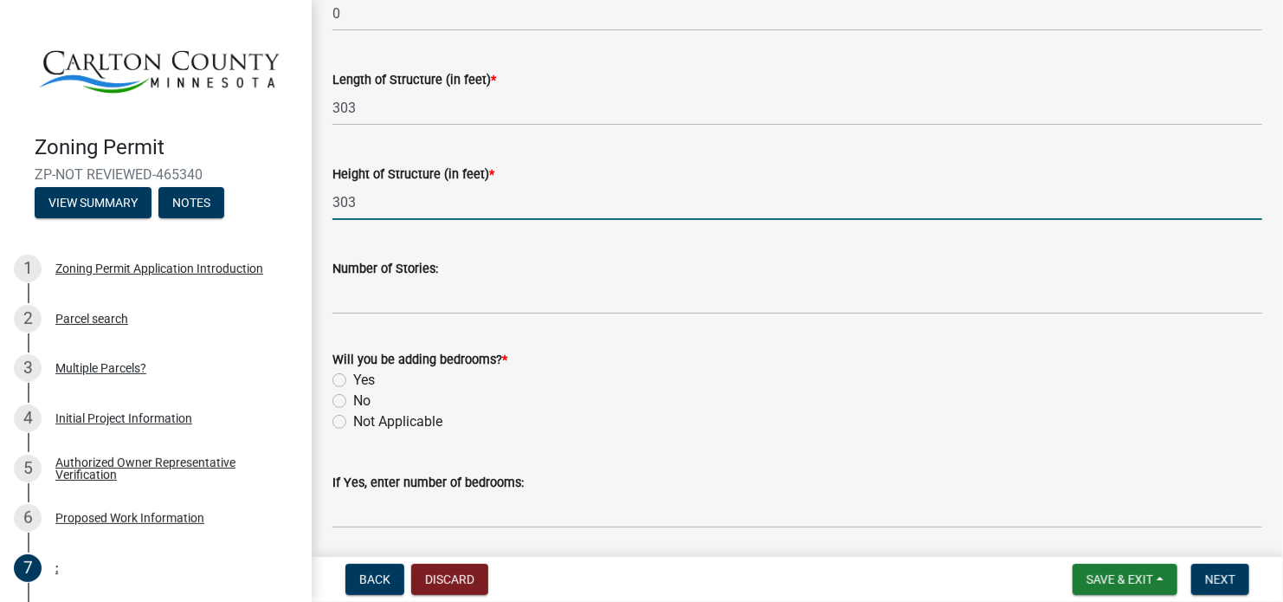
scroll to position [866, 0]
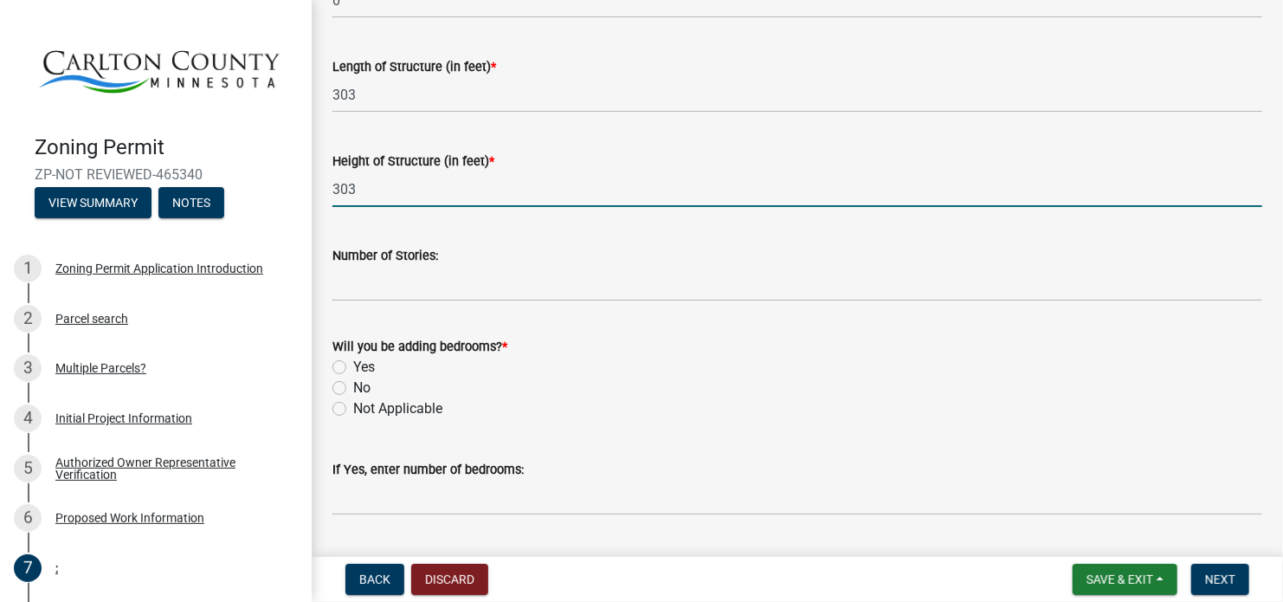
type input "303"
click at [364, 409] on label "Not Applicable" at bounding box center [397, 408] width 89 height 21
click at [364, 409] on input "Not Applicable" at bounding box center [358, 403] width 11 height 11
radio input "true"
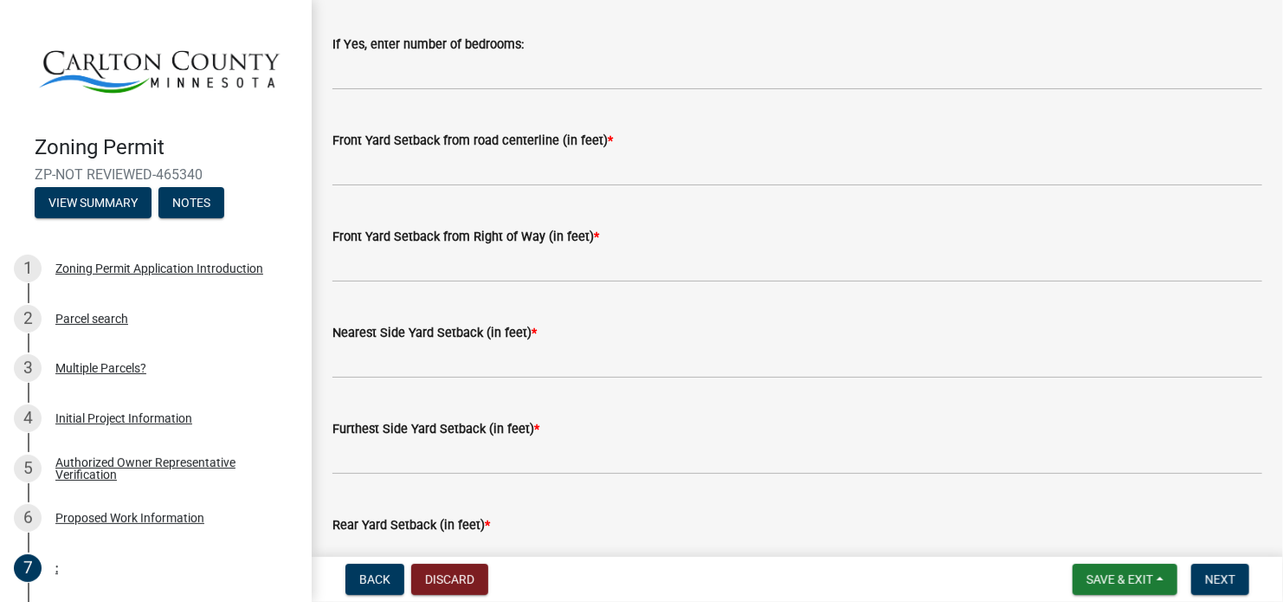
scroll to position [1299, 0]
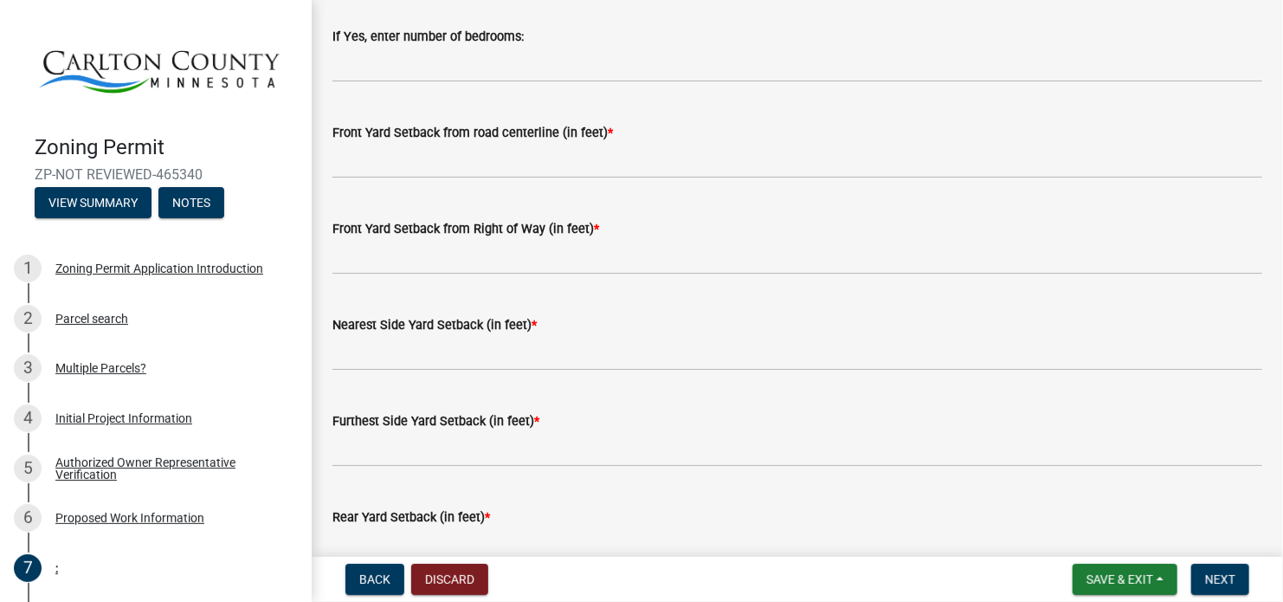
click at [610, 178] on wm-data-entity-input "Front Yard Setback from road centerline (in feet) *" at bounding box center [798, 146] width 930 height 96
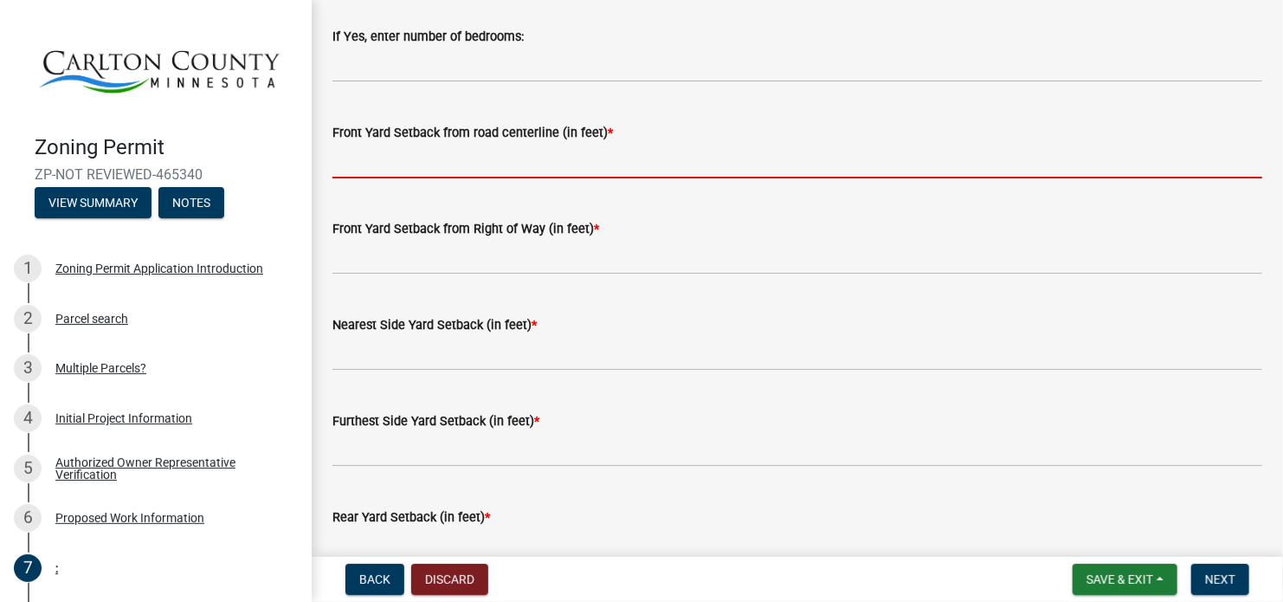
click at [613, 177] on input "text" at bounding box center [798, 161] width 930 height 36
type input "0"
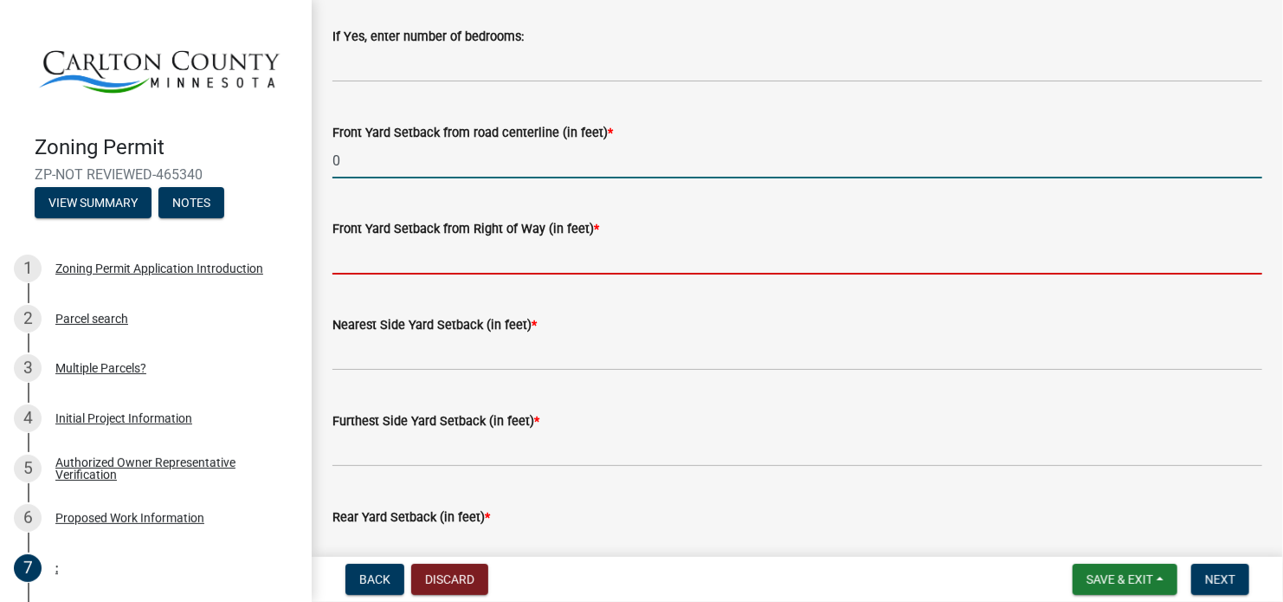
click at [435, 256] on input "text" at bounding box center [798, 257] width 930 height 36
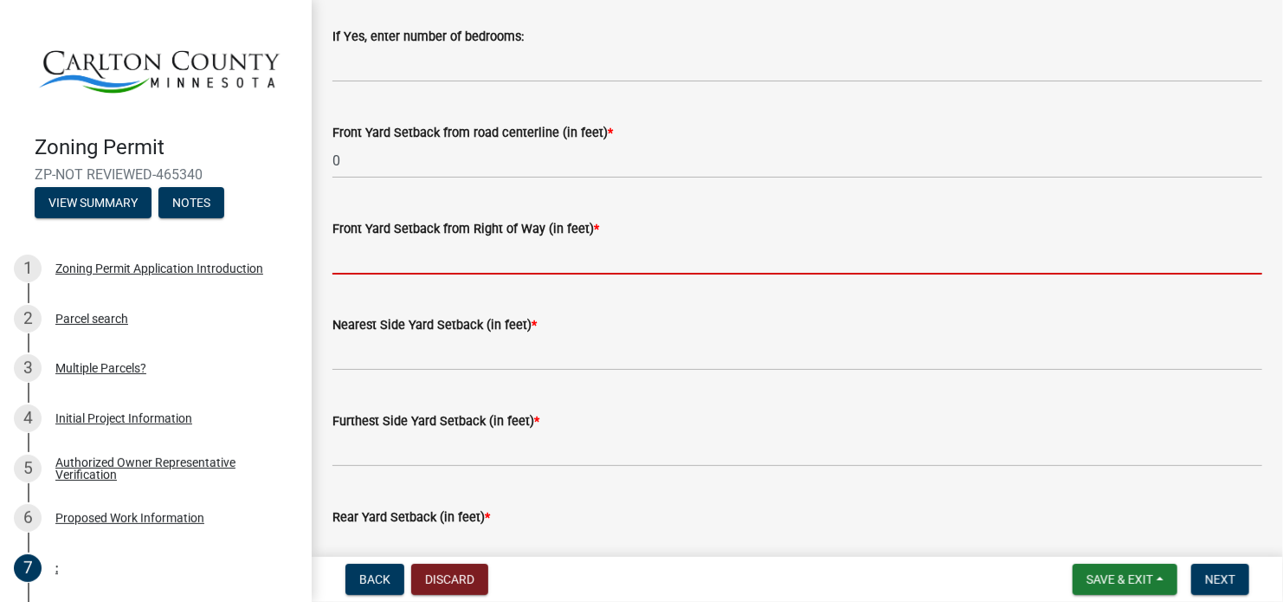
type input "0"
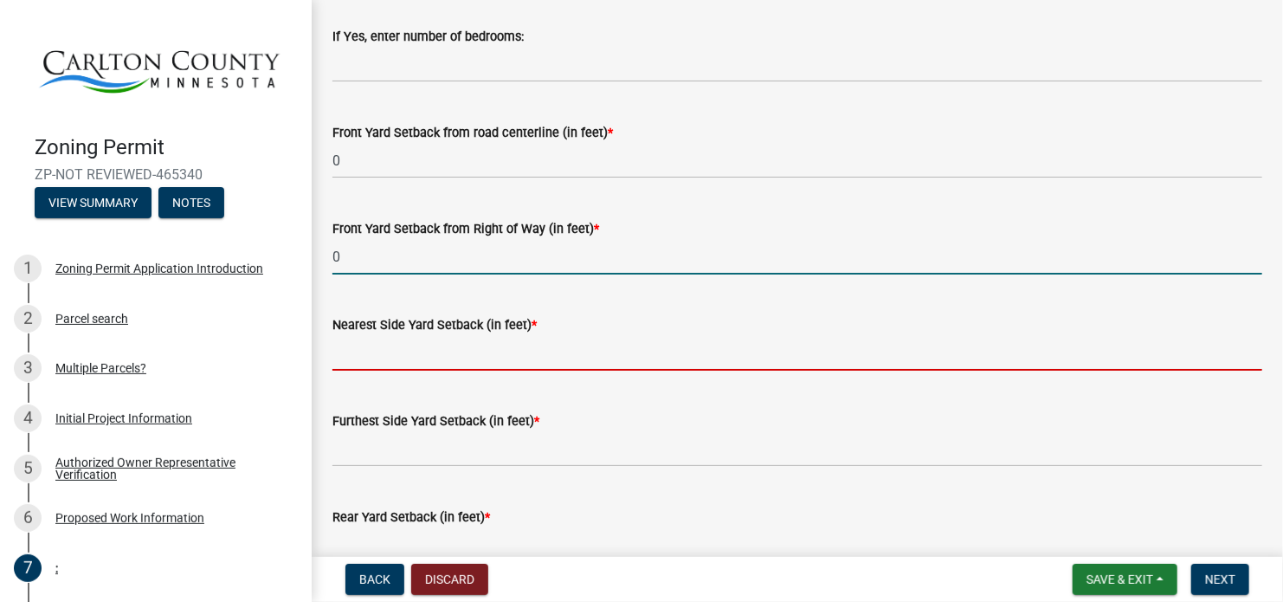
click at [398, 350] on input "text" at bounding box center [798, 353] width 930 height 36
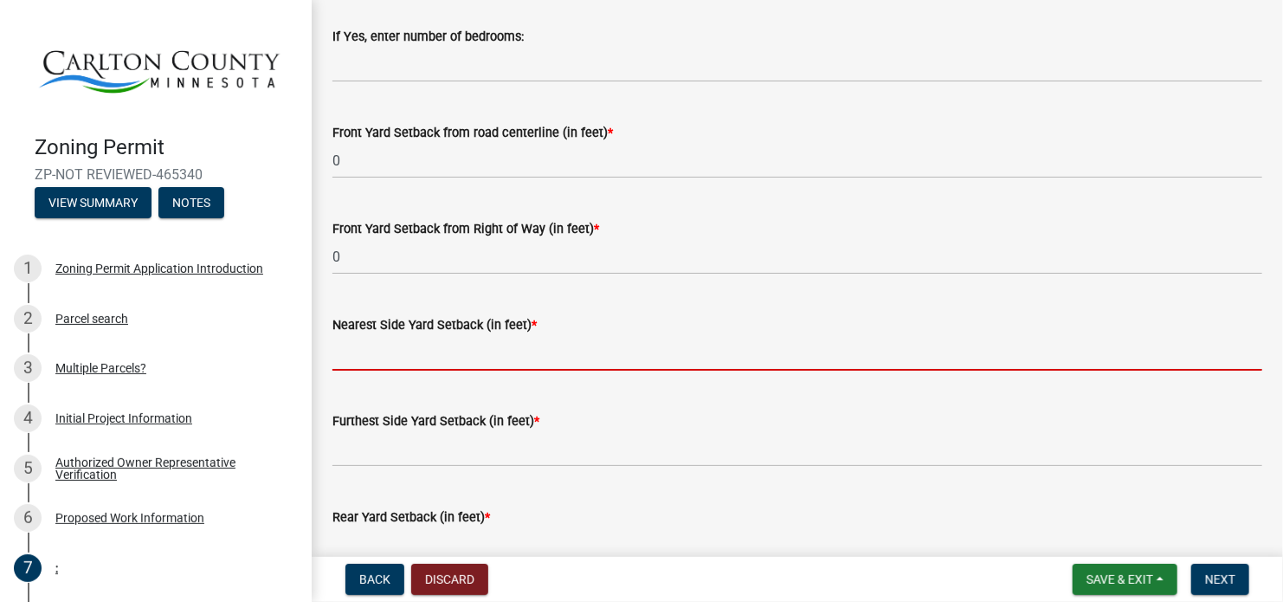
type input "0"
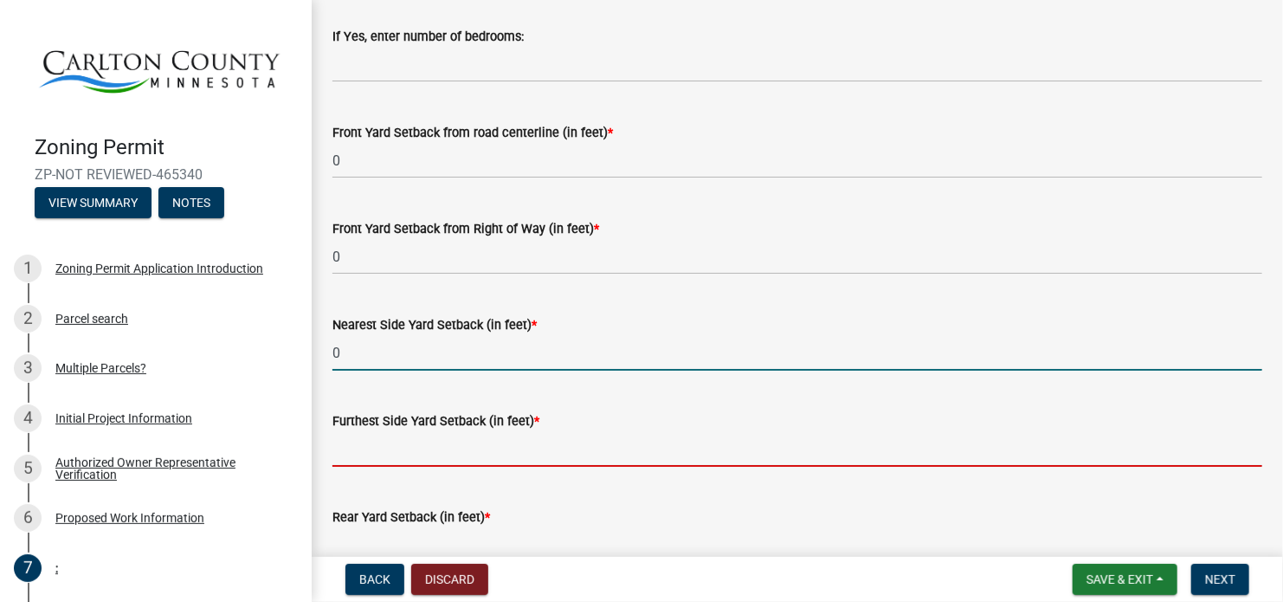
click at [408, 455] on input "text" at bounding box center [798, 449] width 930 height 36
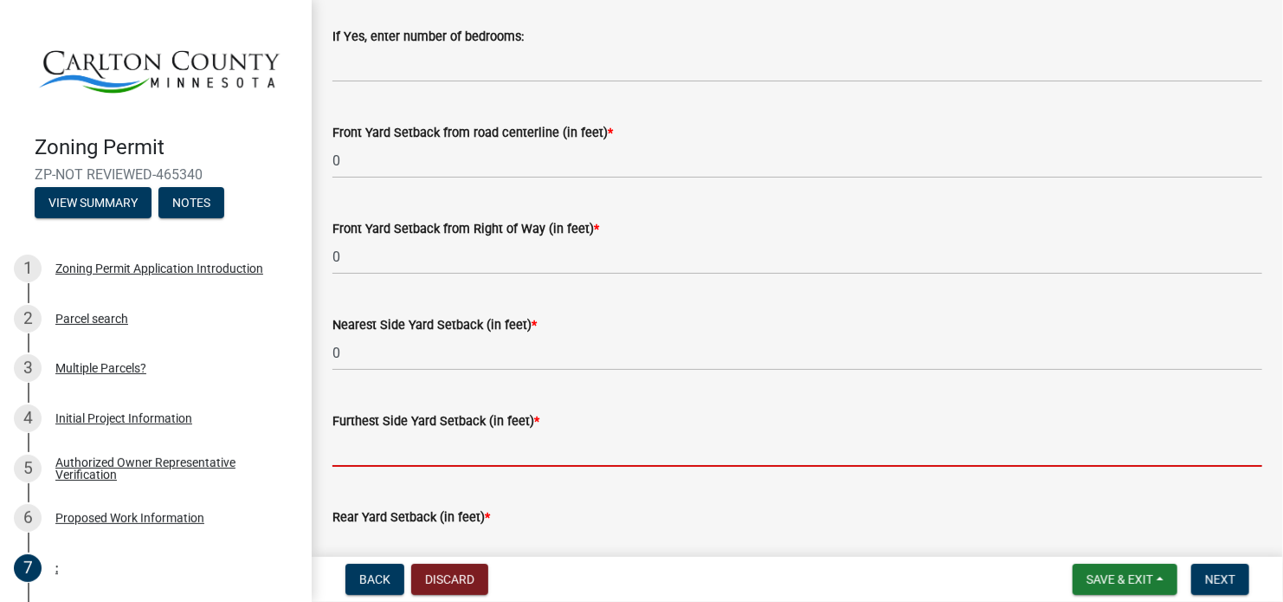
type input "0"
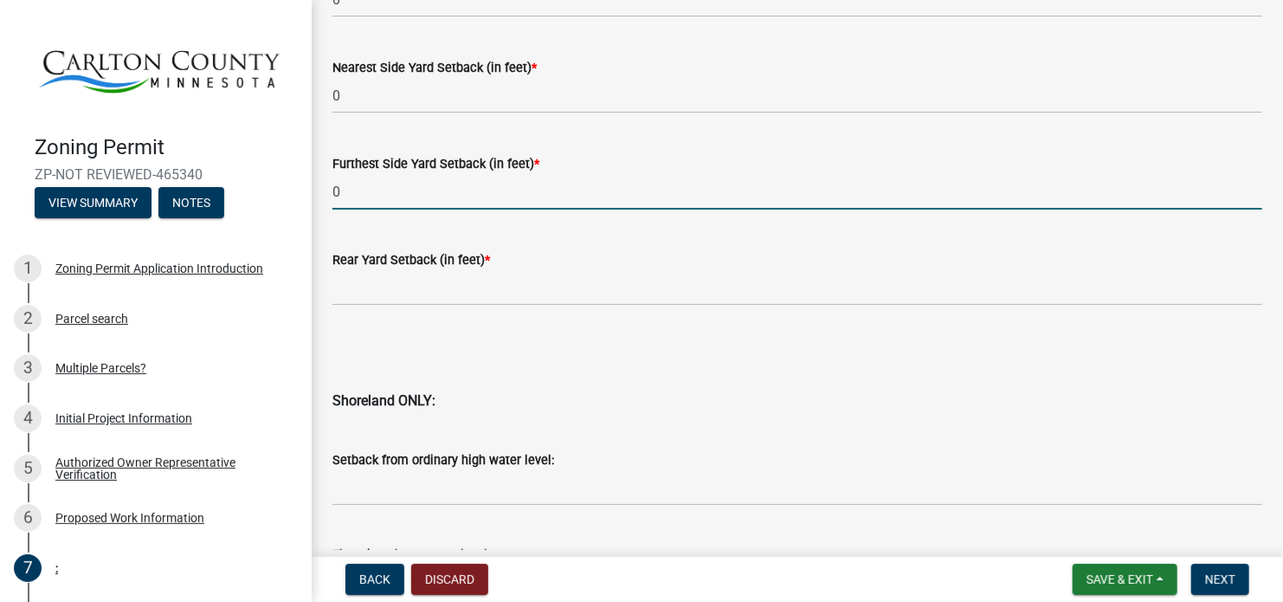
scroll to position [1559, 0]
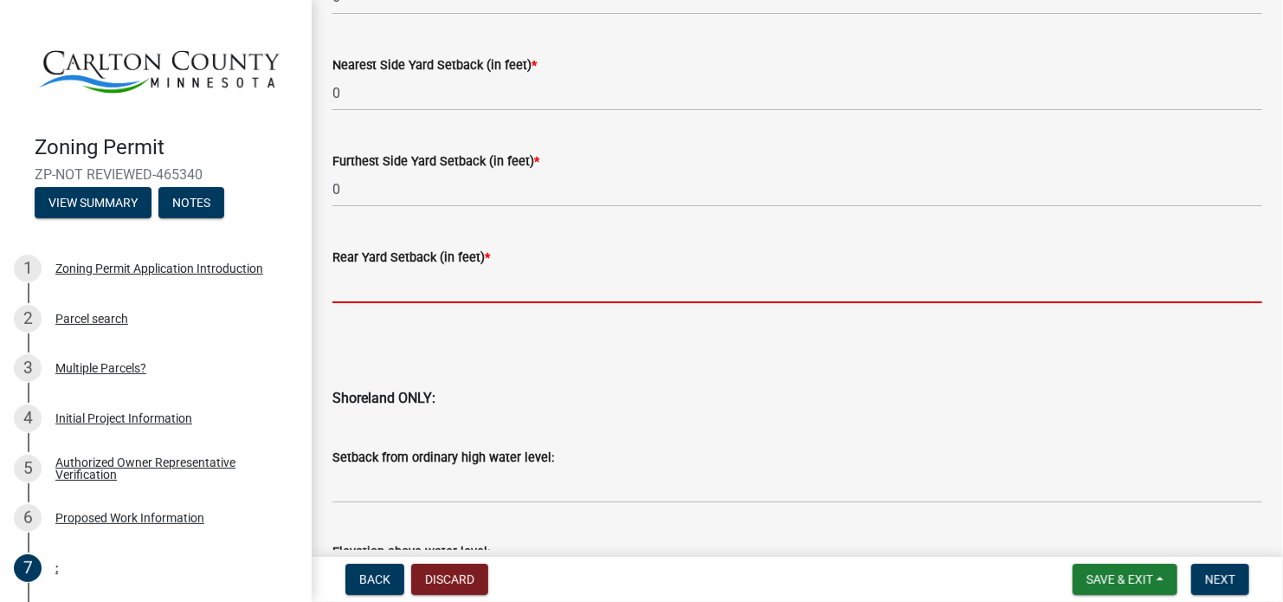
click at [488, 298] on input "text" at bounding box center [798, 286] width 930 height 36
type input "0"
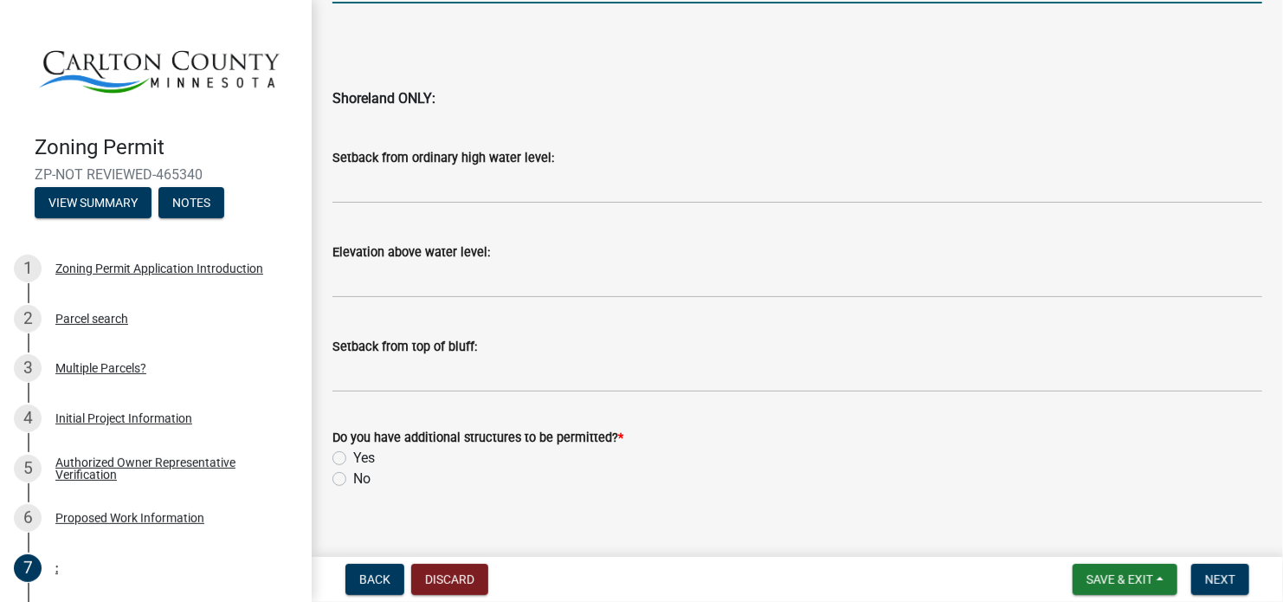
scroll to position [1881, 0]
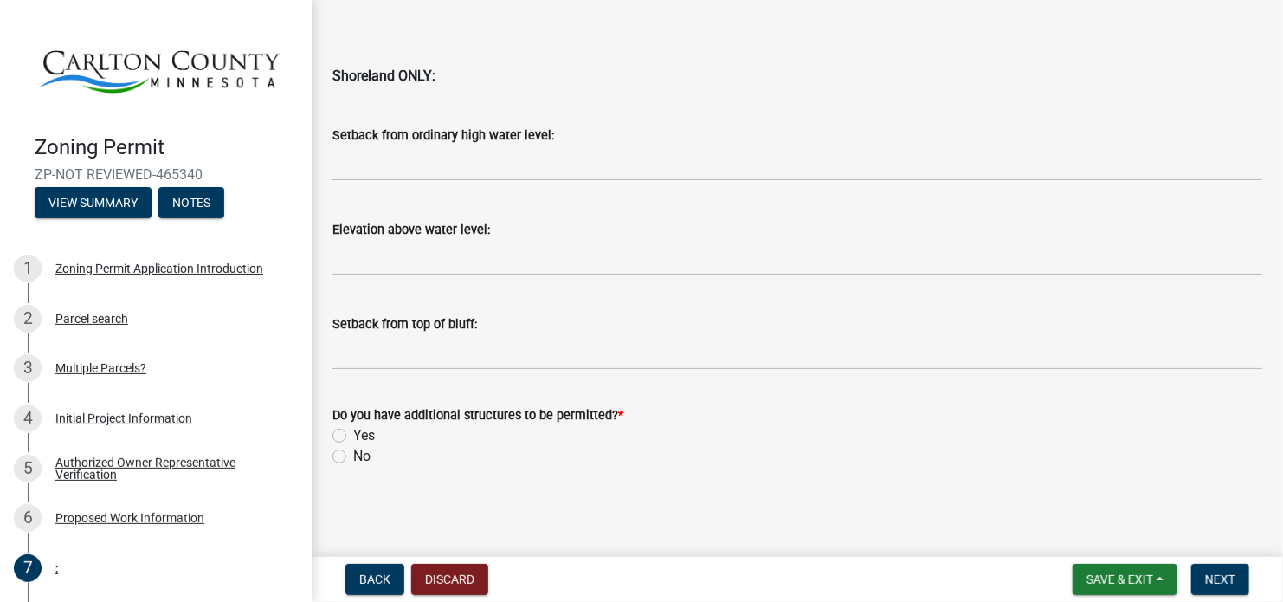
click at [363, 461] on label "No" at bounding box center [361, 456] width 17 height 21
click at [363, 457] on input "No" at bounding box center [358, 451] width 11 height 11
radio input "true"
click at [1225, 571] on button "Next" at bounding box center [1221, 579] width 58 height 31
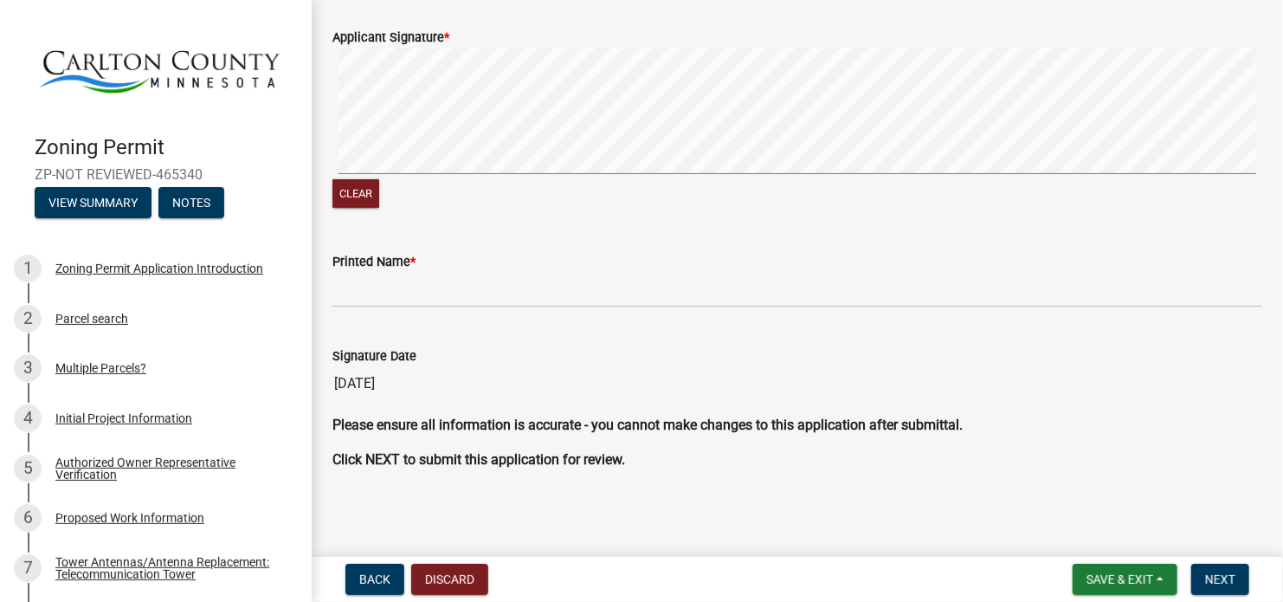
scroll to position [293, 0]
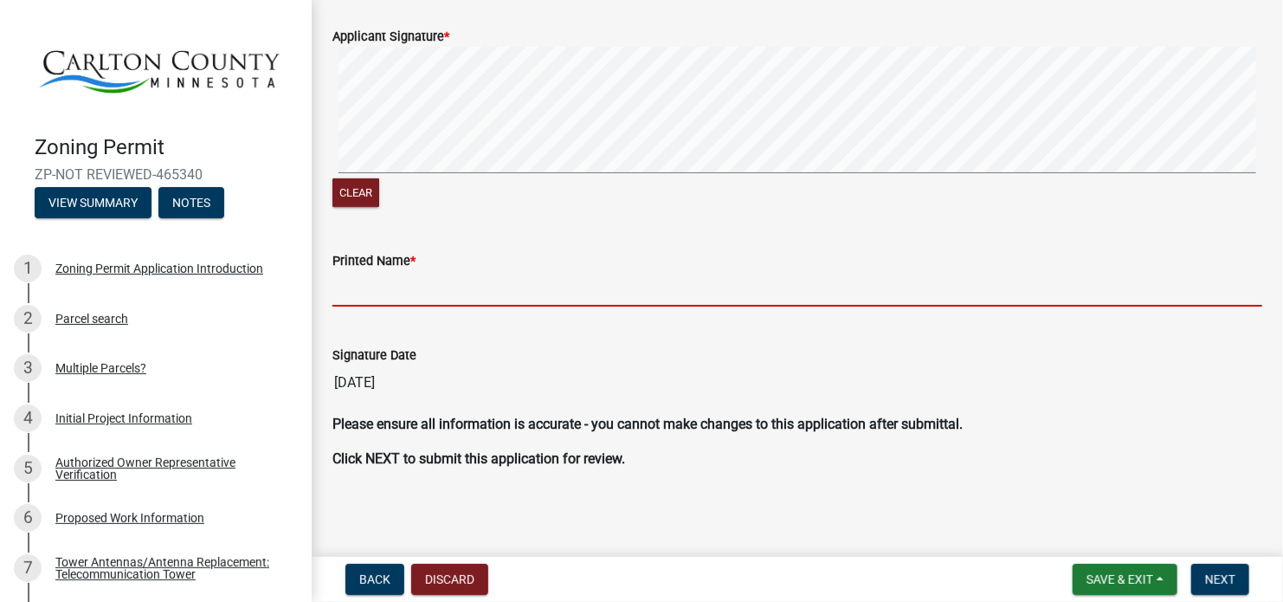
click at [378, 294] on input "Printed Name *" at bounding box center [798, 289] width 930 height 36
type input "Riga Geci"
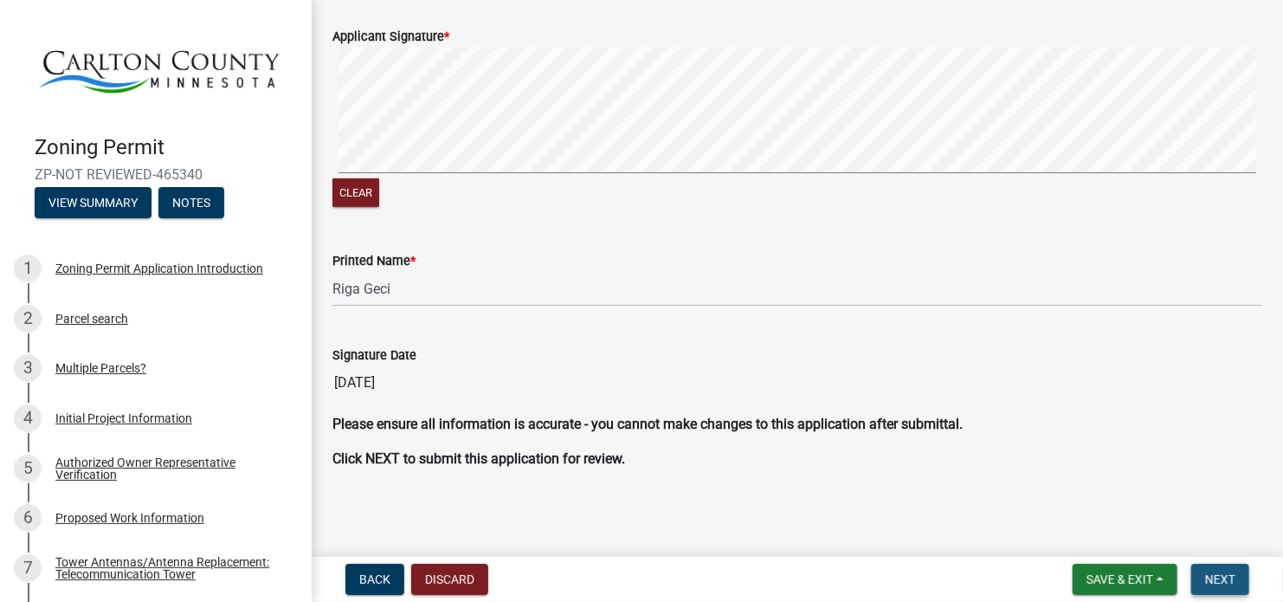
click at [1228, 568] on button "Next" at bounding box center [1221, 579] width 58 height 31
